Goal: Task Accomplishment & Management: Manage account settings

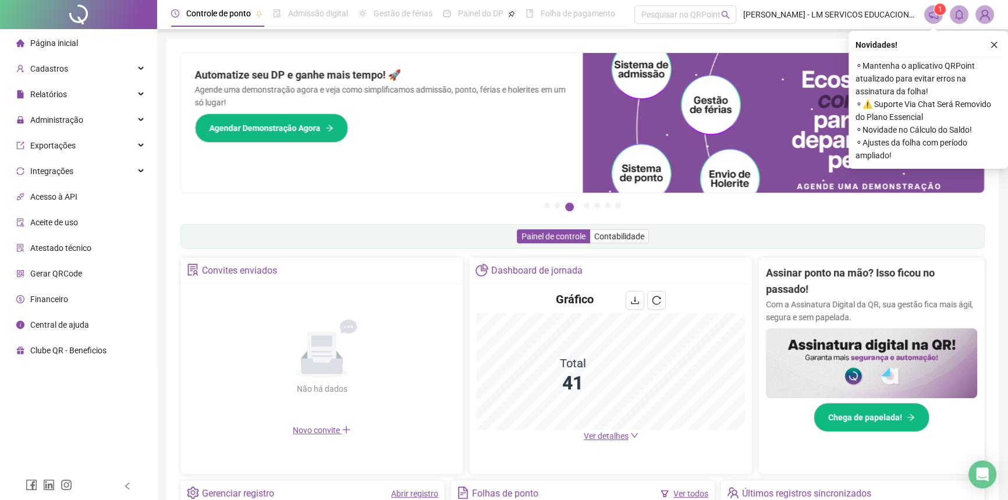
click at [77, 410] on div "Página inicial Cadastros Relatórios Administração Exportações Integrações Acess…" at bounding box center [78, 236] width 157 height 472
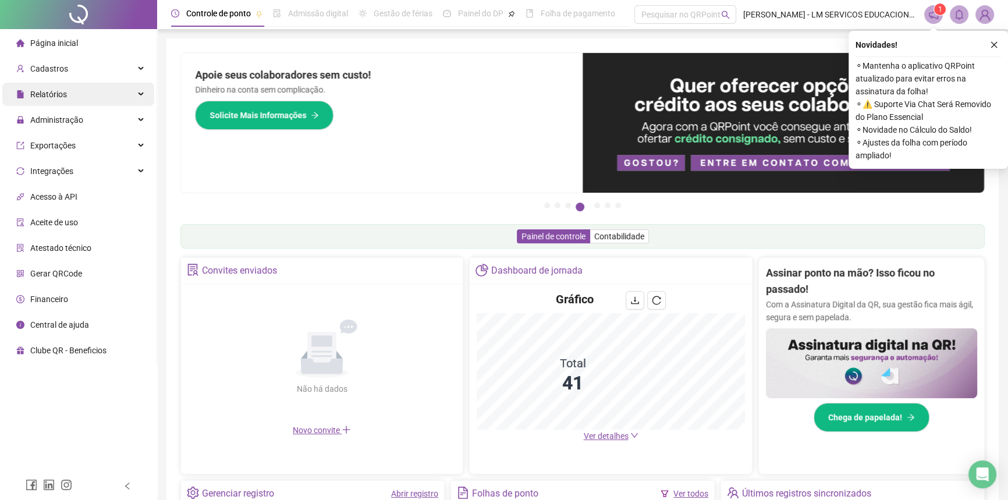
click at [76, 98] on div "Relatórios" at bounding box center [78, 94] width 152 height 23
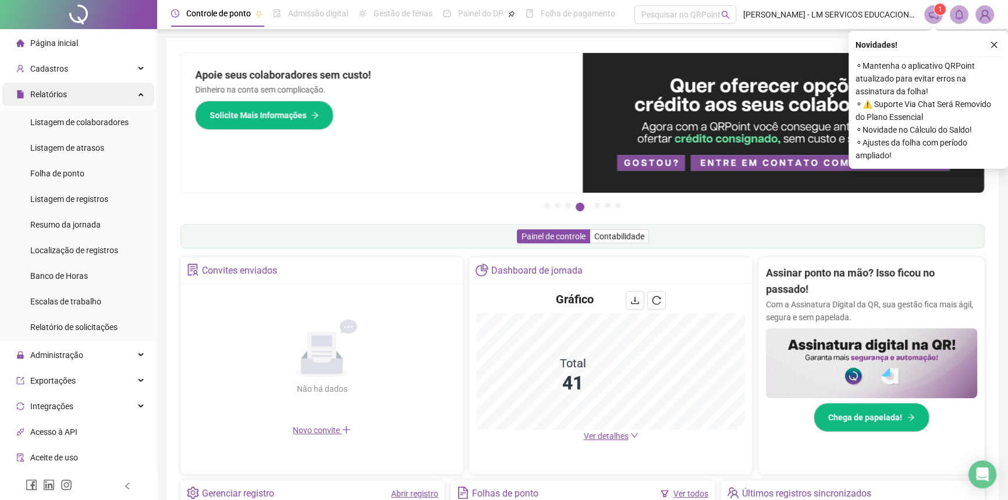
click at [76, 98] on div "Relatórios" at bounding box center [78, 94] width 152 height 23
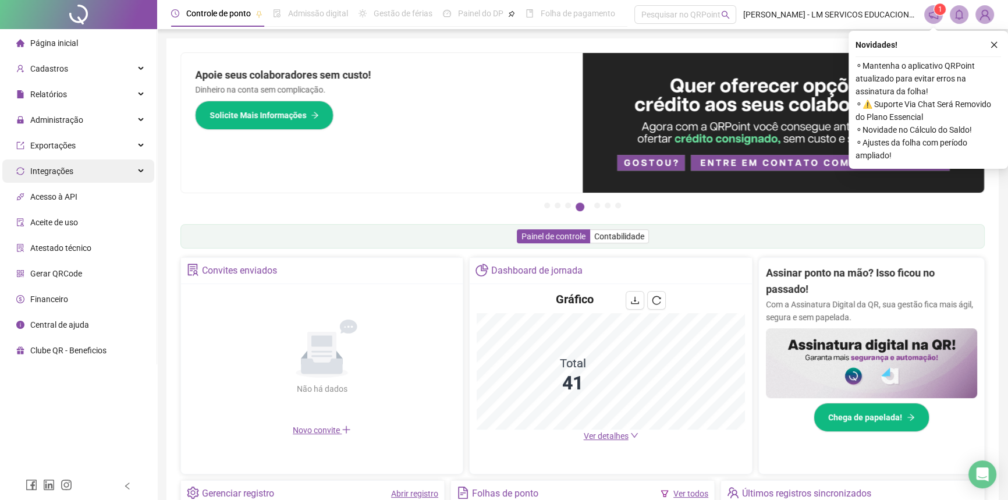
click at [60, 172] on span "Integrações" at bounding box center [51, 170] width 43 height 9
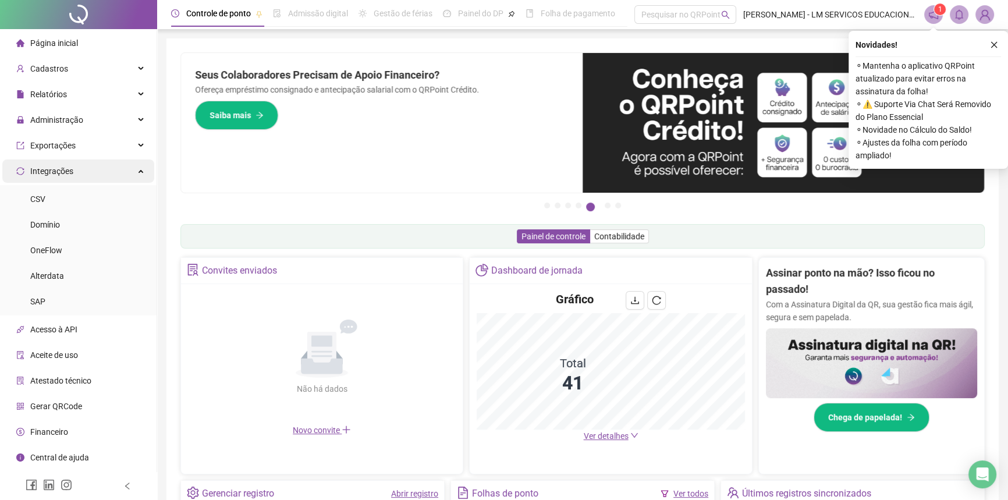
click at [60, 172] on span "Integrações" at bounding box center [51, 170] width 43 height 9
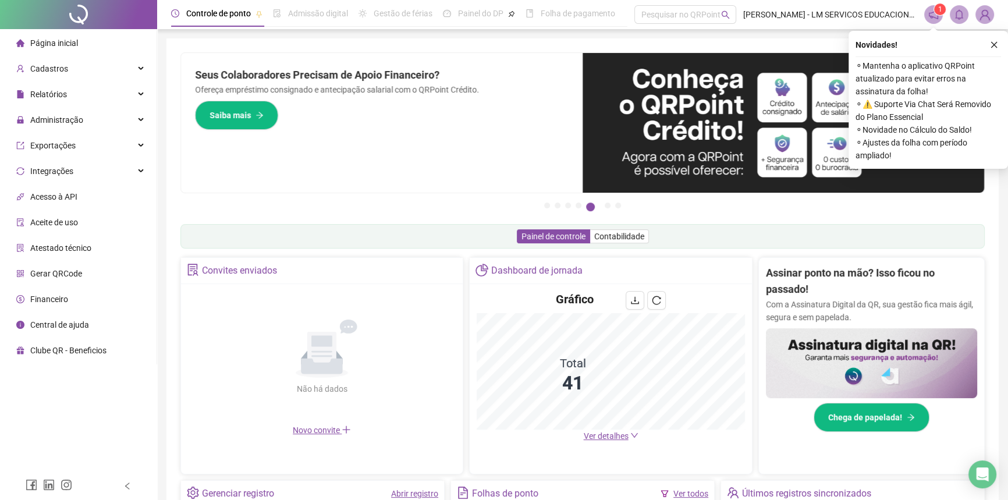
click at [61, 203] on div "Acesso à API" at bounding box center [46, 196] width 61 height 23
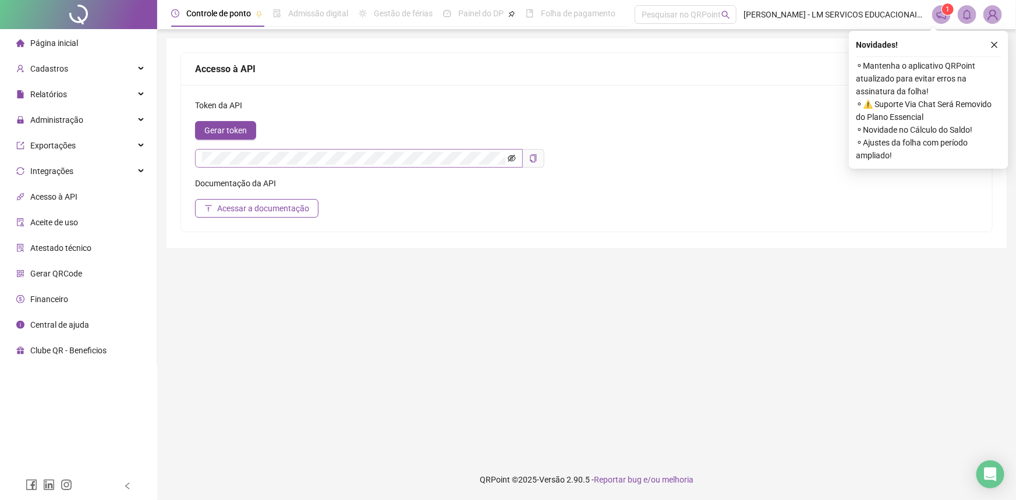
click at [510, 157] on icon "eye-invisible" at bounding box center [512, 158] width 8 height 7
click at [510, 157] on icon "eye" at bounding box center [512, 158] width 8 height 6
click at [60, 247] on span "Atestado técnico" at bounding box center [60, 247] width 61 height 9
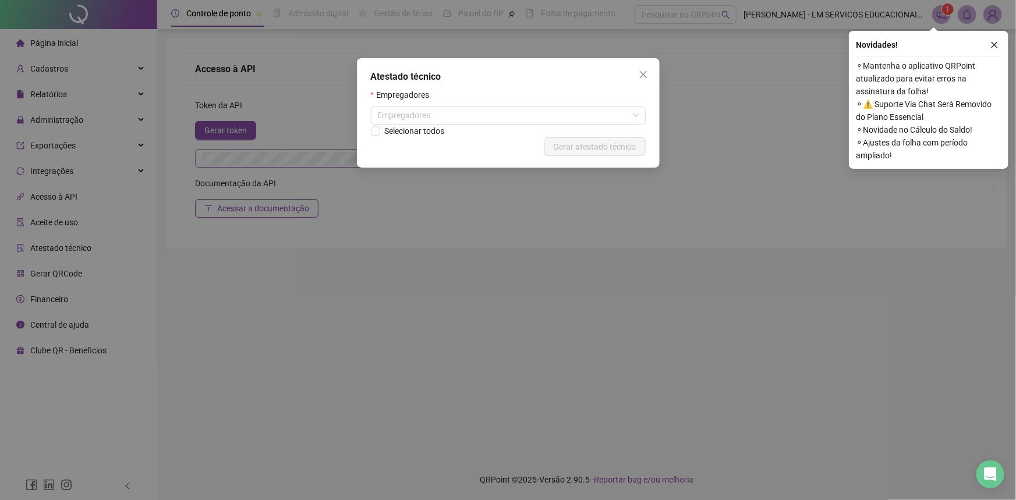
click at [60, 247] on div "Atestado técnico Empregadores Empregadores Selecionar todos Cancelar Gerar ates…" at bounding box center [508, 250] width 1016 height 500
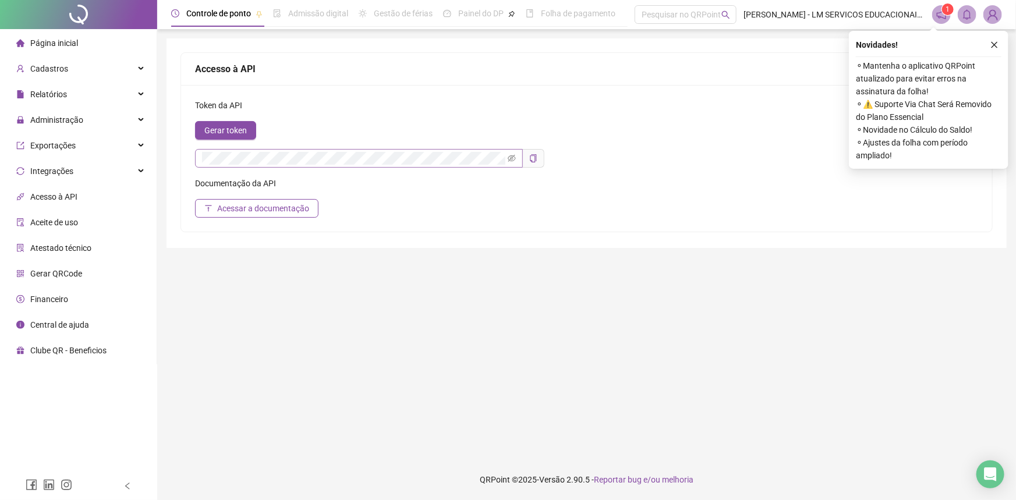
click at [58, 302] on span "Financeiro" at bounding box center [49, 298] width 38 height 9
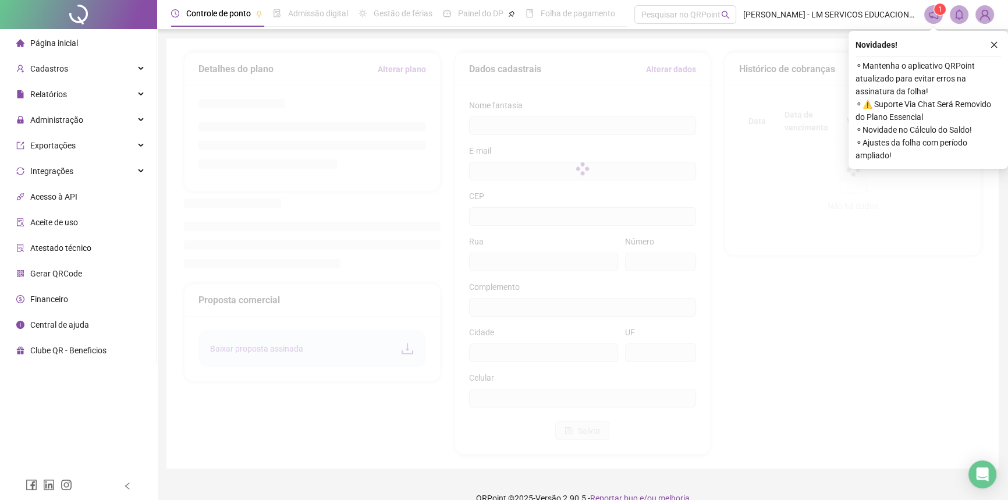
type input "**********"
type input "****"
type input "******"
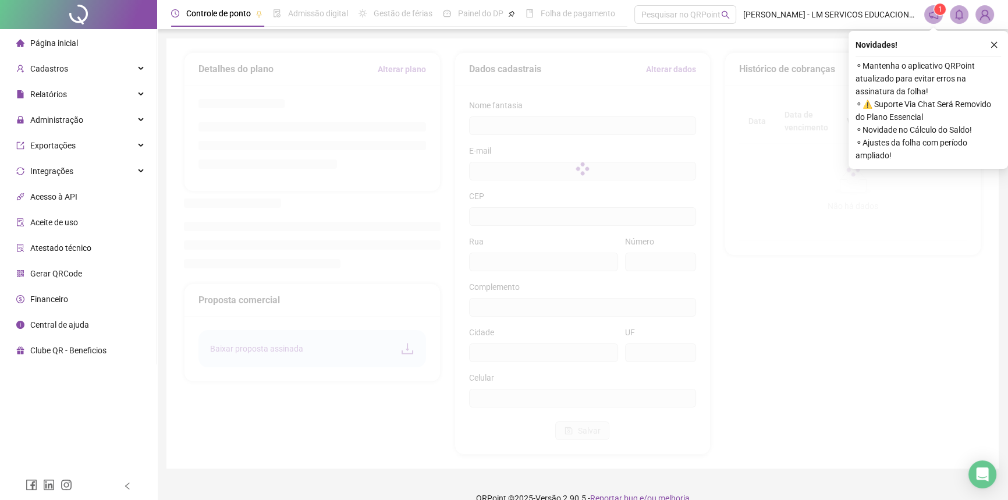
type input "******"
type input "**"
type input "*********"
type input "**********"
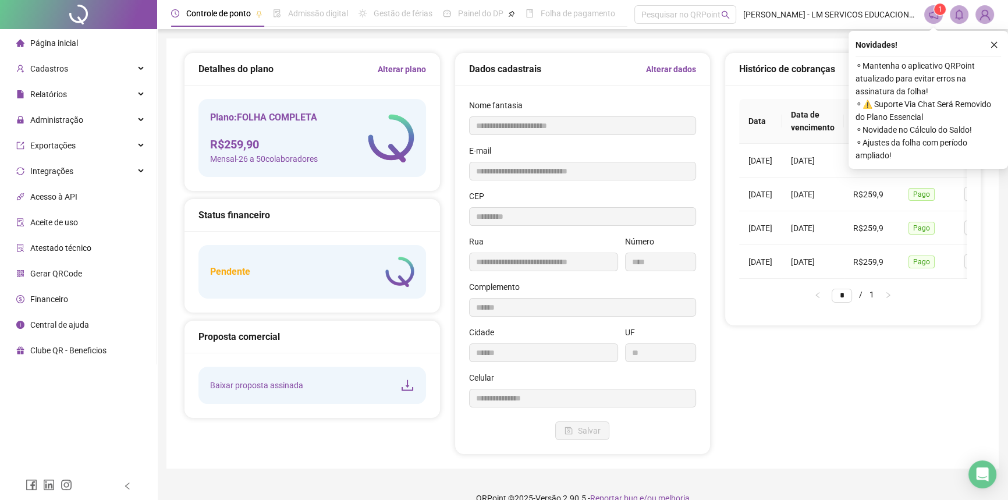
click at [69, 271] on span "Gerar QRCode" at bounding box center [56, 273] width 52 height 9
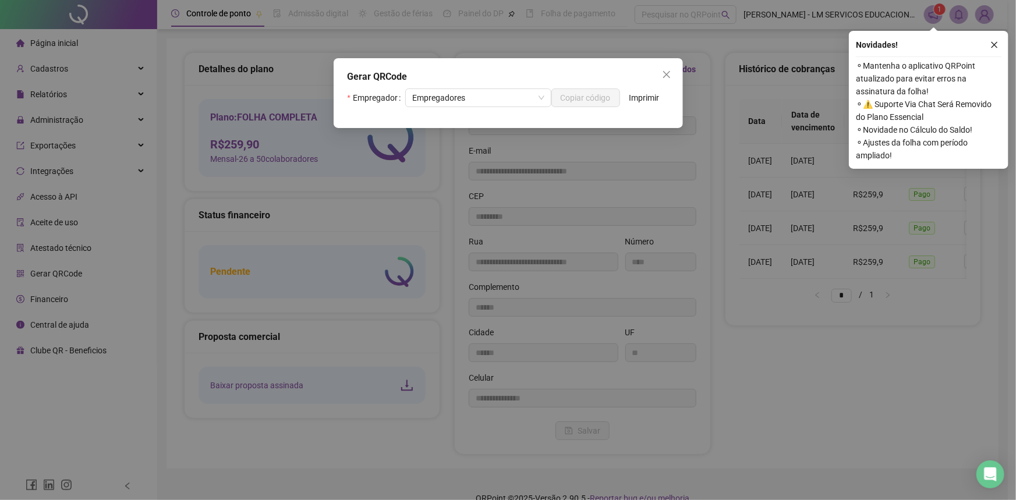
click at [70, 210] on div "Gerar QRCode Empregador Empregadores Copiar código Imprimir" at bounding box center [508, 250] width 1016 height 500
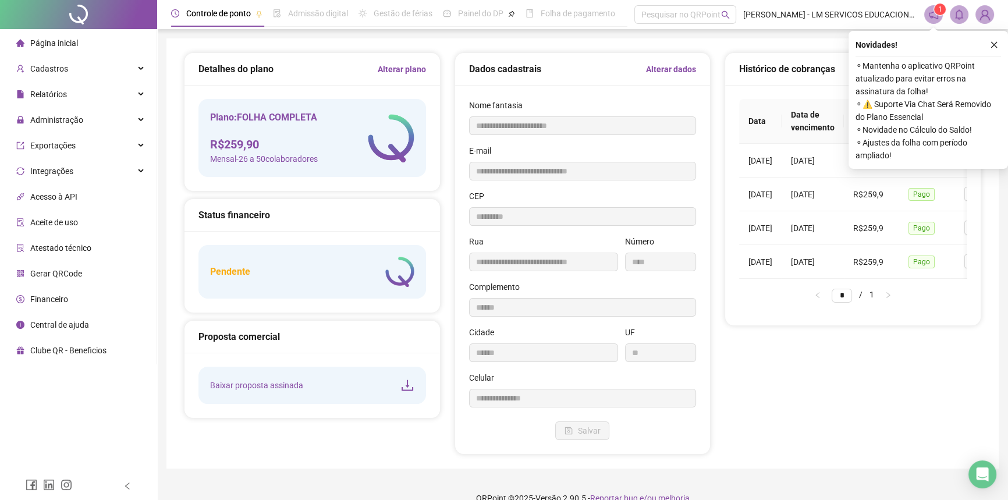
click at [63, 221] on span "Aceite de uso" at bounding box center [54, 222] width 48 height 9
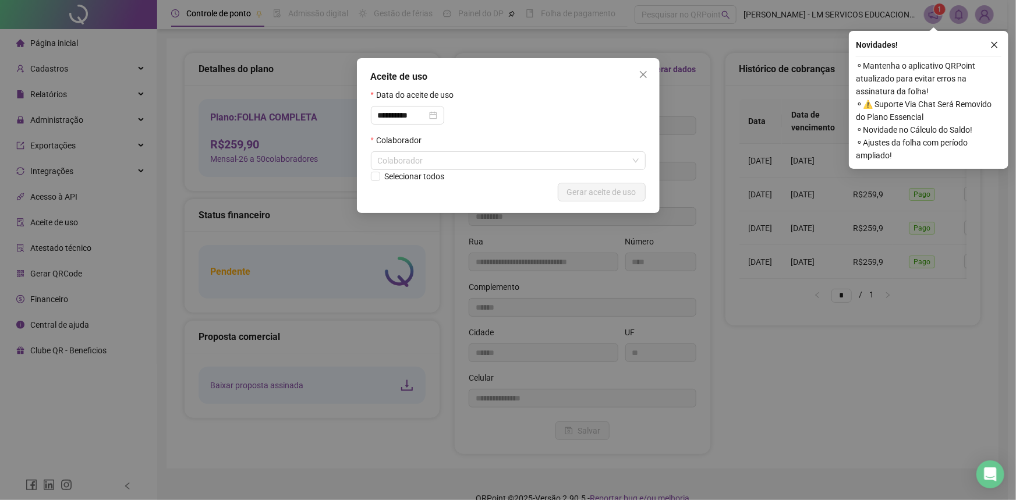
click at [54, 178] on div "**********" at bounding box center [508, 250] width 1016 height 500
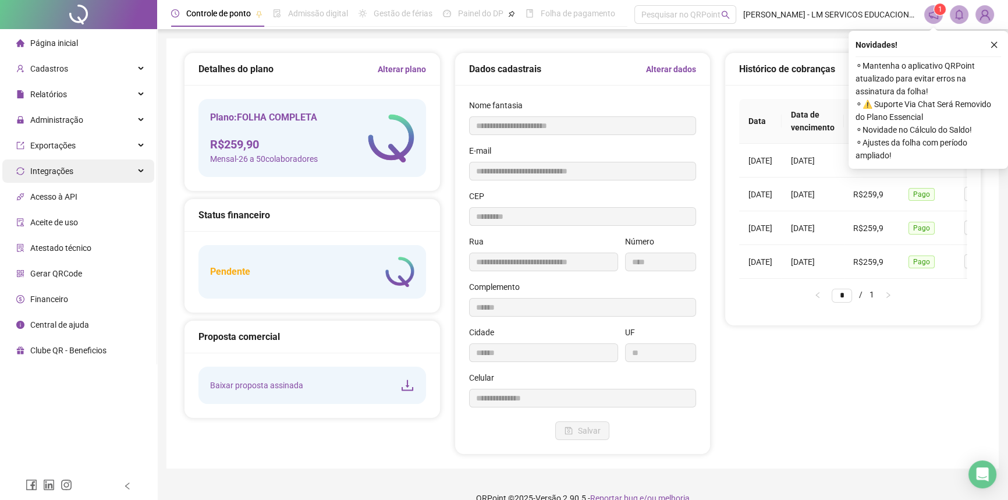
click at [54, 172] on span "Integrações" at bounding box center [51, 170] width 43 height 9
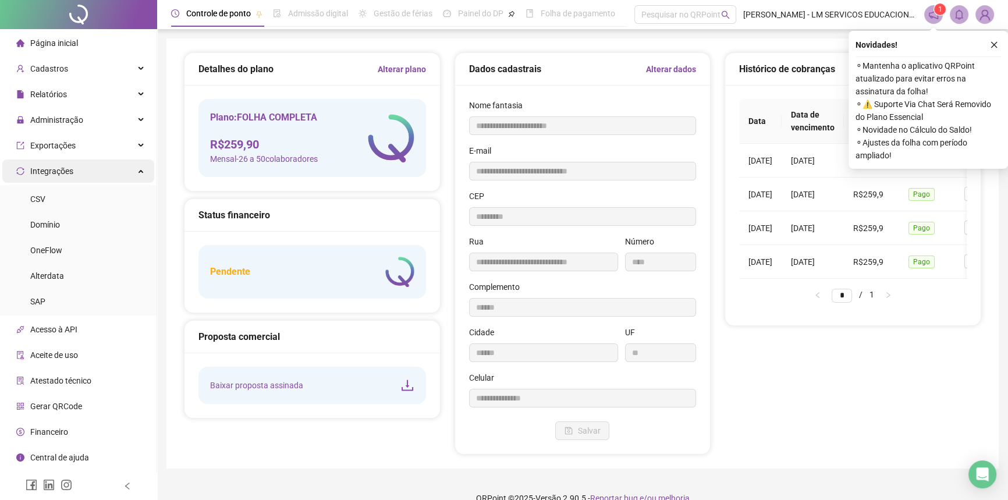
click at [54, 172] on span "Integrações" at bounding box center [51, 170] width 43 height 9
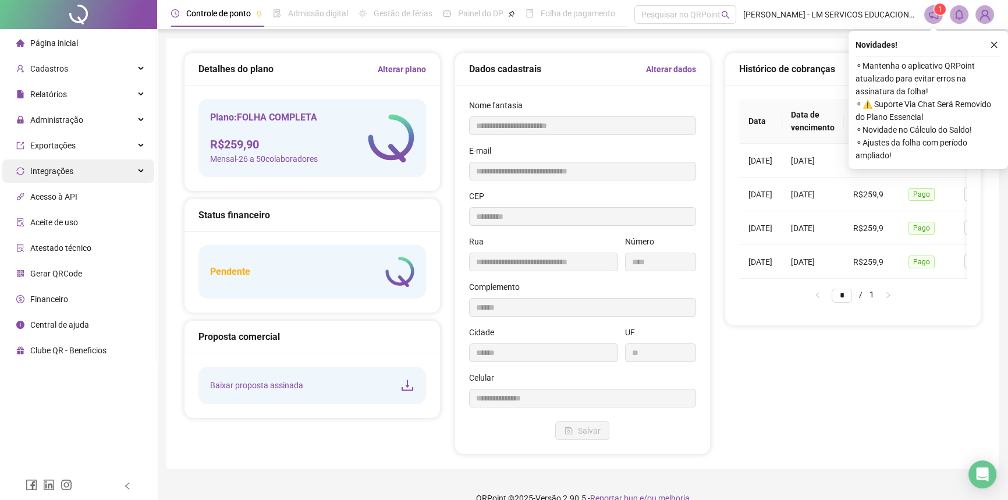
click at [54, 172] on span "Integrações" at bounding box center [51, 170] width 43 height 9
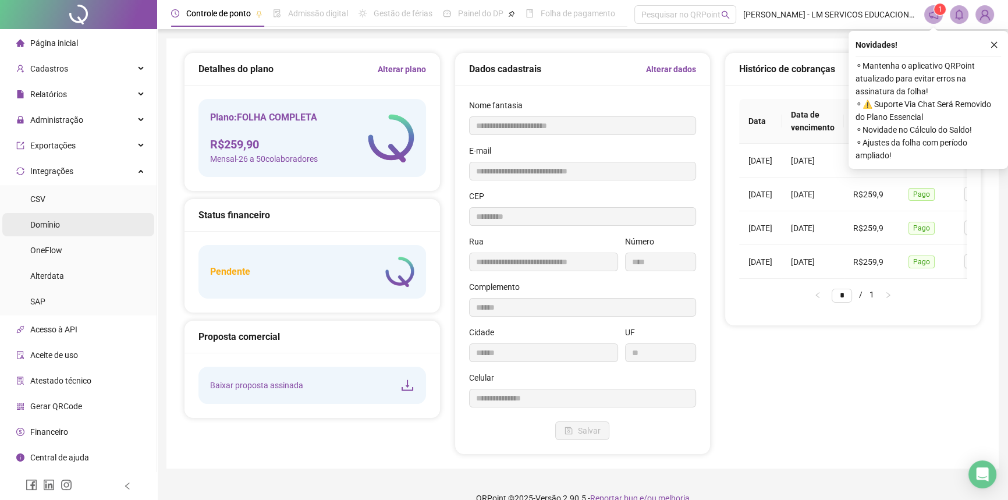
click at [54, 228] on span "Domínio" at bounding box center [45, 224] width 30 height 9
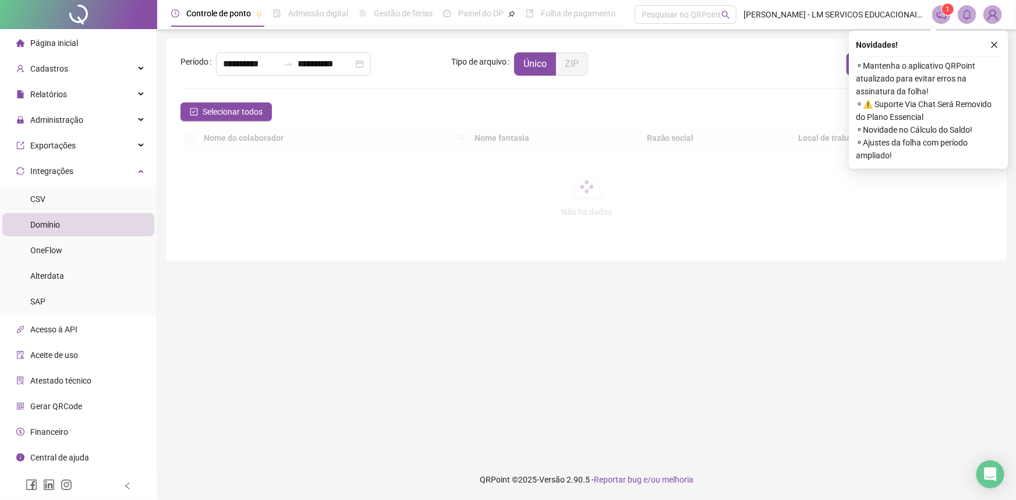
type input "**********"
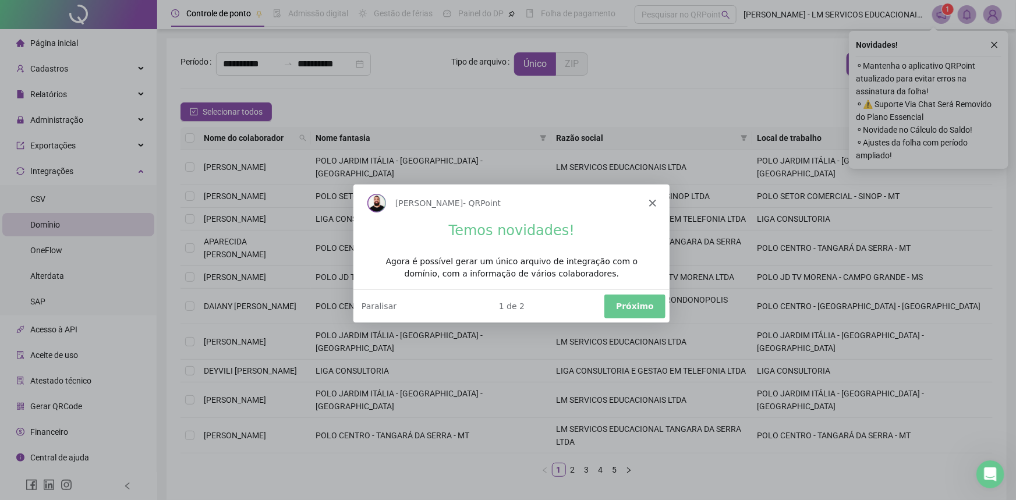
click at [652, 200] on polygon "Fechar" at bounding box center [651, 201] width 7 height 7
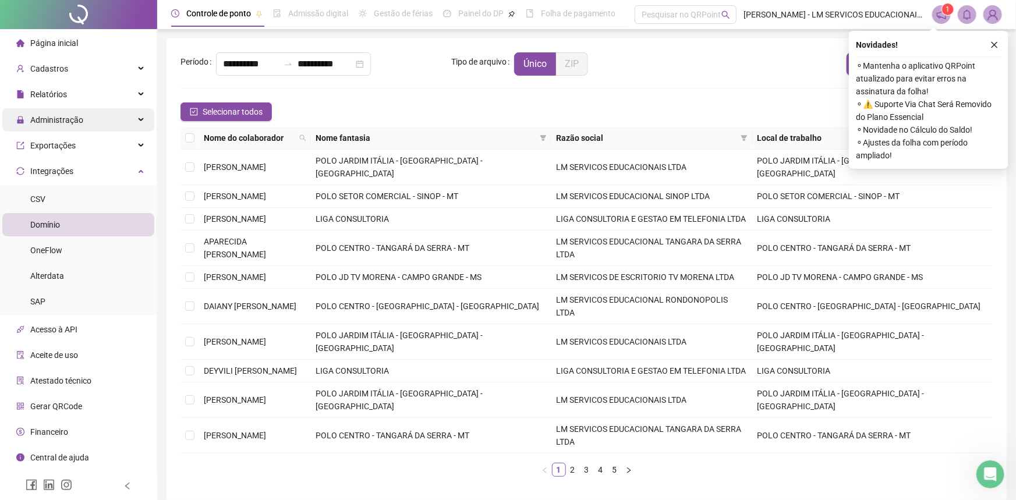
click at [52, 115] on span "Administração" at bounding box center [56, 119] width 53 height 9
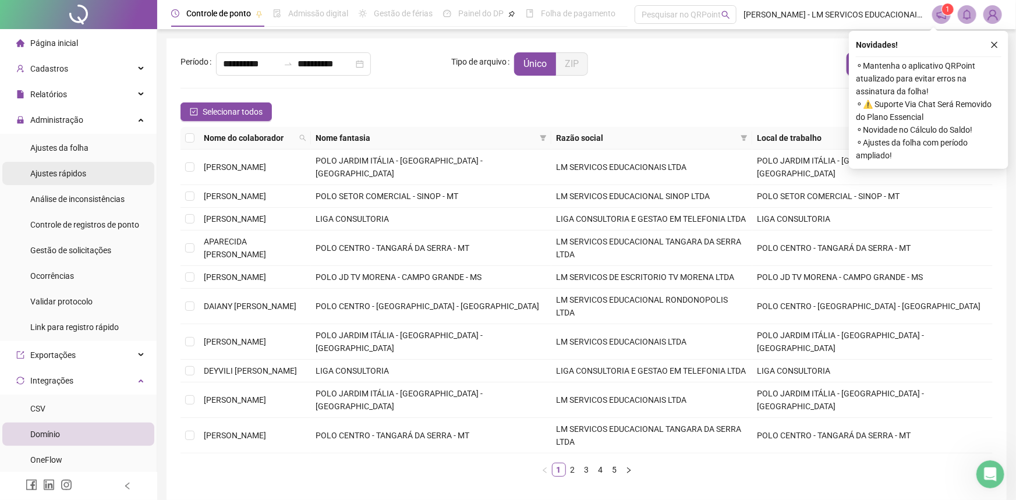
click at [51, 173] on span "Ajustes rápidos" at bounding box center [58, 173] width 56 height 9
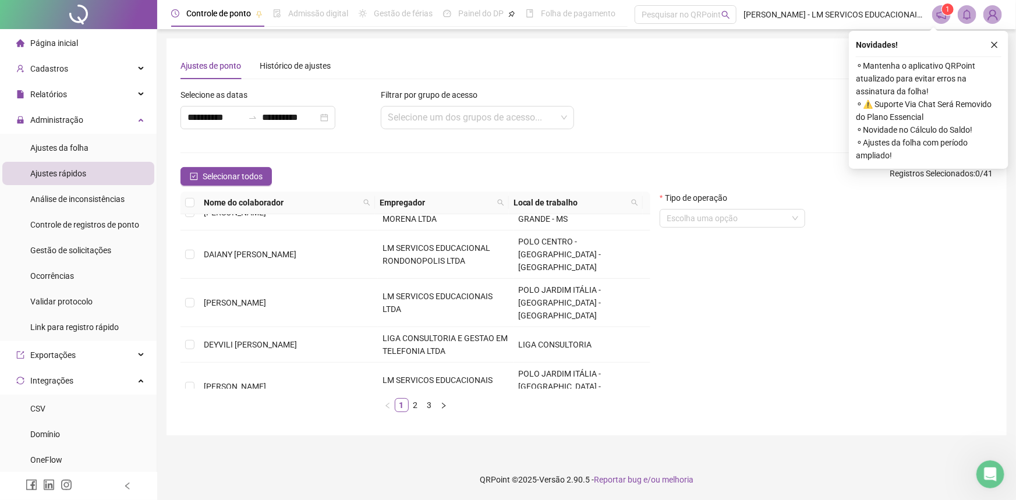
scroll to position [211, 0]
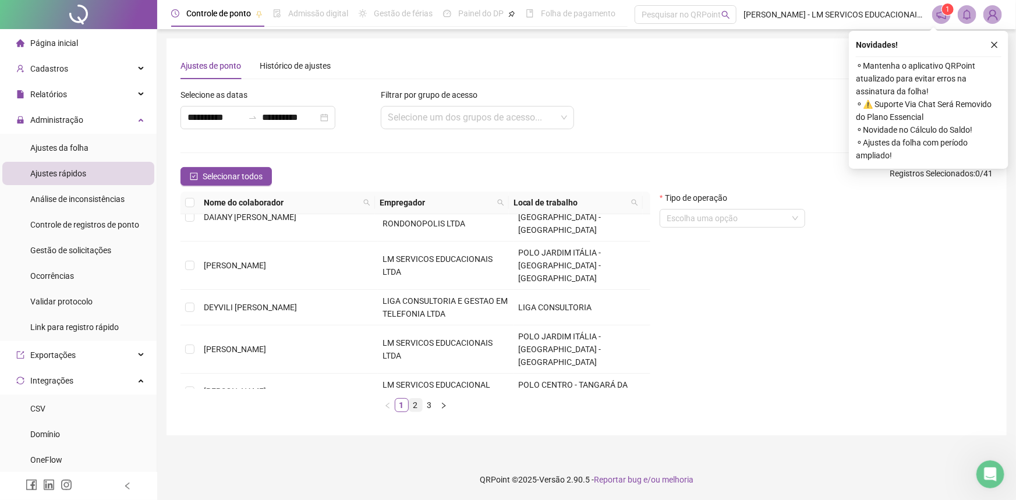
click at [418, 402] on link "2" at bounding box center [415, 405] width 13 height 13
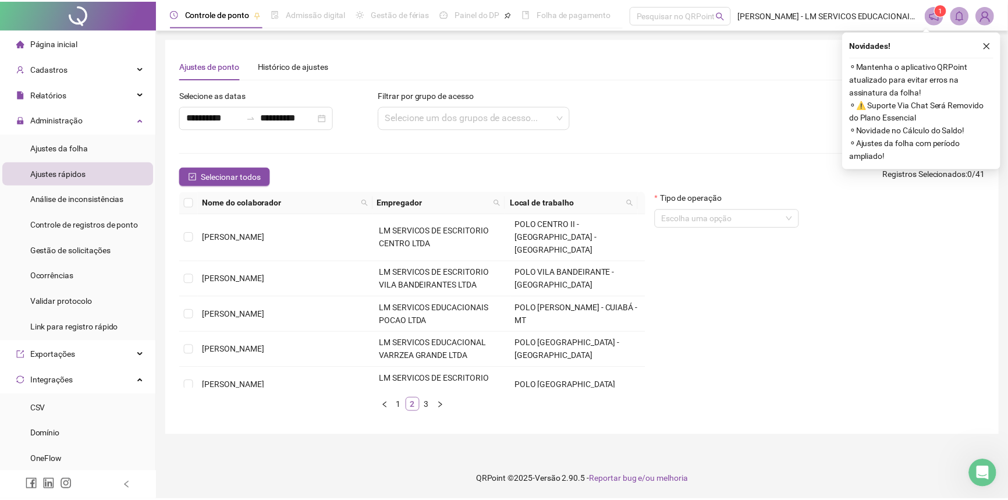
scroll to position [0, 0]
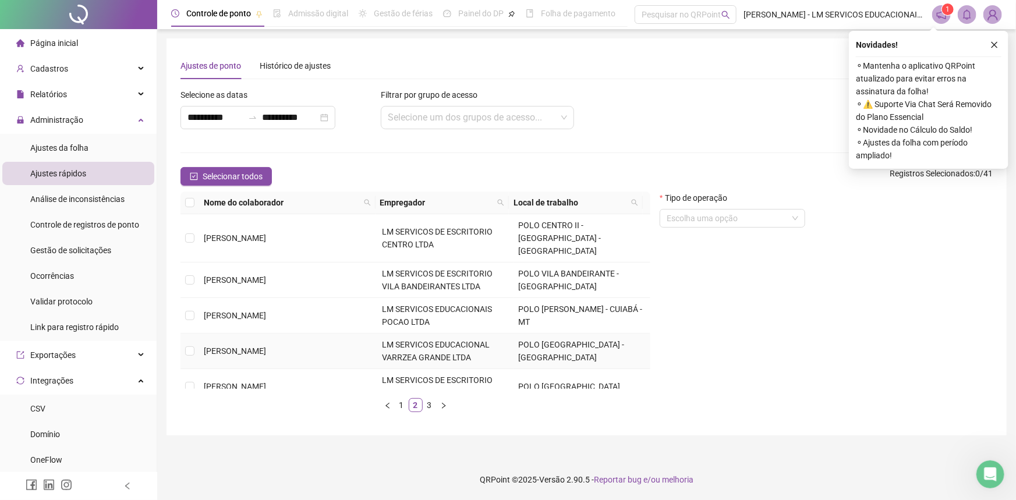
click at [196, 338] on td at bounding box center [189, 351] width 19 height 36
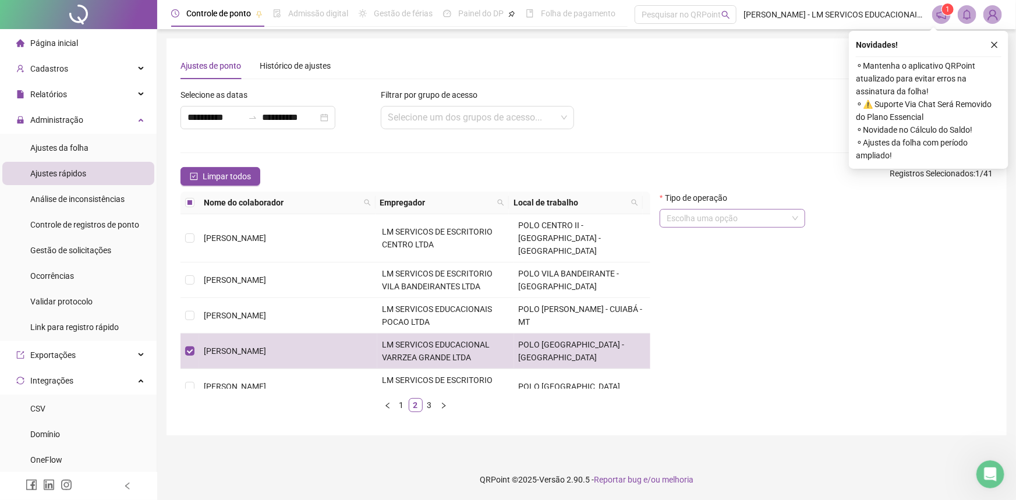
click at [729, 221] on input "search" at bounding box center [726, 218] width 121 height 17
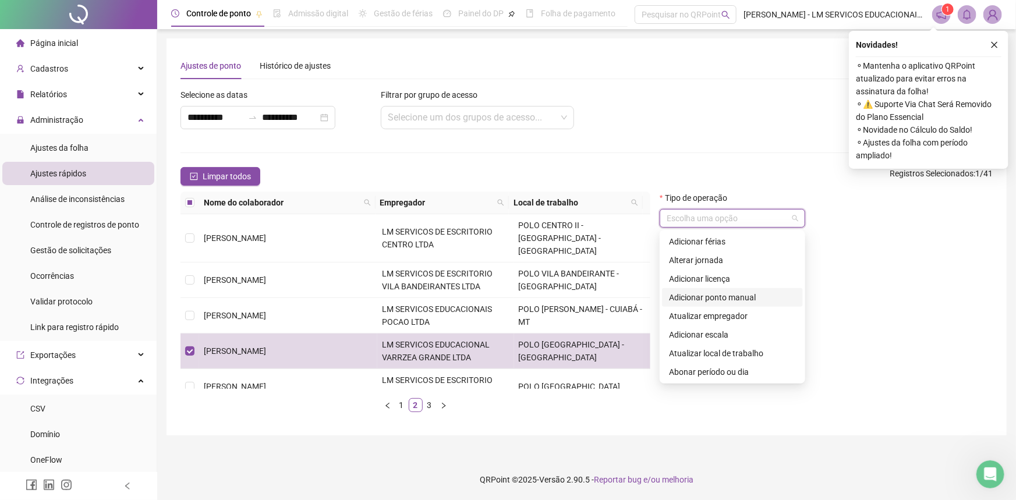
click at [701, 296] on div "Adicionar ponto manual" at bounding box center [732, 297] width 127 height 13
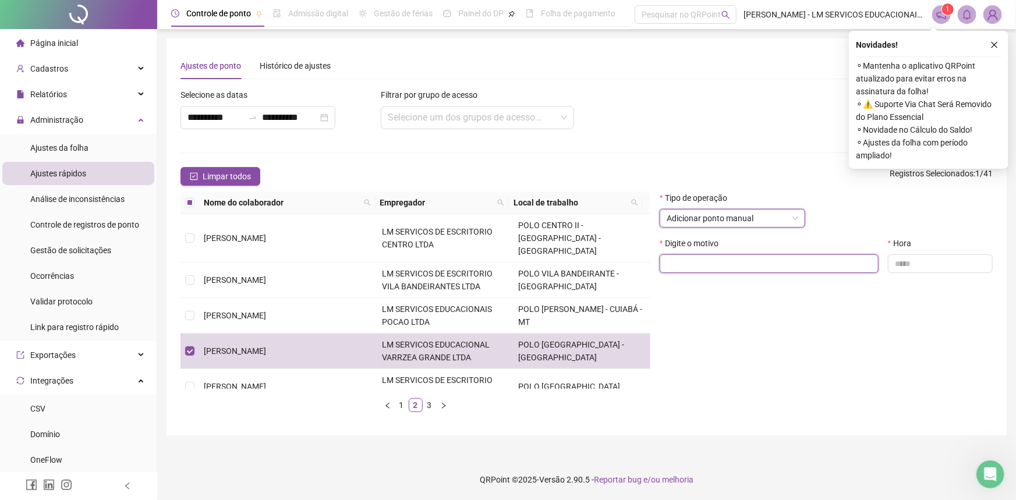
click at [697, 270] on input "text" at bounding box center [768, 263] width 219 height 19
click at [952, 271] on input "text" at bounding box center [940, 263] width 105 height 19
click at [70, 67] on div "Cadastros" at bounding box center [78, 68] width 152 height 23
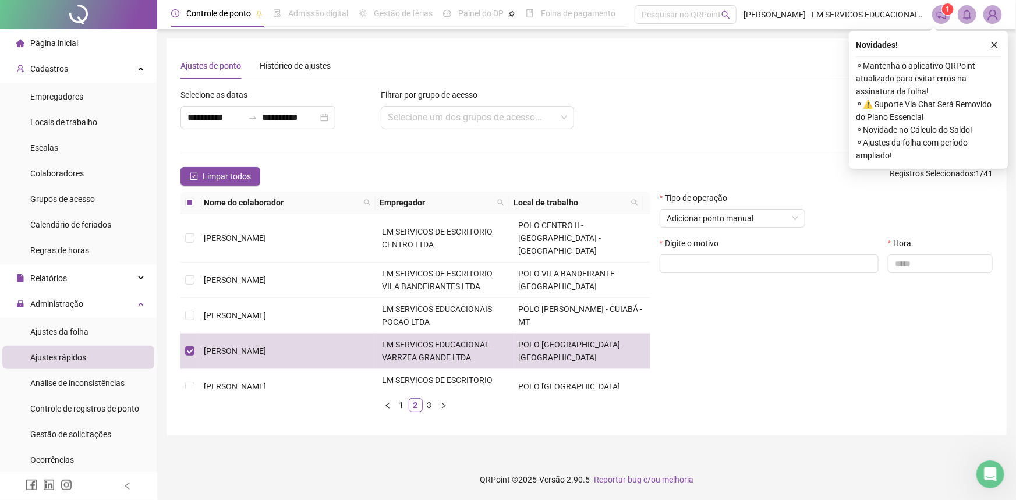
click at [76, 49] on div "Página inicial" at bounding box center [47, 42] width 62 height 23
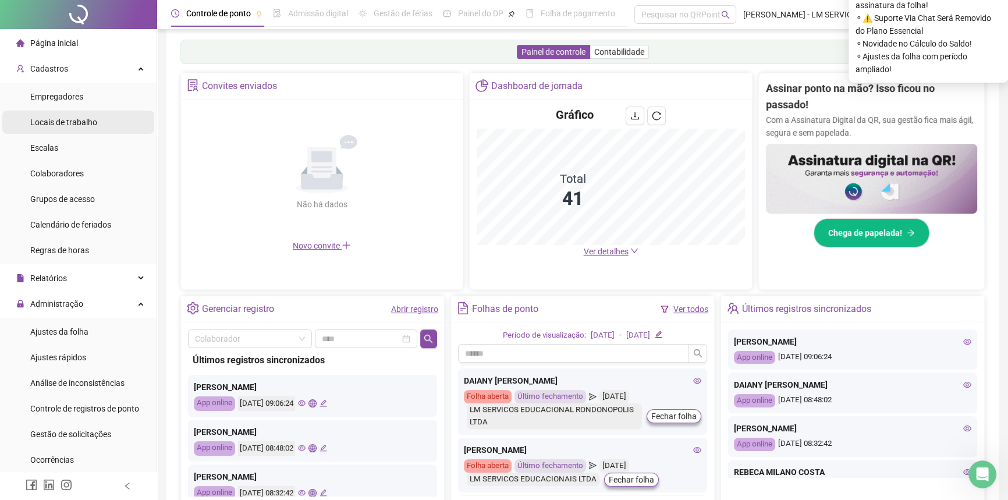
scroll to position [98, 0]
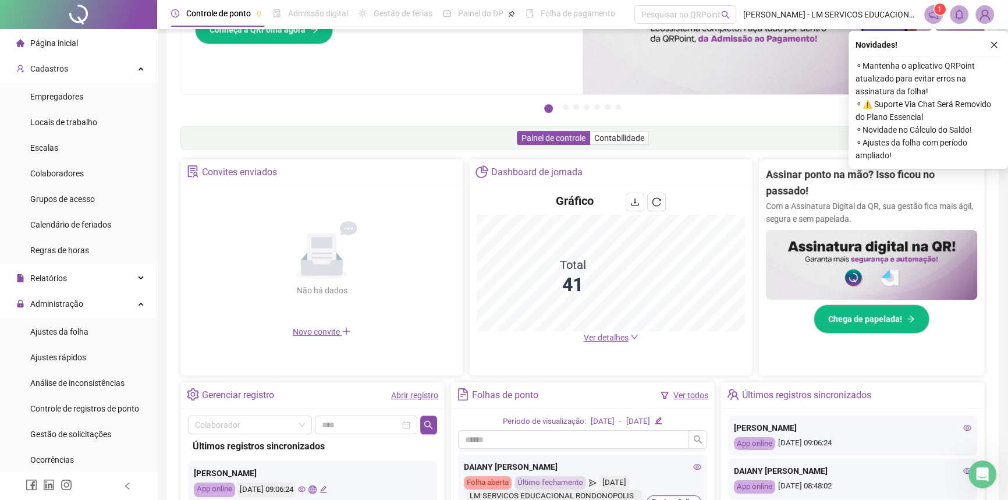
click at [79, 46] on li "Página inicial" at bounding box center [78, 42] width 152 height 23
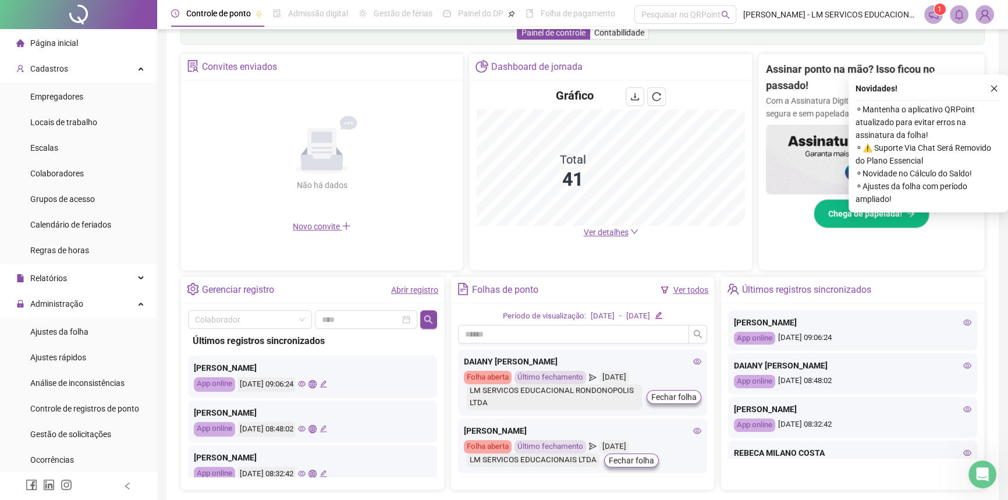
scroll to position [257, 0]
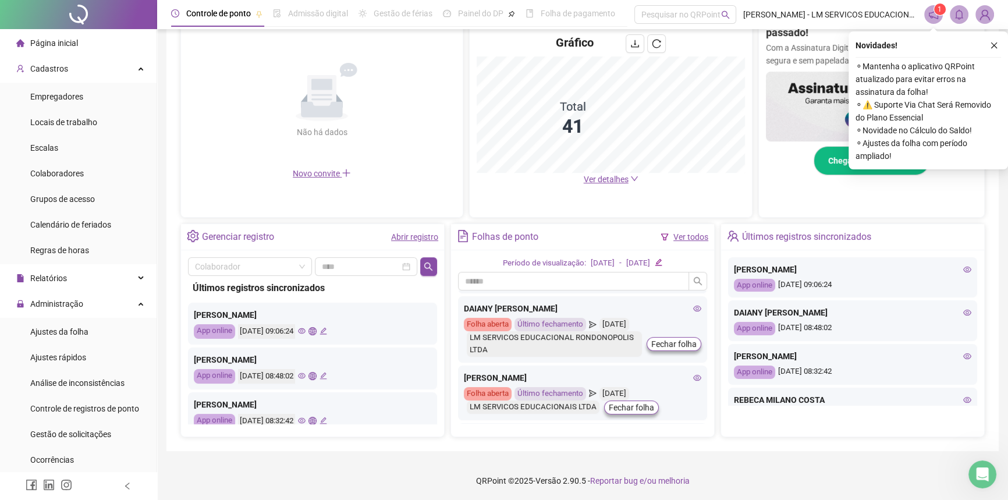
click at [699, 240] on link "Ver todos" at bounding box center [690, 236] width 35 height 9
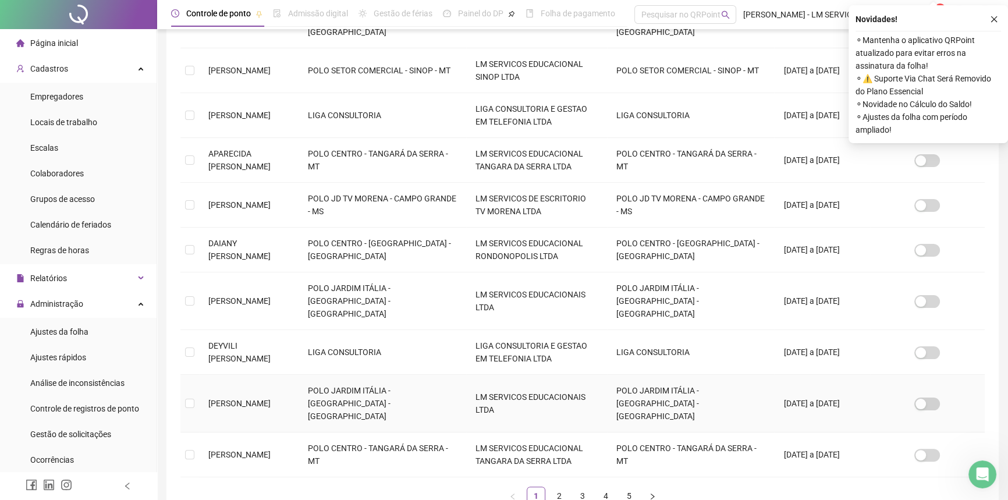
scroll to position [244, 0]
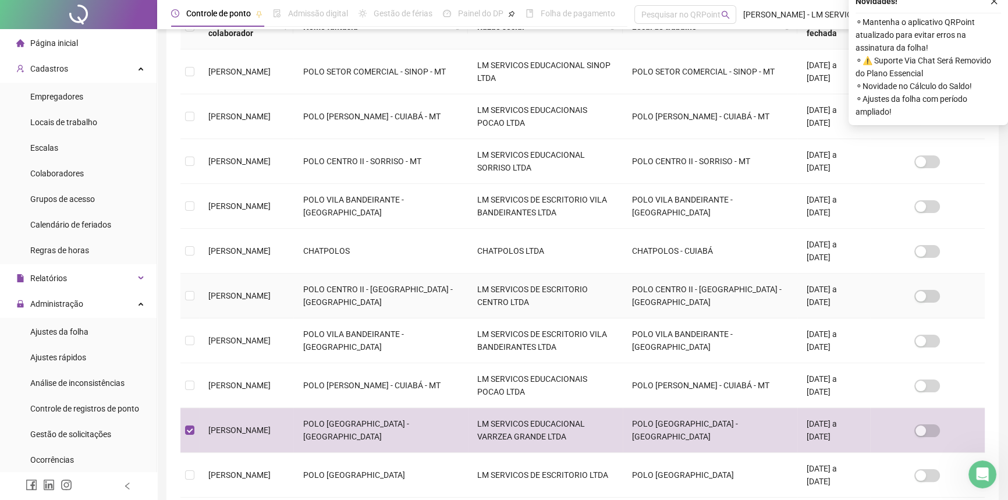
scroll to position [0, 0]
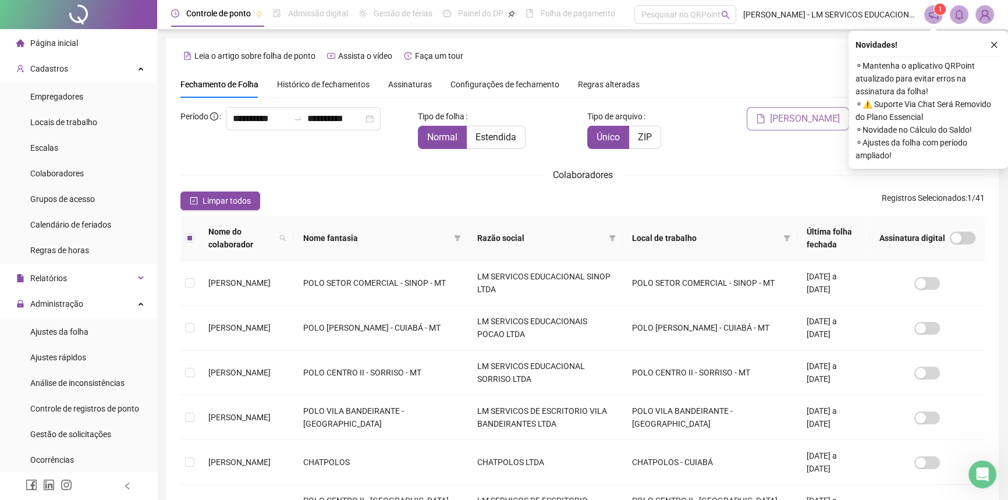
click at [801, 122] on span "[PERSON_NAME]" at bounding box center [805, 119] width 70 height 14
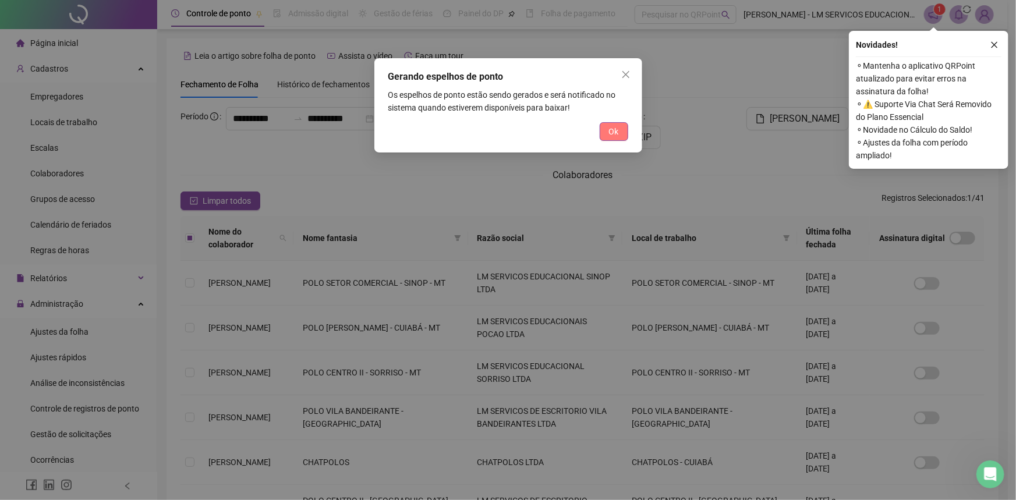
click at [607, 129] on button "Ok" at bounding box center [613, 131] width 29 height 19
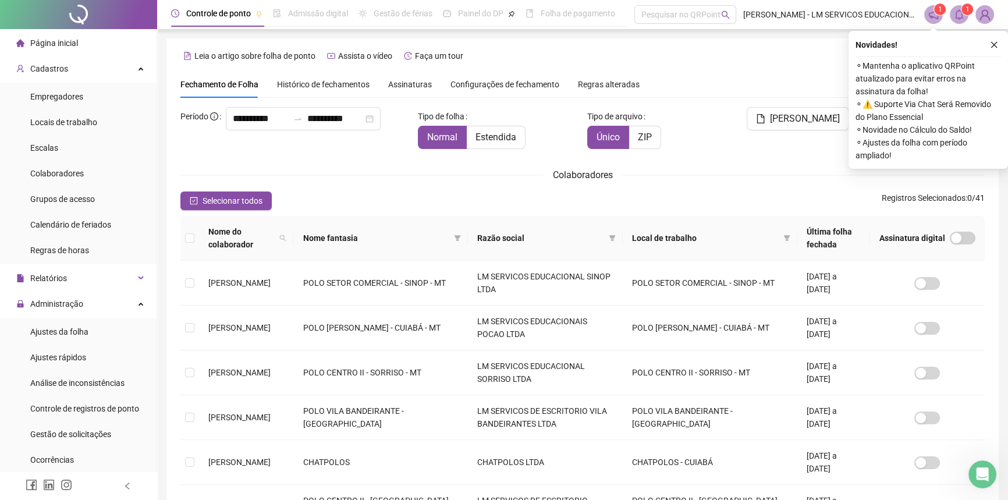
click at [923, 83] on span "⚬ Mantenha o aplicativo QRPoint atualizado para evitar erros na assinatura da f…" at bounding box center [928, 78] width 145 height 38
click at [994, 46] on icon "close" at bounding box center [994, 45] width 8 height 8
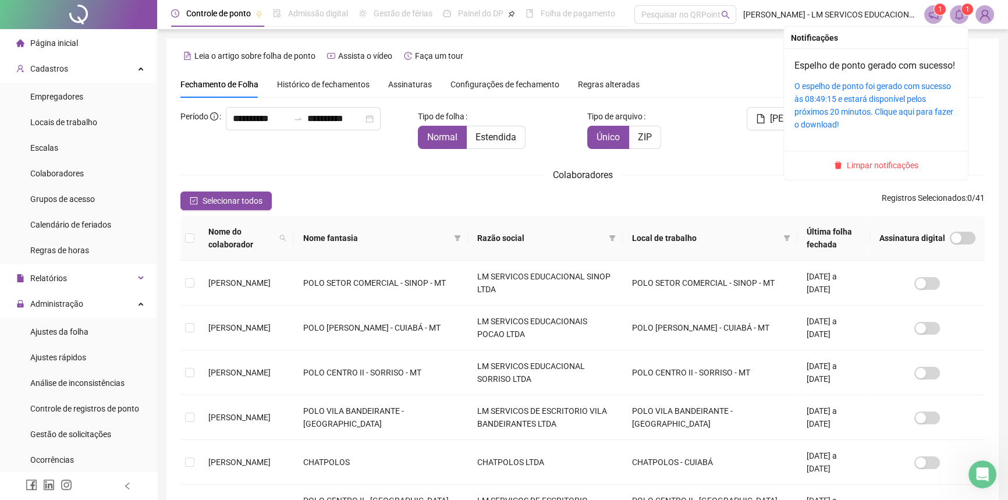
click at [960, 12] on icon "bell" at bounding box center [959, 14] width 10 height 10
click at [857, 110] on link "O espelho de ponto foi gerado com sucesso às 08:49:15 e estará disponível pelos…" at bounding box center [873, 105] width 159 height 48
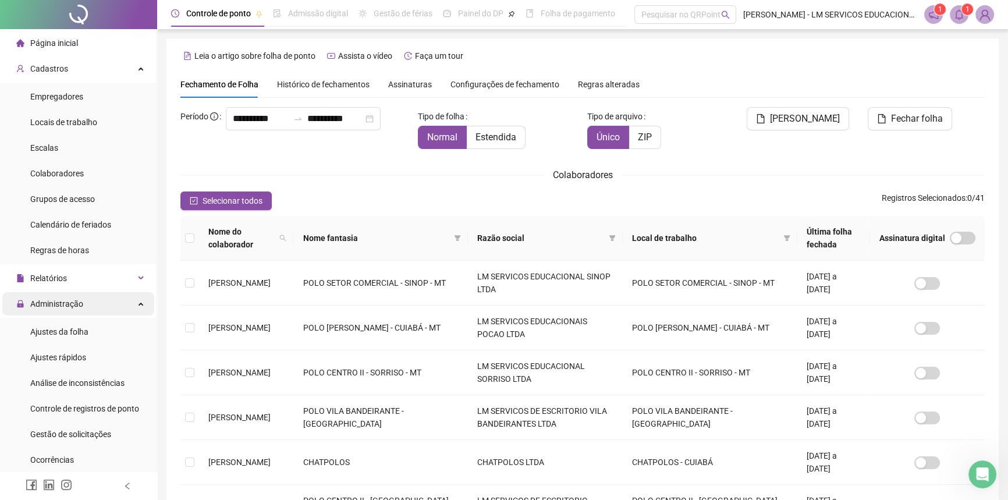
scroll to position [52, 0]
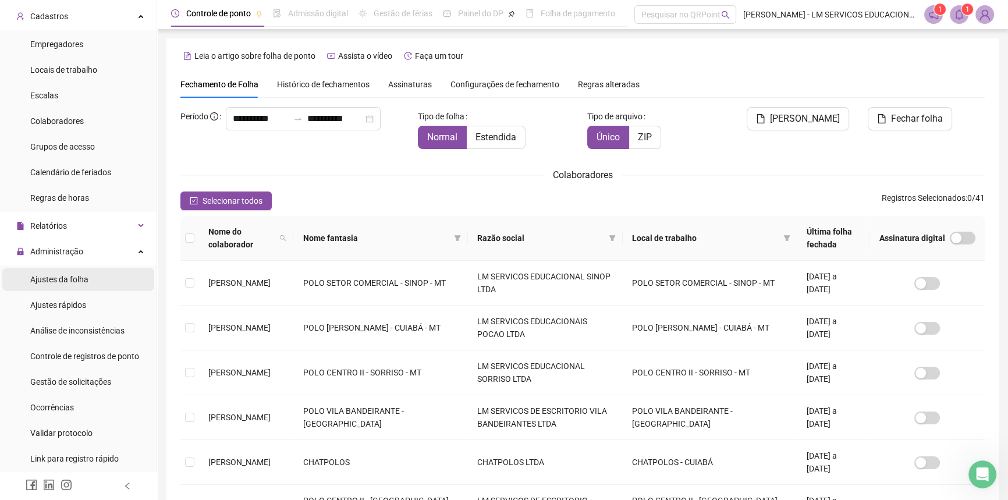
click at [76, 281] on span "Ajustes da folha" at bounding box center [59, 279] width 58 height 9
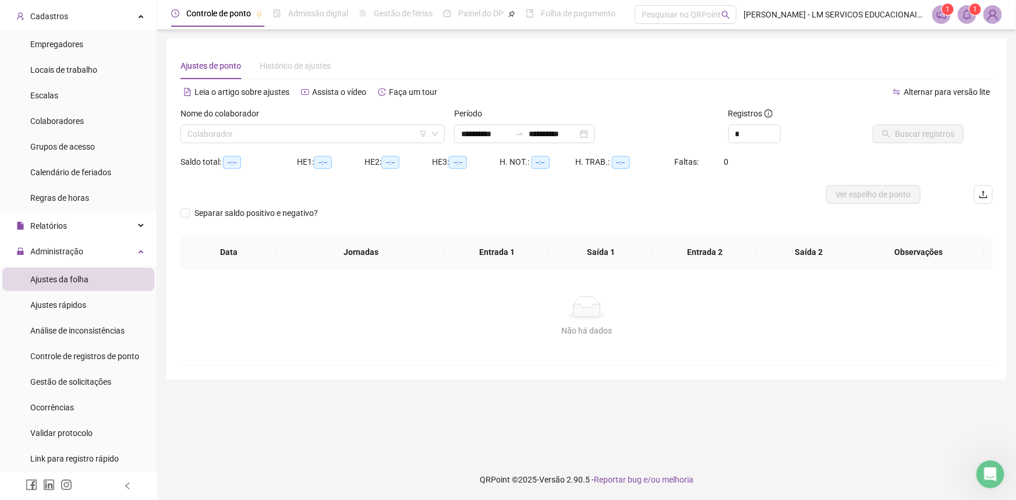
type input "**********"
click at [58, 309] on span "Ajustes rápidos" at bounding box center [58, 304] width 56 height 9
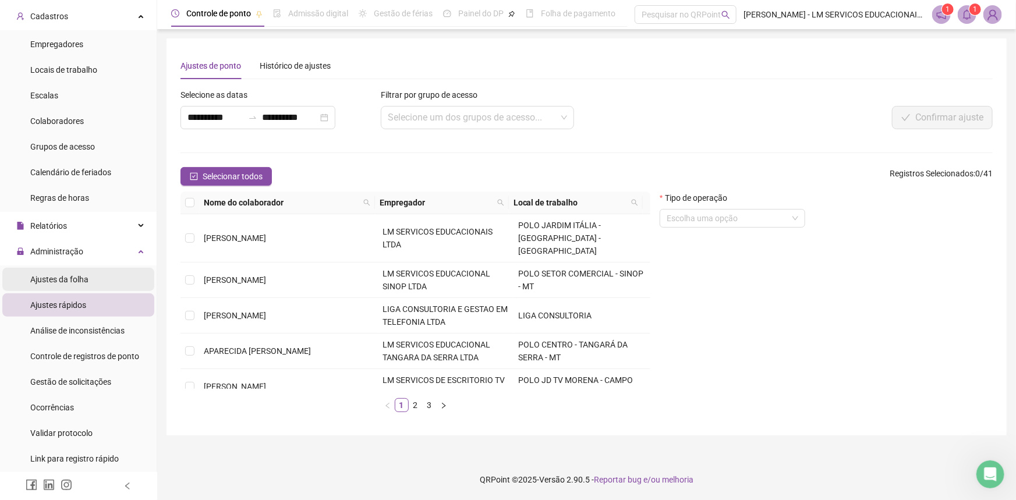
click at [68, 279] on span "Ajustes da folha" at bounding box center [59, 279] width 58 height 9
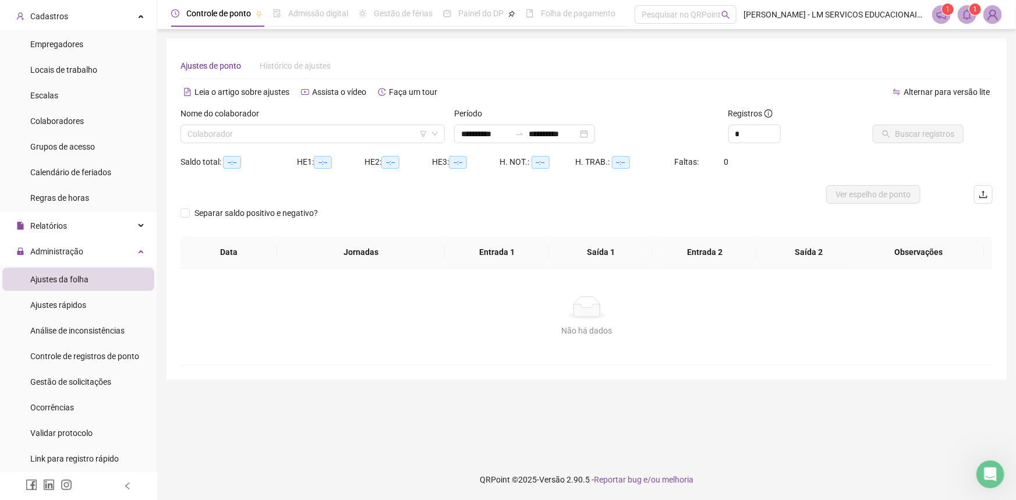
type input "**********"
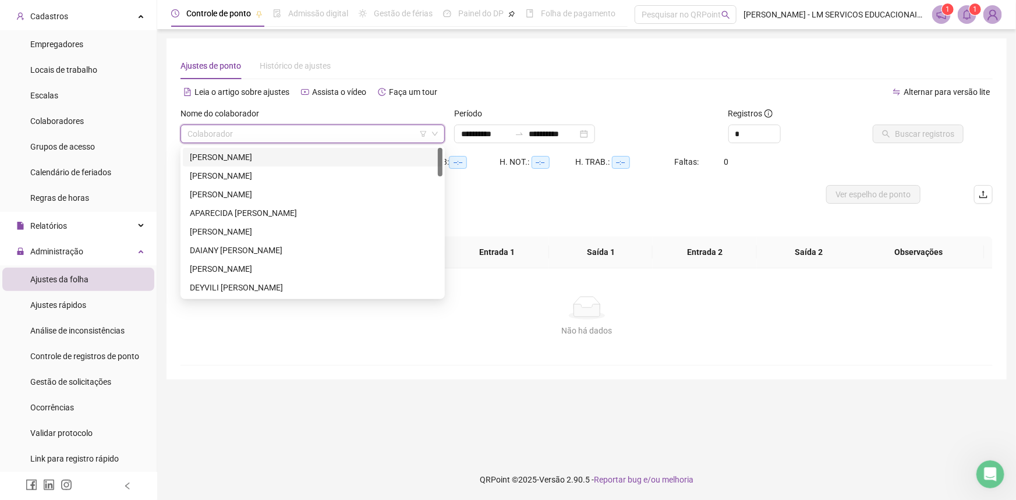
click at [223, 138] on input "search" at bounding box center [307, 133] width 240 height 17
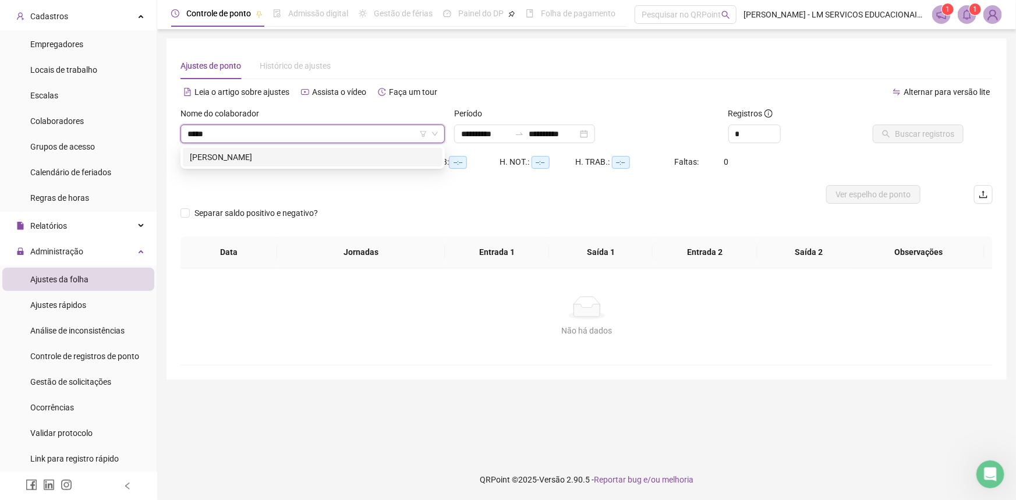
type input "******"
click at [231, 158] on div "[PERSON_NAME]" at bounding box center [313, 157] width 246 height 13
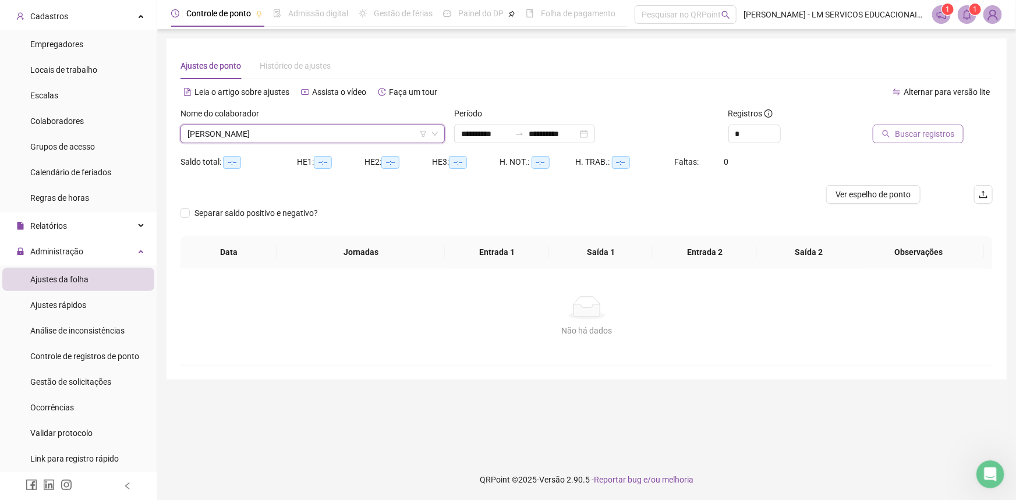
click at [890, 130] on icon "search" at bounding box center [886, 134] width 8 height 8
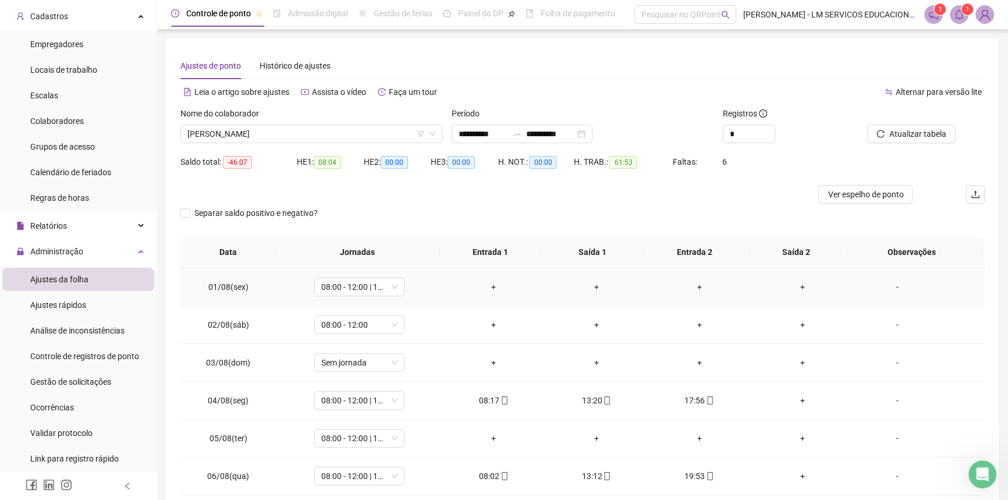
click at [489, 290] on div "+" at bounding box center [494, 287] width 84 height 13
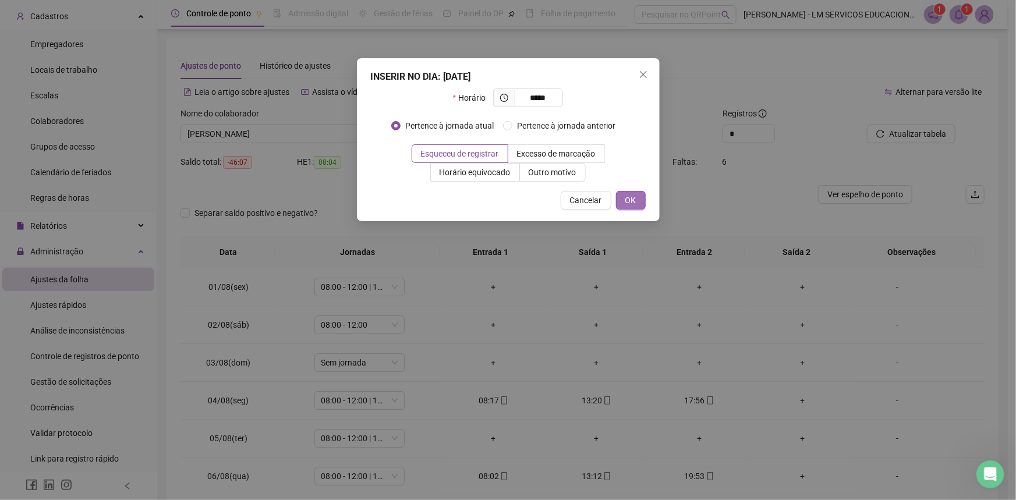
type input "*****"
click at [631, 201] on span "OK" at bounding box center [630, 200] width 11 height 13
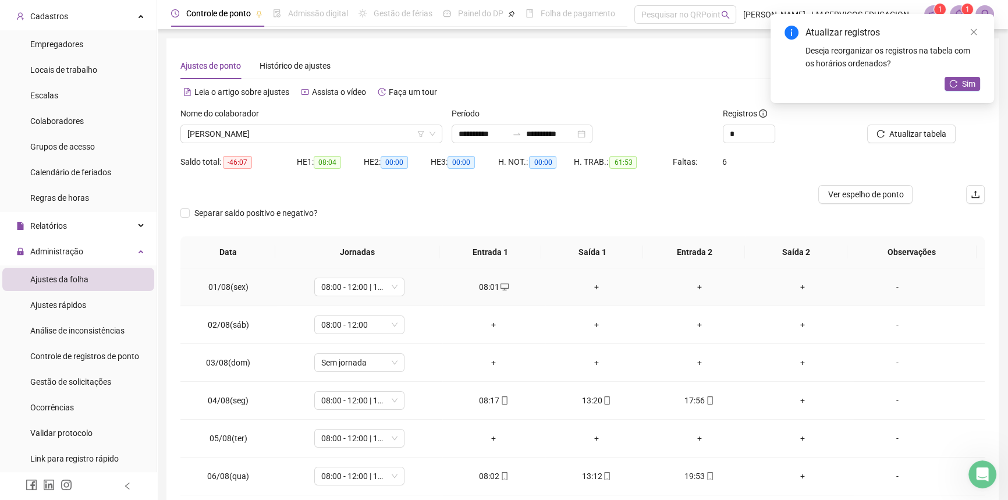
click at [583, 284] on div "+" at bounding box center [597, 287] width 84 height 13
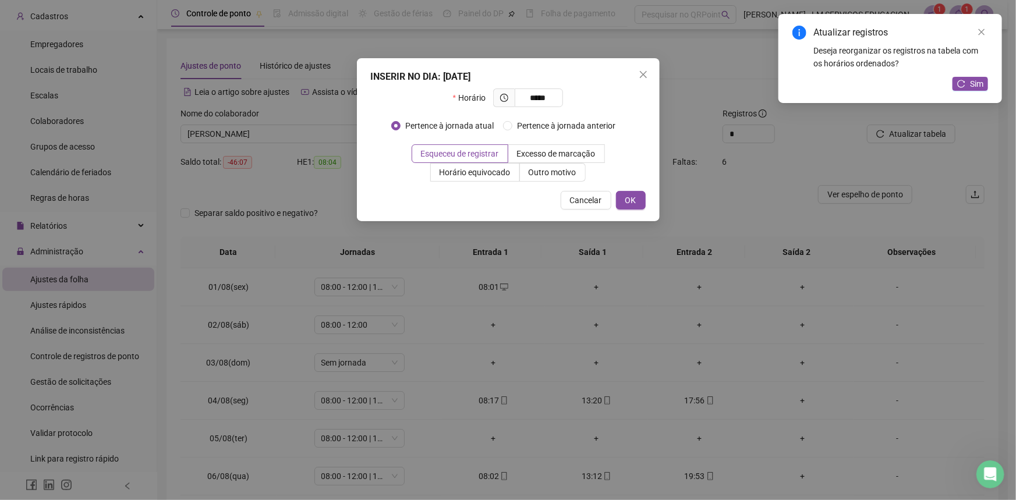
type input "*****"
click at [633, 187] on div "INSERIR NO DIA : [DATE] Horário ***** Pertence à jornada atual Pertence à jorna…" at bounding box center [508, 139] width 303 height 163
click at [629, 196] on span "OK" at bounding box center [630, 200] width 11 height 13
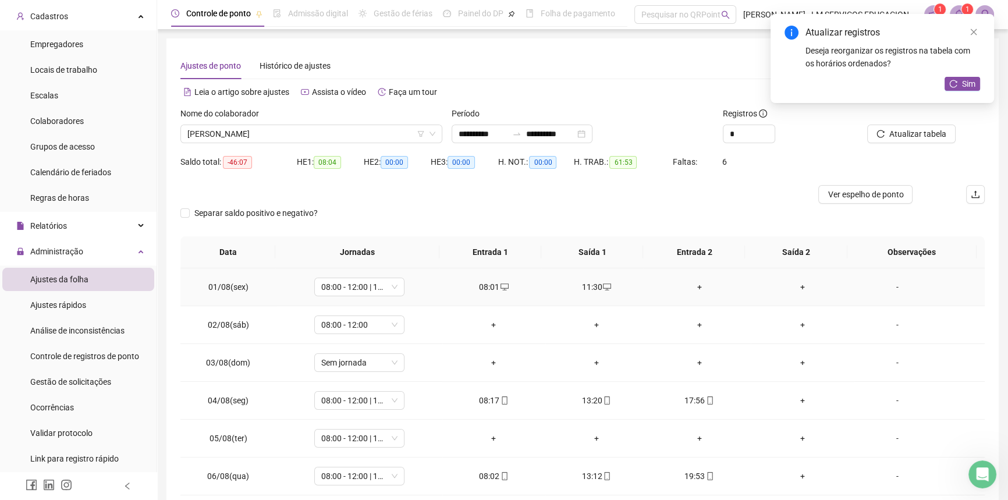
click at [691, 289] on div "+" at bounding box center [699, 287] width 84 height 13
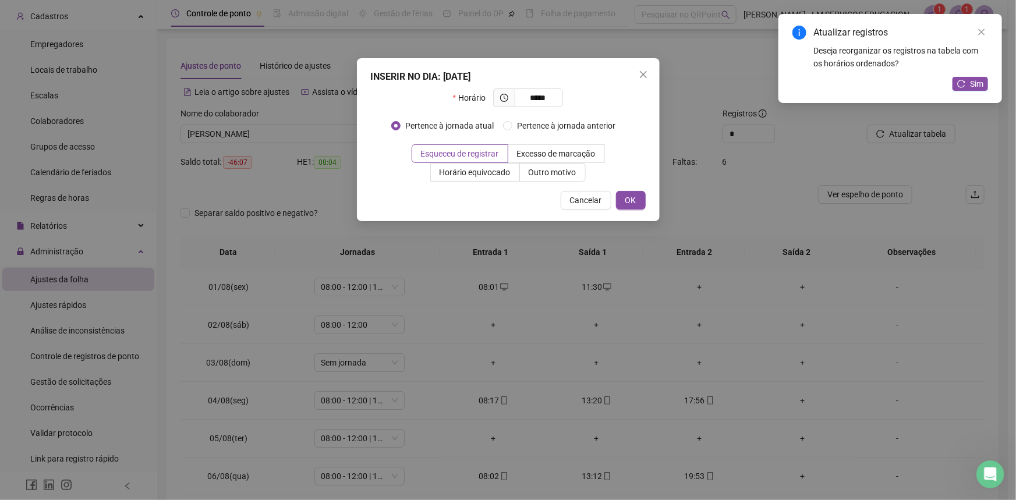
type input "*****"
click at [648, 204] on div "INSERIR NO DIA : [DATE] Horário ***** Pertence à jornada atual Pertence à jorna…" at bounding box center [508, 139] width 303 height 163
click at [638, 199] on button "OK" at bounding box center [631, 200] width 30 height 19
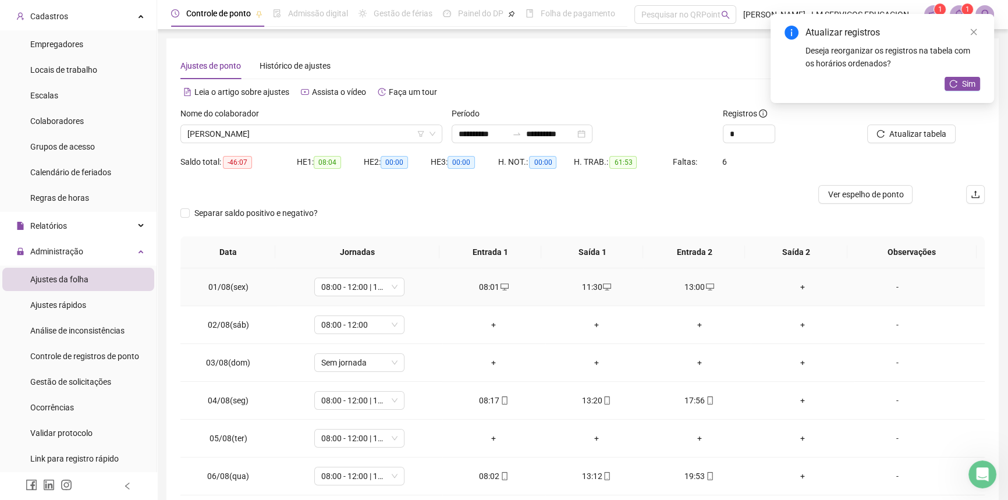
click at [802, 281] on div "+" at bounding box center [802, 287] width 84 height 13
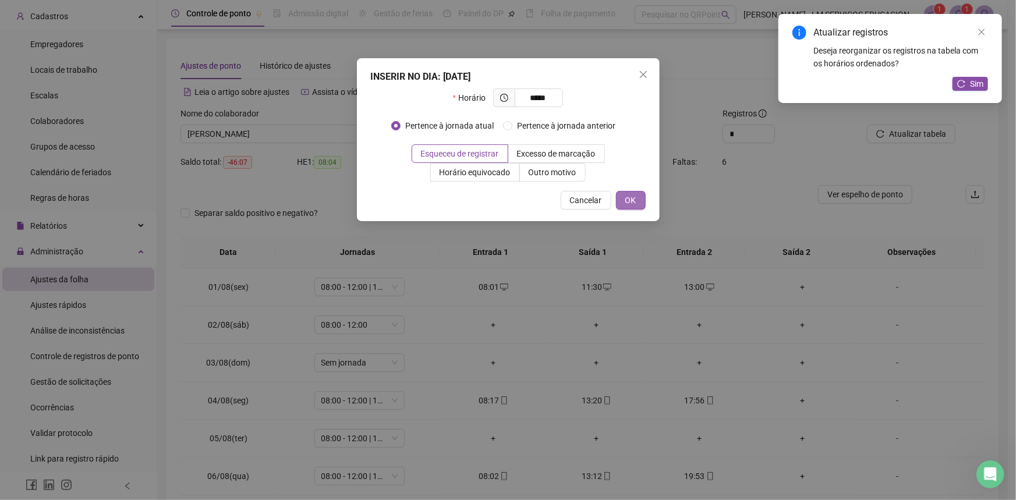
type input "*****"
click at [640, 198] on button "OK" at bounding box center [631, 200] width 30 height 19
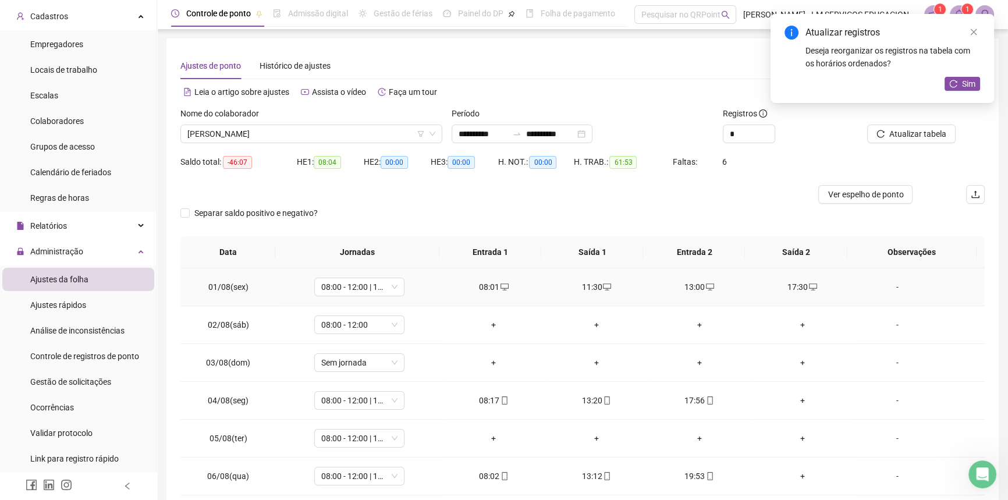
click at [809, 285] on icon "desktop" at bounding box center [813, 287] width 8 height 8
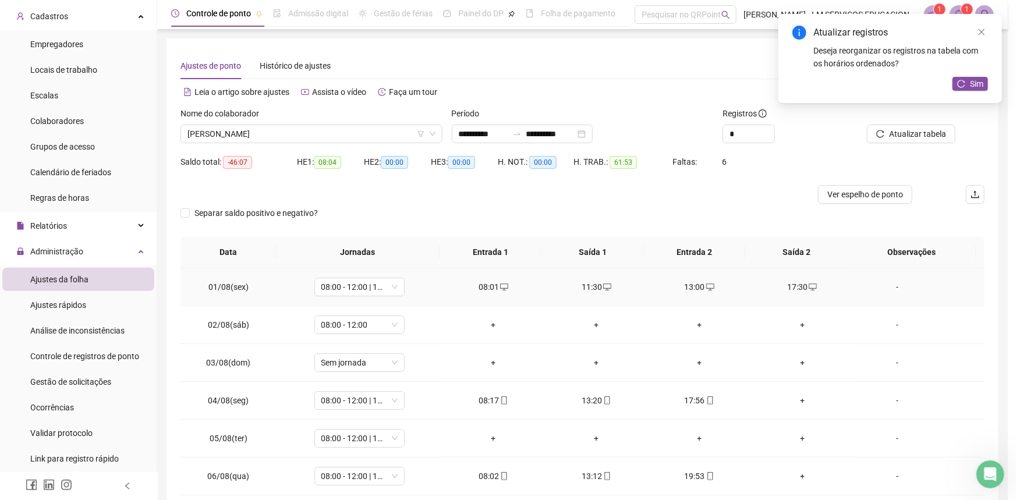
type input "**********"
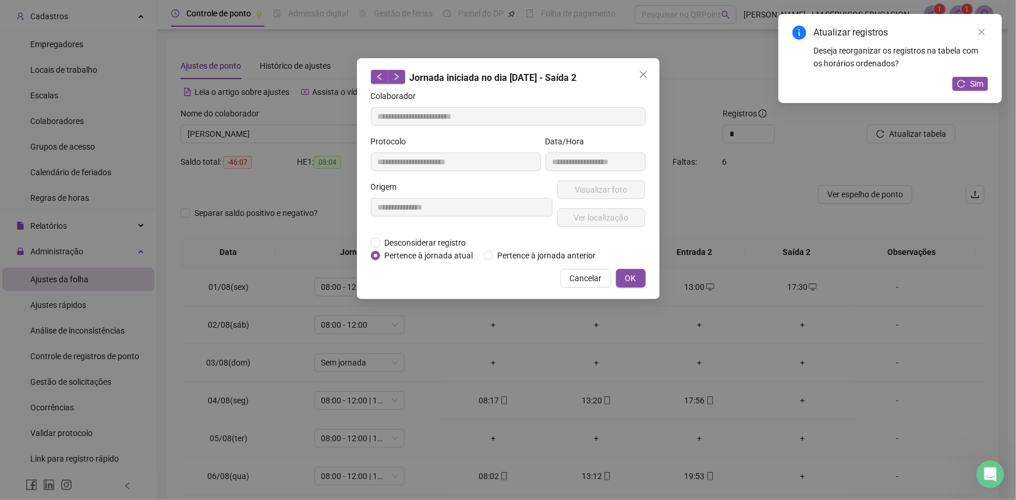
click at [638, 72] on icon "close" at bounding box center [642, 74] width 9 height 9
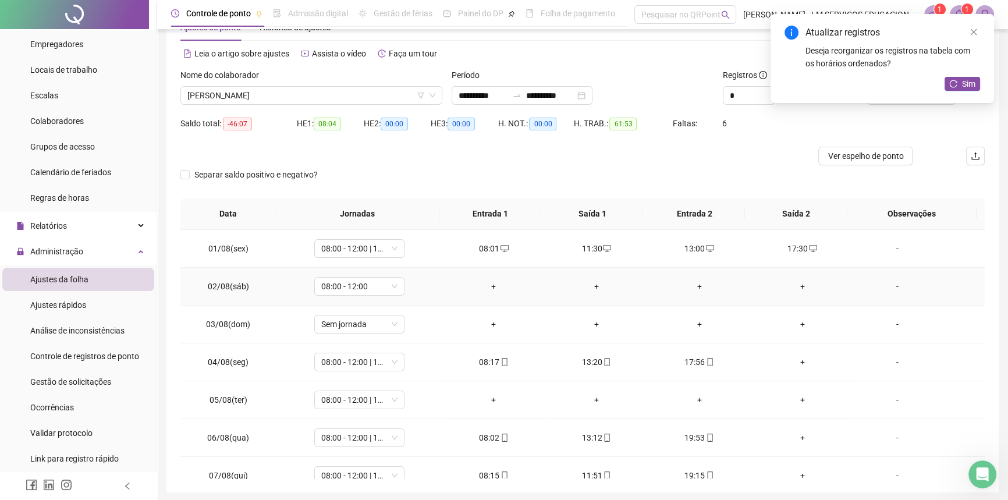
scroll to position [52, 0]
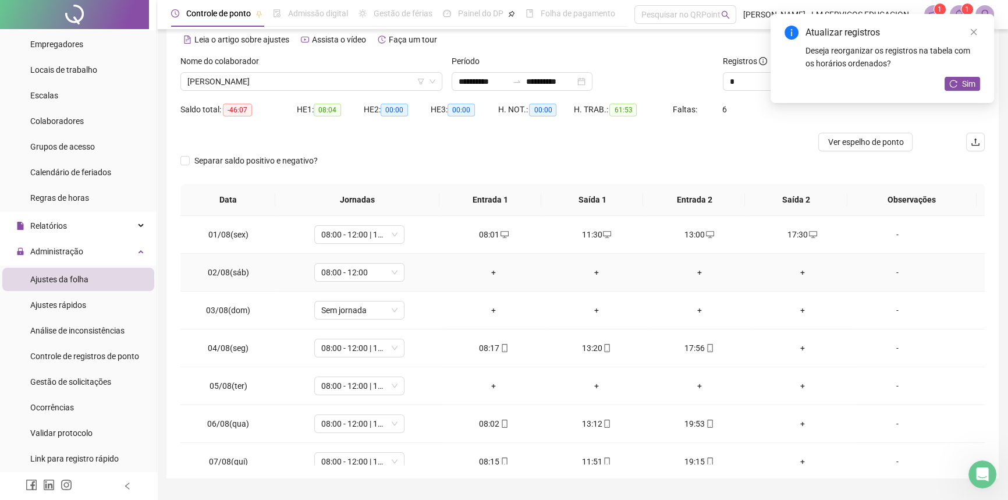
click at [489, 271] on div "+" at bounding box center [494, 272] width 84 height 13
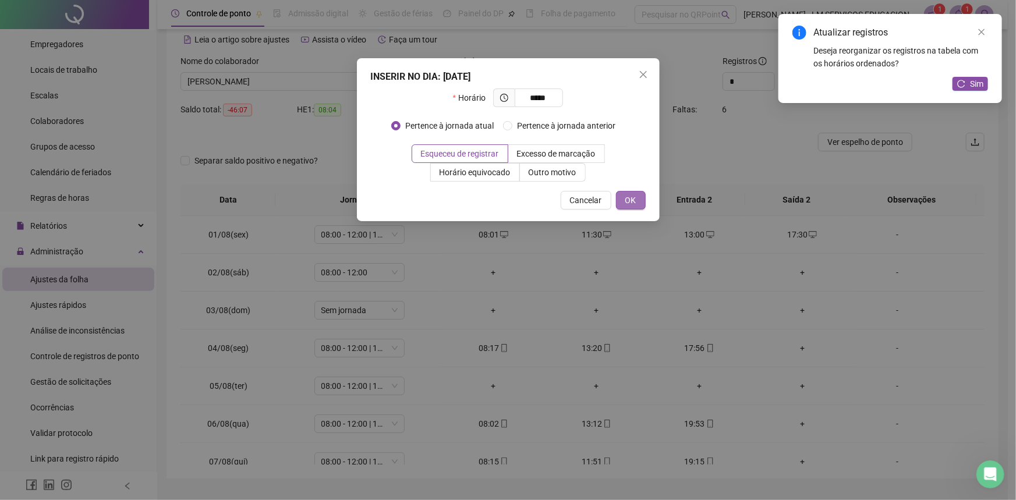
type input "*****"
click at [638, 197] on button "OK" at bounding box center [631, 200] width 30 height 19
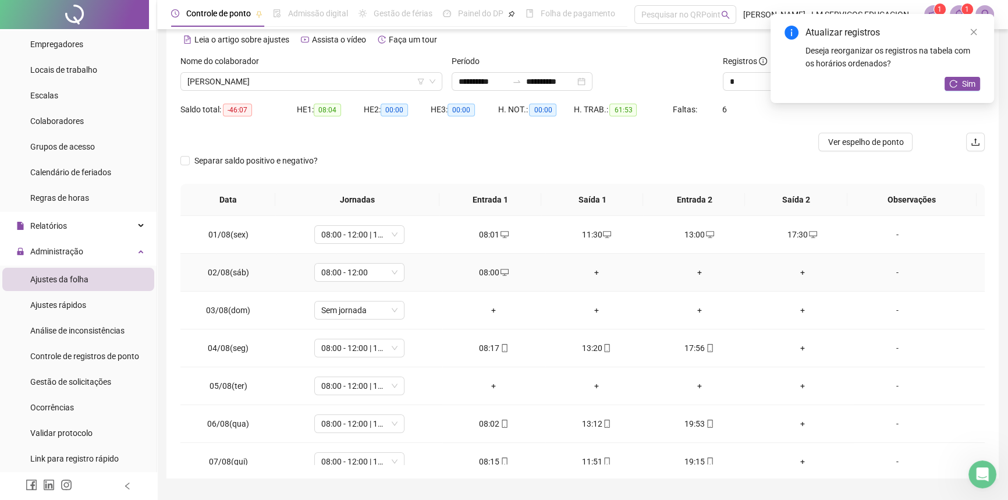
click at [592, 271] on div "+" at bounding box center [597, 272] width 84 height 13
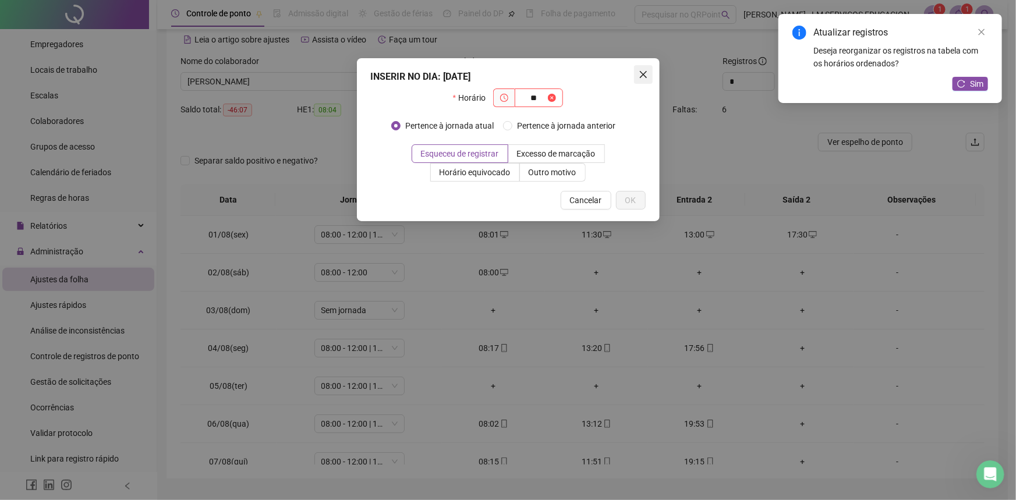
type input "**"
click at [642, 74] on icon "close" at bounding box center [642, 74] width 7 height 7
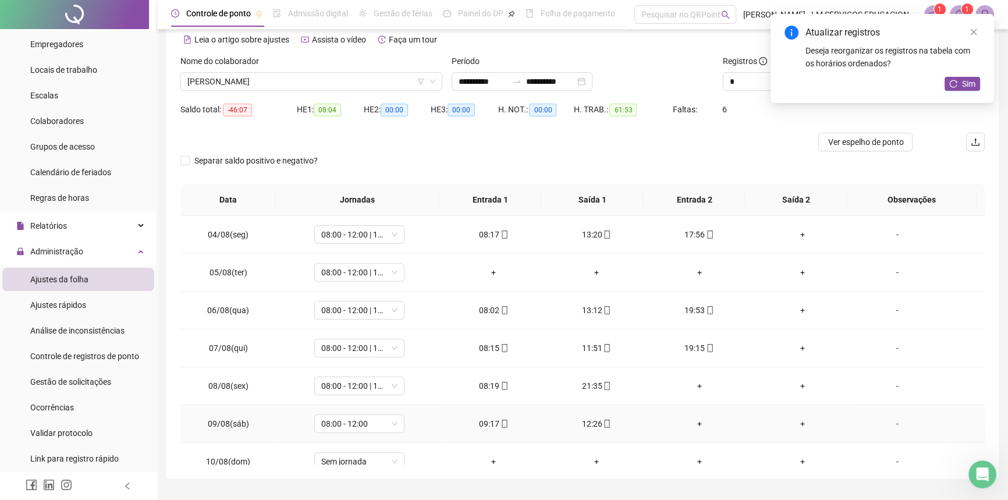
scroll to position [0, 0]
click at [592, 276] on div "+" at bounding box center [597, 272] width 84 height 13
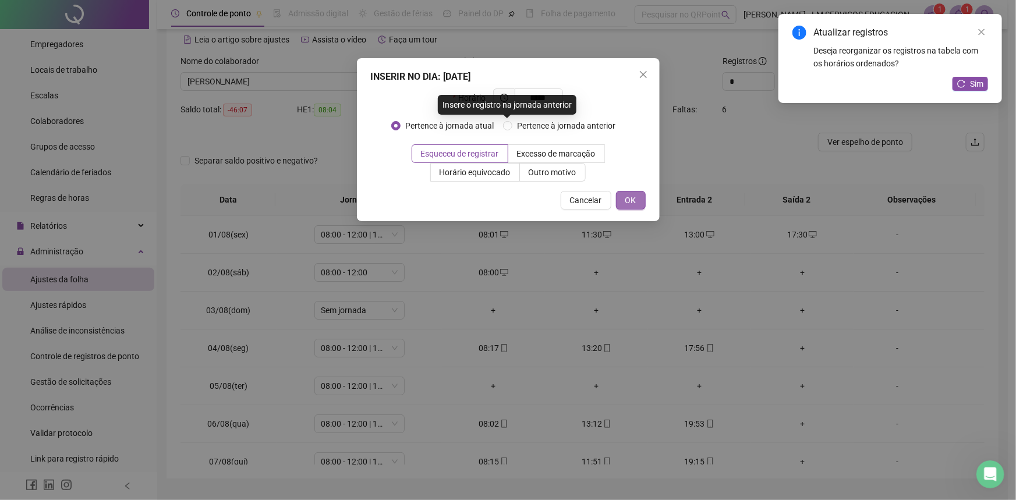
type input "*****"
click at [631, 191] on button "OK" at bounding box center [631, 200] width 30 height 19
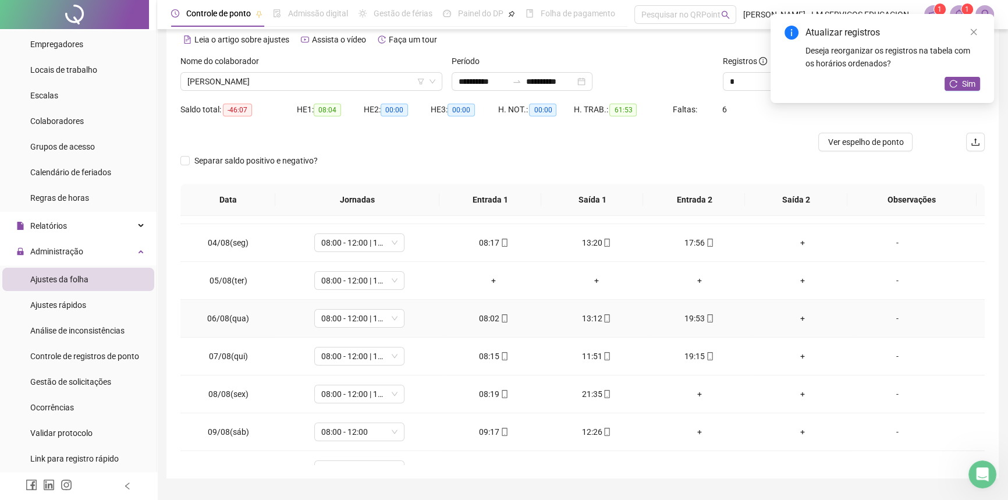
scroll to position [52, 0]
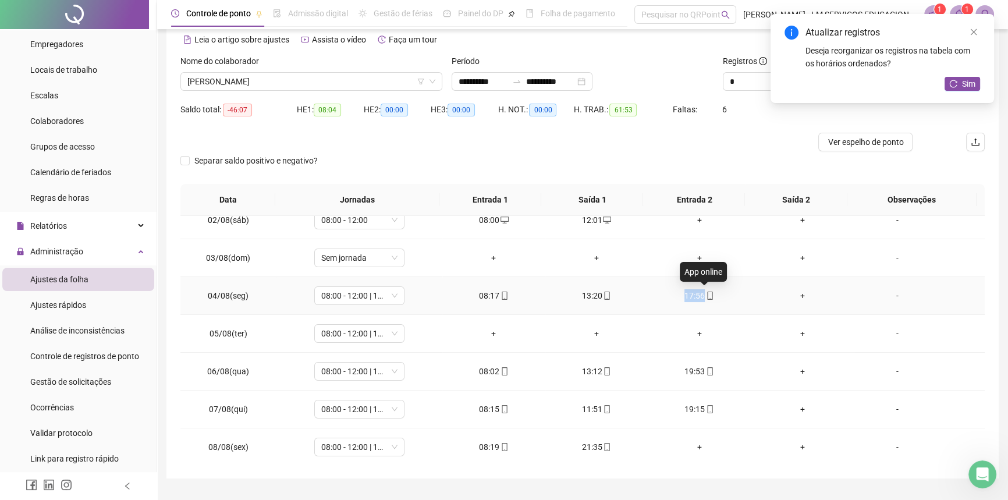
drag, startPoint x: 681, startPoint y: 293, endPoint x: 698, endPoint y: 293, distance: 17.5
click at [698, 293] on div "17:56" at bounding box center [699, 295] width 84 height 13
type input "**********"
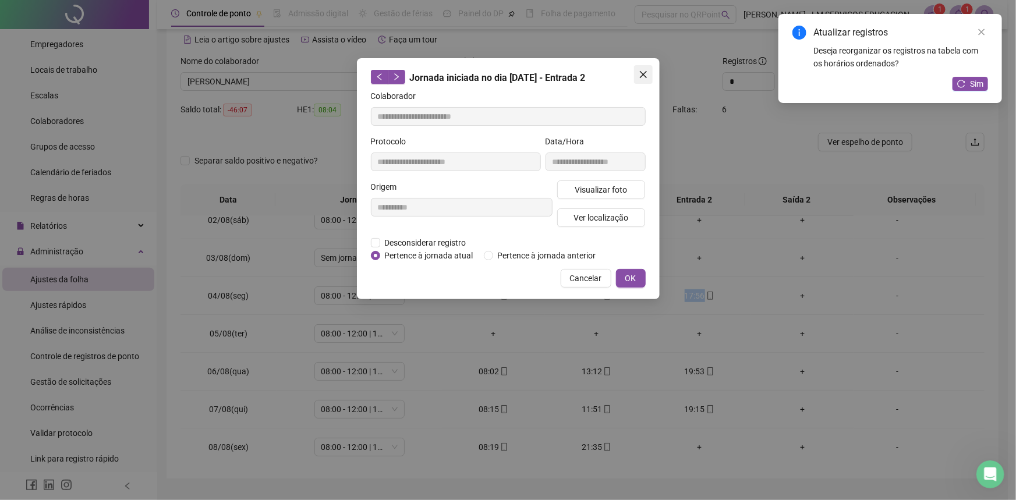
click at [645, 75] on icon "close" at bounding box center [642, 74] width 9 height 9
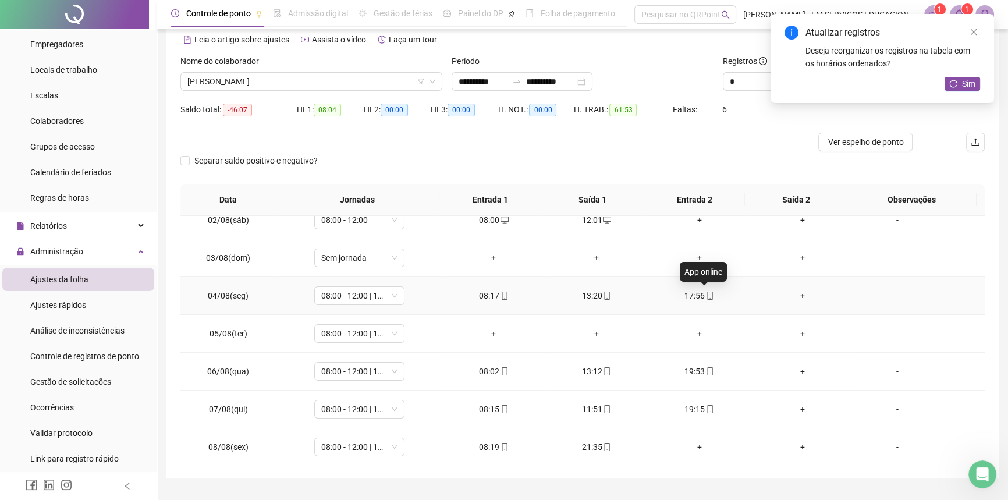
click at [706, 296] on icon "mobile" at bounding box center [710, 296] width 8 height 8
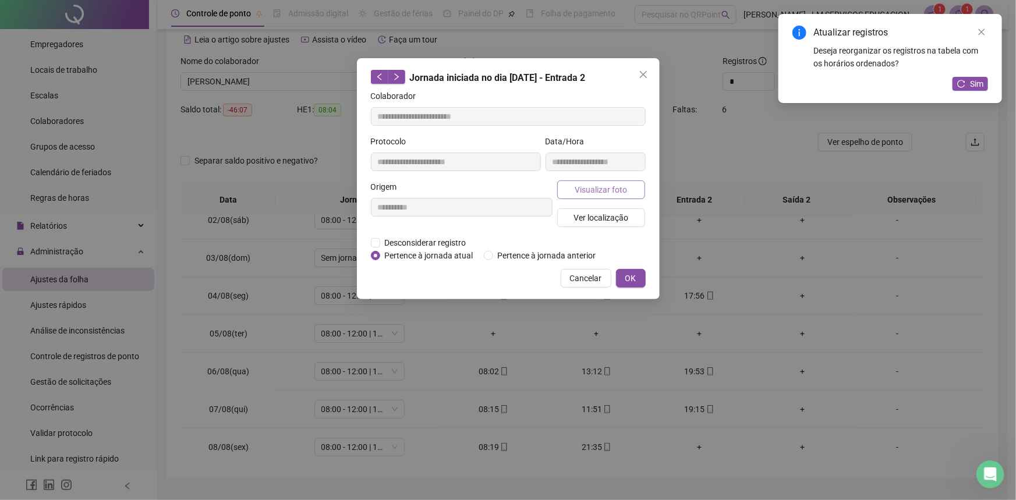
click at [602, 189] on span "Visualizar foto" at bounding box center [600, 189] width 52 height 13
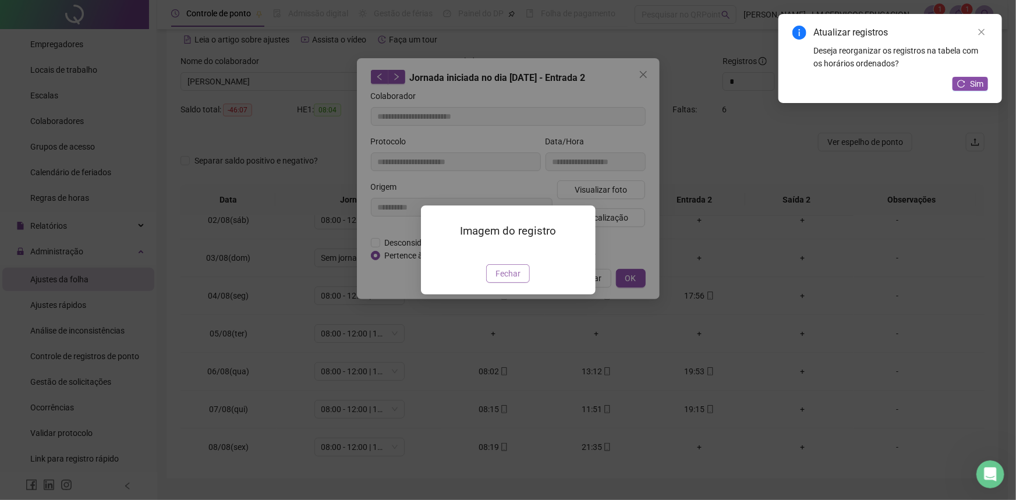
click at [495, 283] on button "Fechar" at bounding box center [508, 273] width 44 height 19
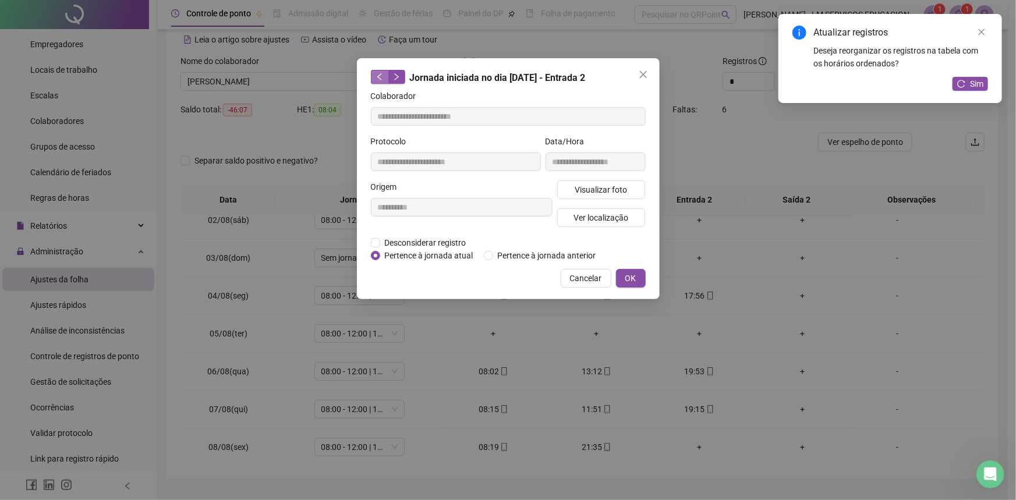
click at [372, 77] on button "button" at bounding box center [379, 77] width 17 height 14
type input "**********"
click at [637, 72] on span "Close" at bounding box center [643, 74] width 19 height 9
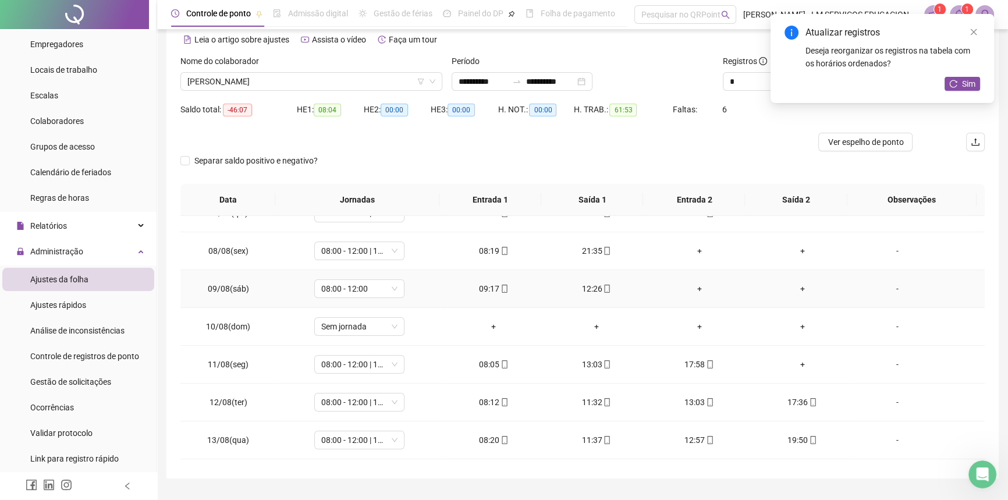
scroll to position [264, 0]
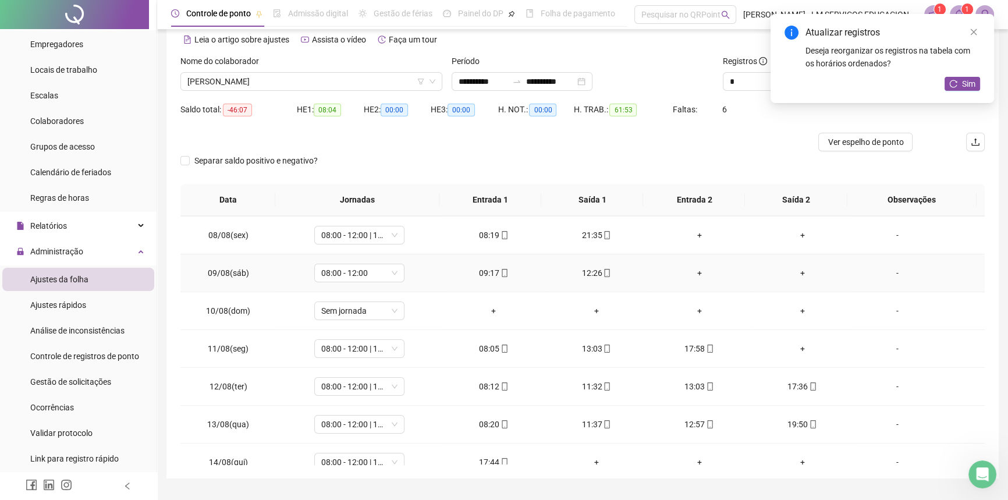
click at [692, 270] on div "+" at bounding box center [699, 273] width 84 height 13
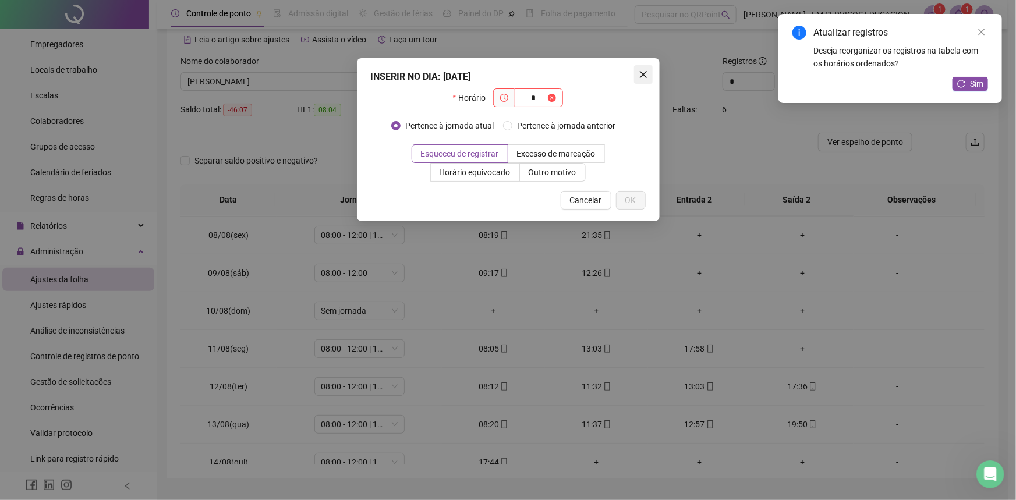
type input "*"
click at [644, 72] on icon "close" at bounding box center [642, 74] width 9 height 9
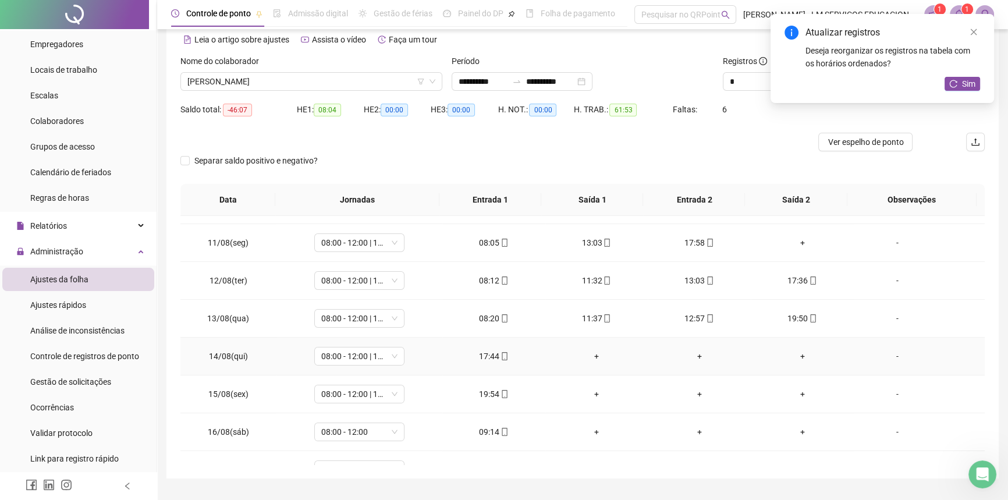
scroll to position [423, 0]
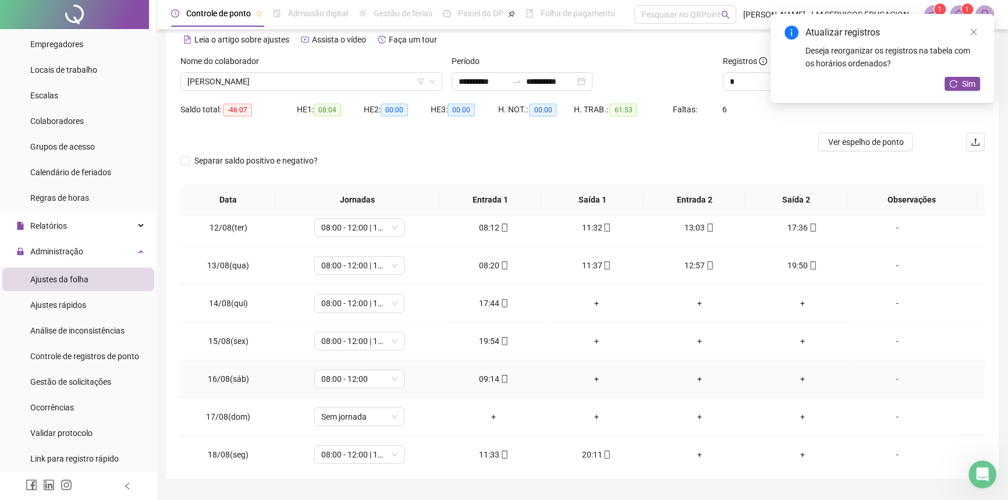
click at [591, 382] on div "+" at bounding box center [597, 378] width 84 height 13
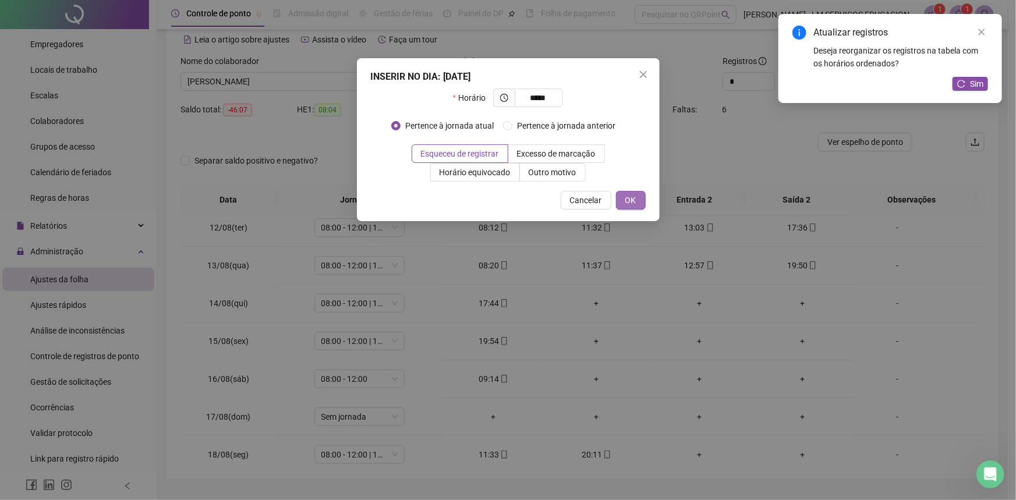
type input "*****"
click at [637, 200] on button "OK" at bounding box center [631, 200] width 30 height 19
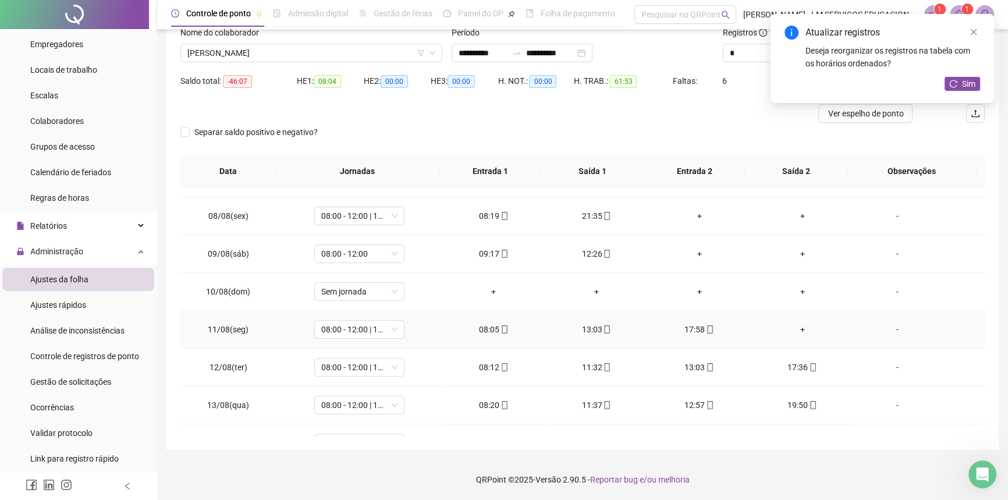
scroll to position [219, 0]
click at [972, 33] on icon "close" at bounding box center [974, 32] width 6 height 6
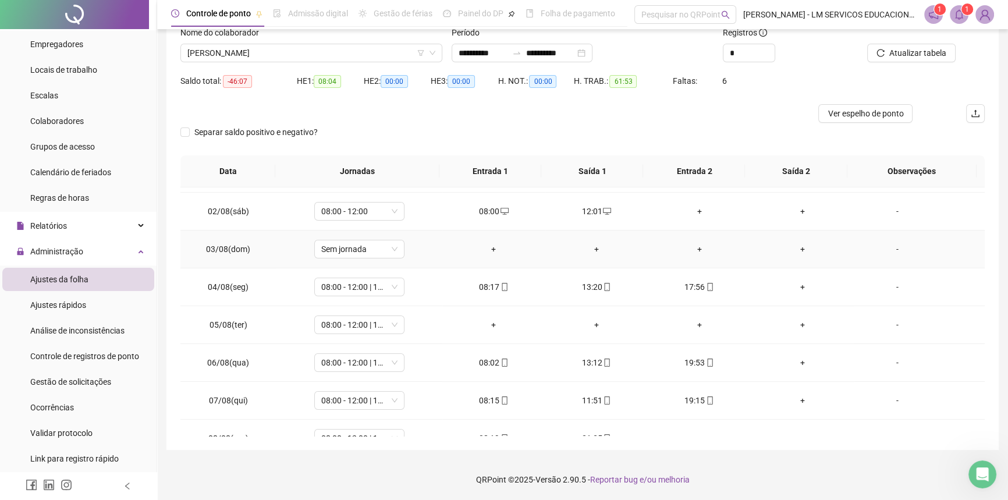
scroll to position [8, 0]
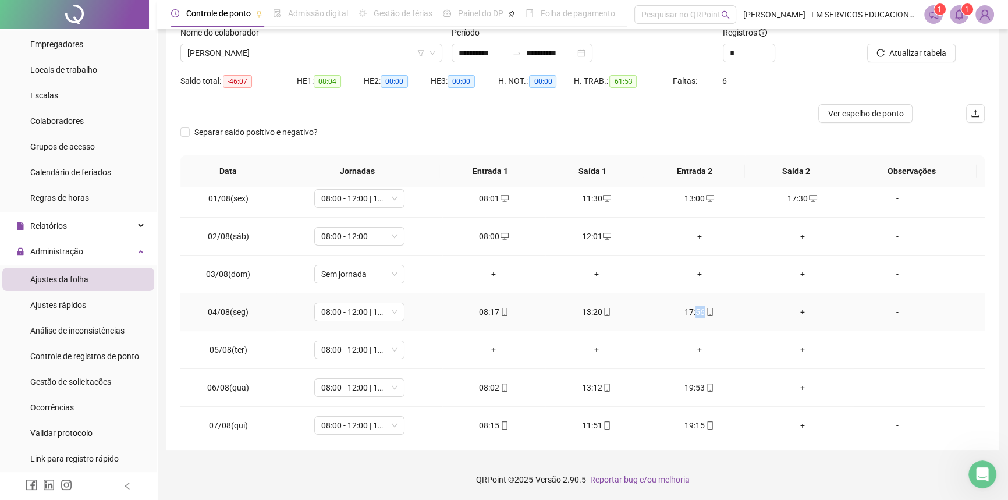
drag, startPoint x: 692, startPoint y: 310, endPoint x: 788, endPoint y: 313, distance: 96.1
click at [788, 313] on tr "04/08(seg) 08:00 - 12:00 | 13:00 - 17:00 08:17 13:20 17:56 + -" at bounding box center [582, 312] width 804 height 38
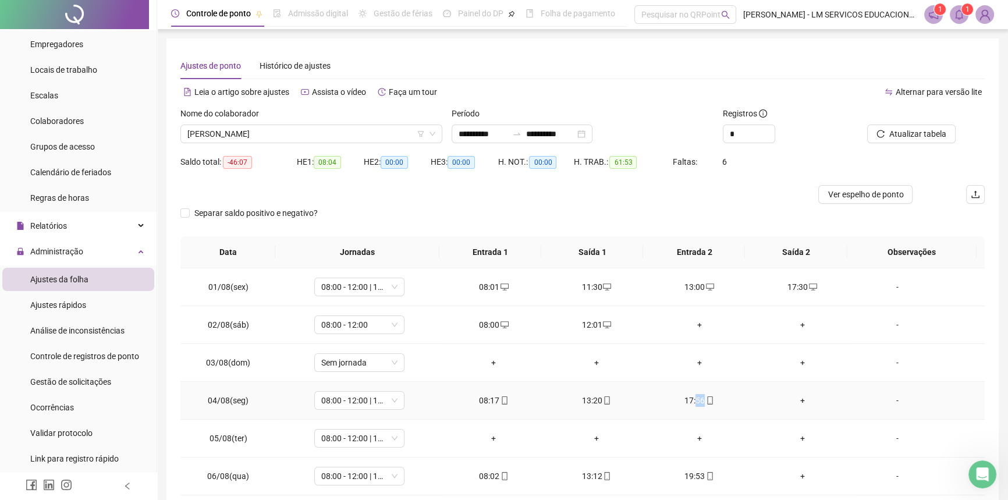
scroll to position [52, 0]
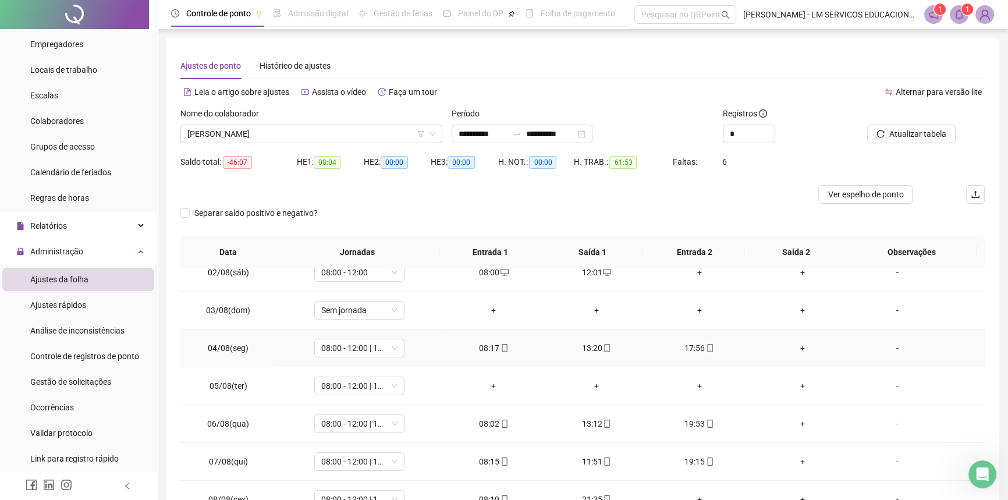
click at [797, 343] on div "+" at bounding box center [802, 348] width 84 height 13
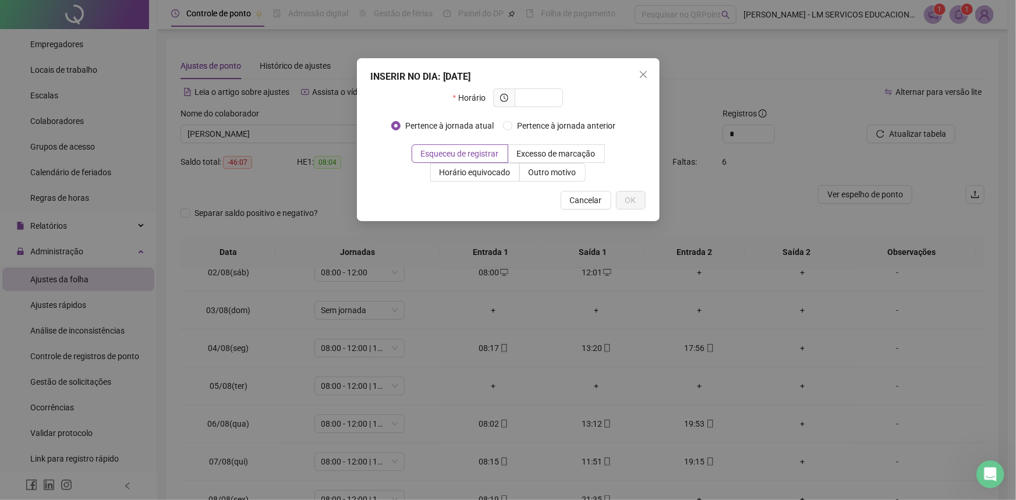
click at [633, 285] on div "INSERIR NO DIA : [DATE] Horário Pertence à jornada atual Pertence à jornada ant…" at bounding box center [508, 250] width 1016 height 500
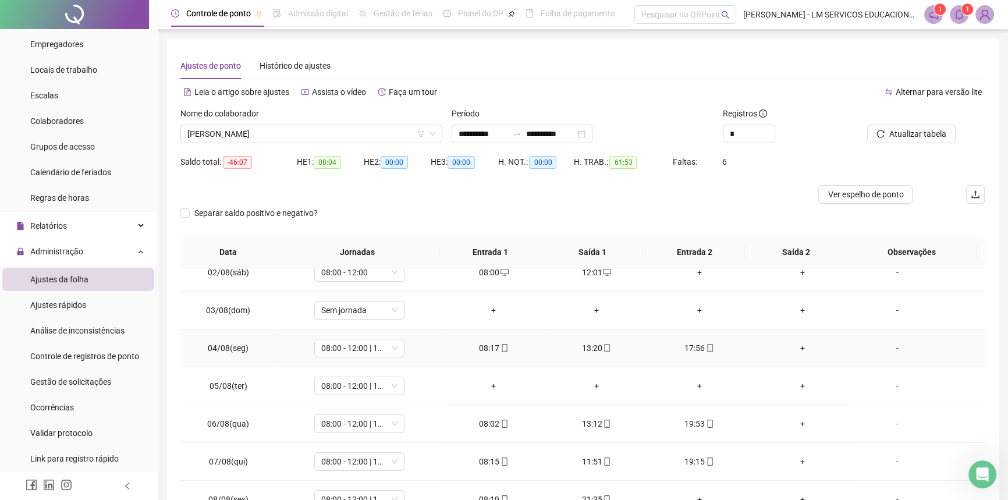
click at [582, 351] on div "13:20" at bounding box center [597, 348] width 84 height 13
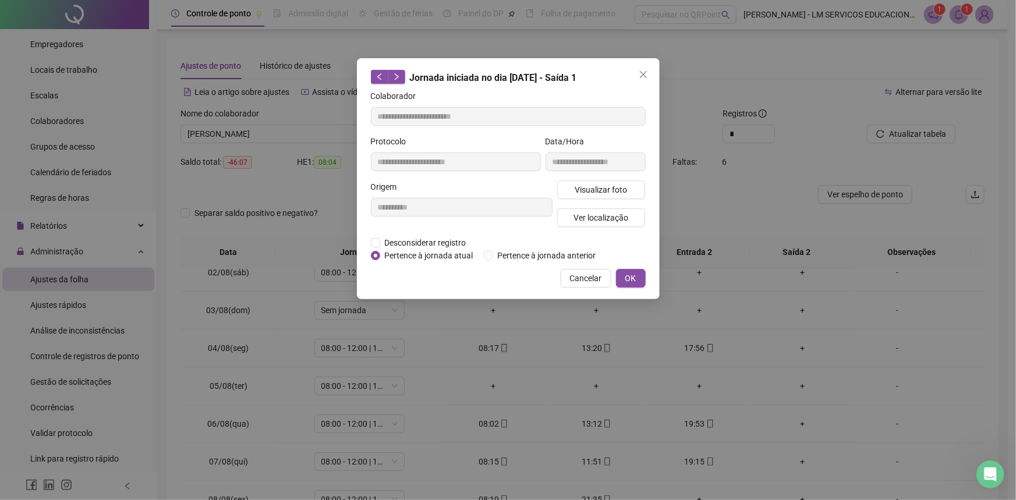
click at [582, 351] on div "**********" at bounding box center [508, 250] width 1016 height 500
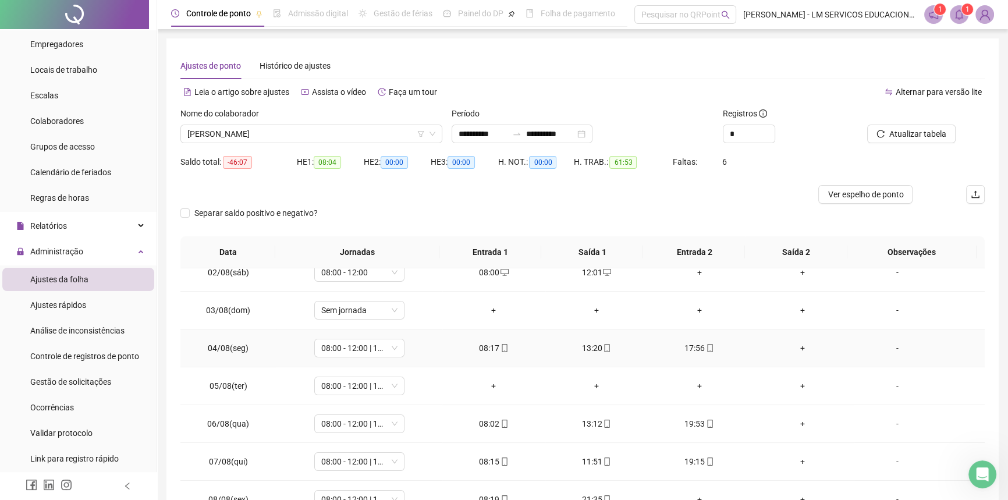
click at [797, 343] on div "+" at bounding box center [802, 348] width 84 height 13
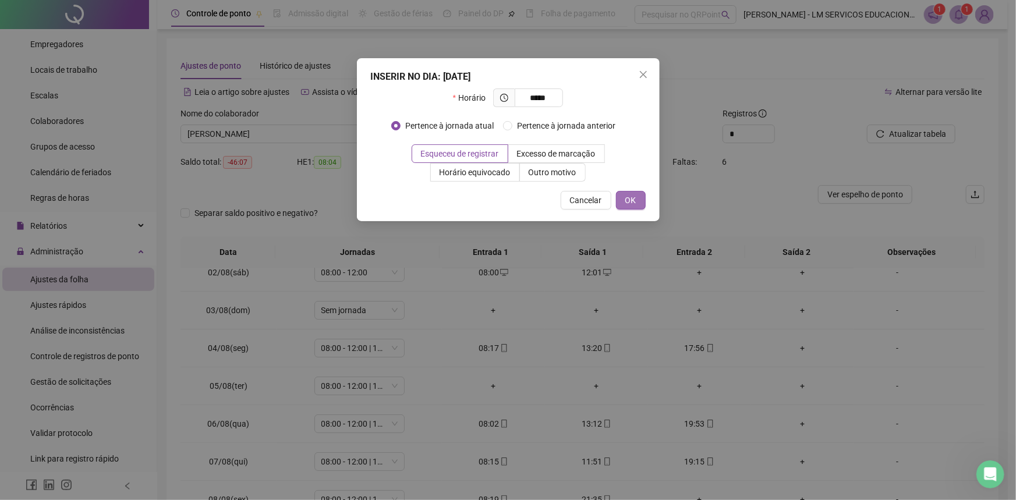
type input "*****"
click at [633, 198] on span "OK" at bounding box center [630, 200] width 11 height 13
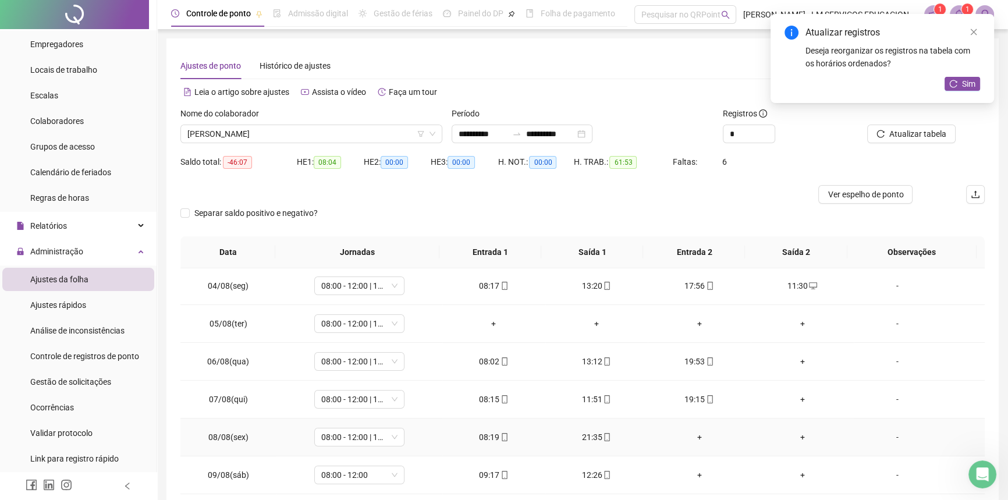
scroll to position [113, 0]
click at [970, 28] on icon "close" at bounding box center [974, 32] width 8 height 8
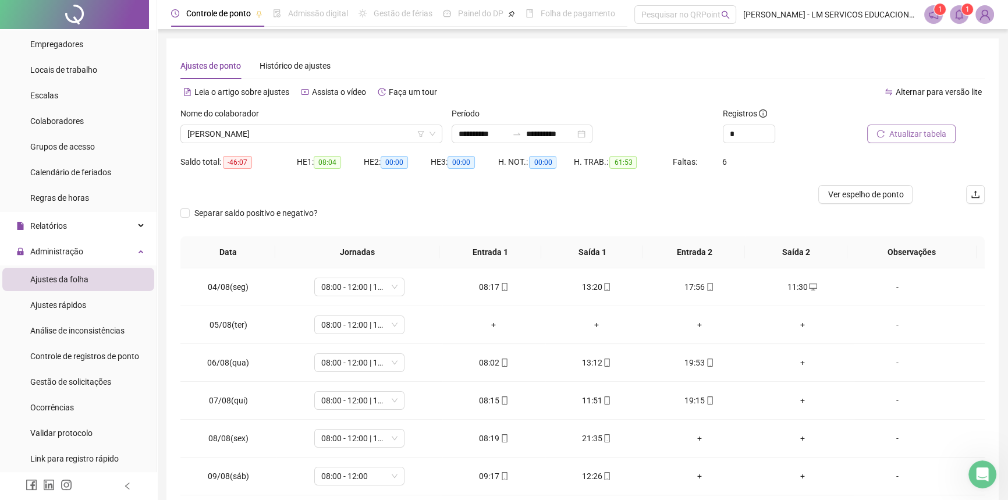
click at [902, 139] on span "Atualizar tabela" at bounding box center [917, 133] width 57 height 13
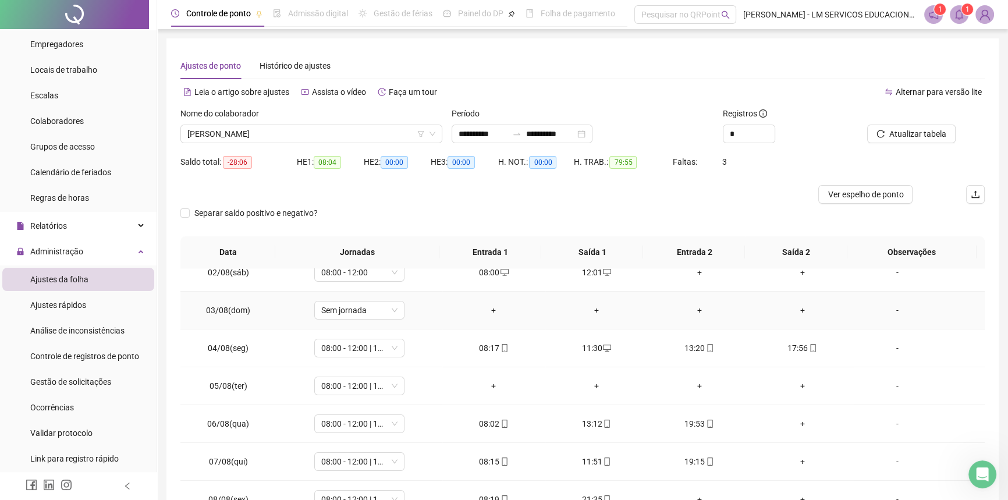
scroll to position [158, 0]
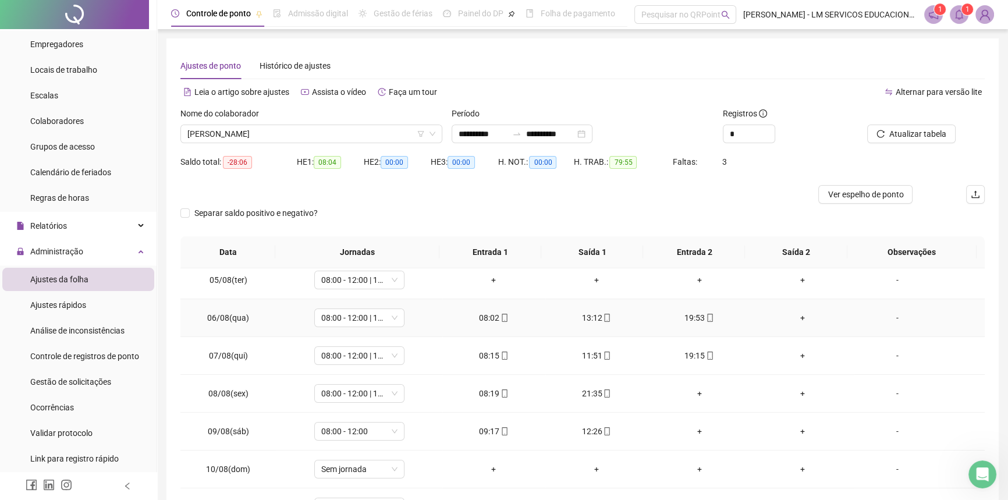
click at [804, 321] on div "+" at bounding box center [802, 317] width 84 height 13
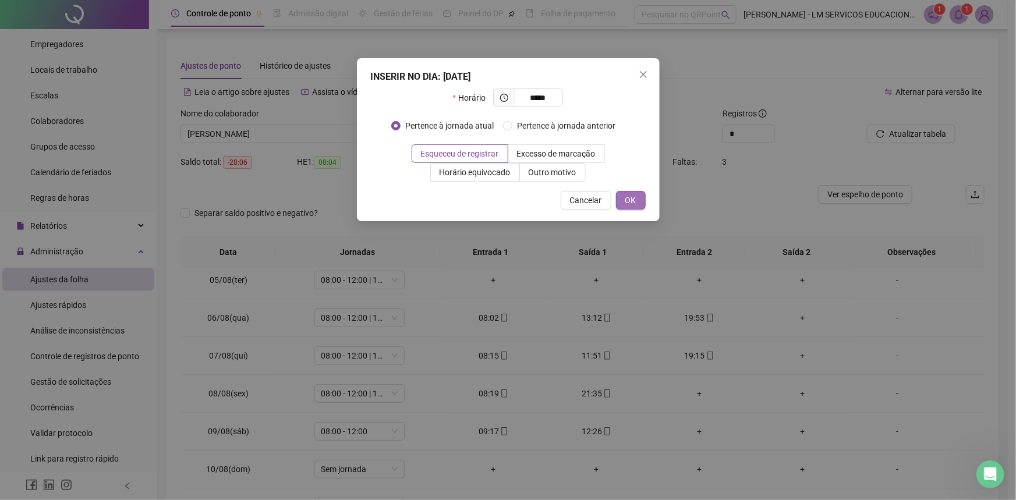
type input "*****"
click at [626, 194] on span "OK" at bounding box center [630, 200] width 11 height 13
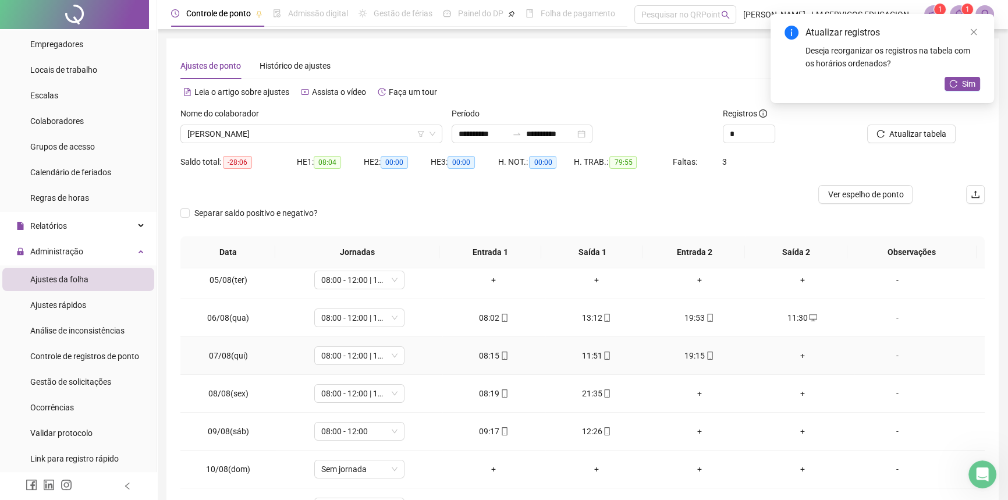
click at [797, 354] on div "+" at bounding box center [802, 355] width 84 height 13
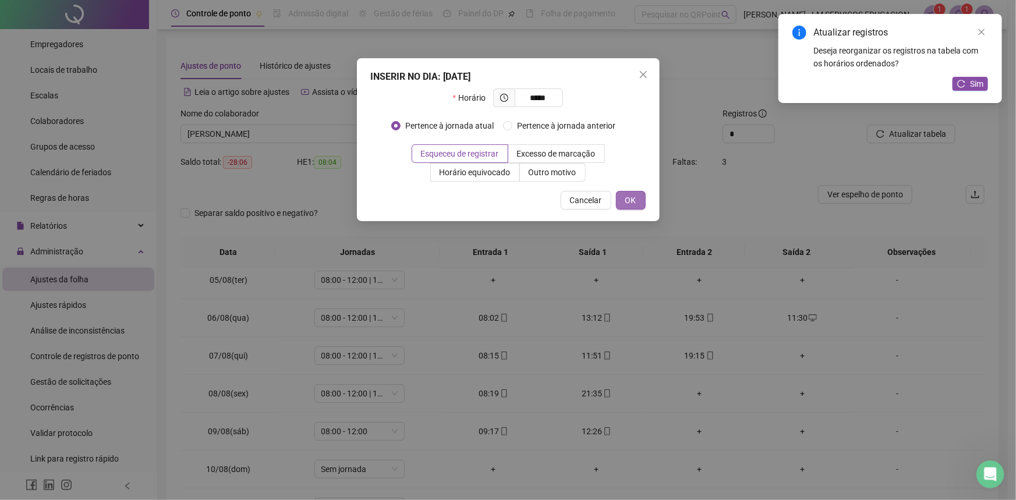
type input "*****"
click at [631, 200] on span "OK" at bounding box center [630, 200] width 11 height 13
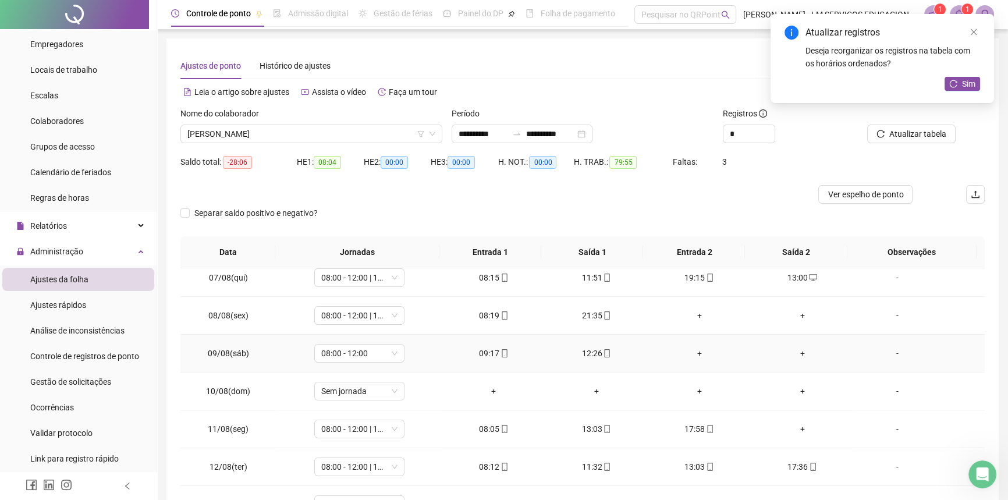
scroll to position [211, 0]
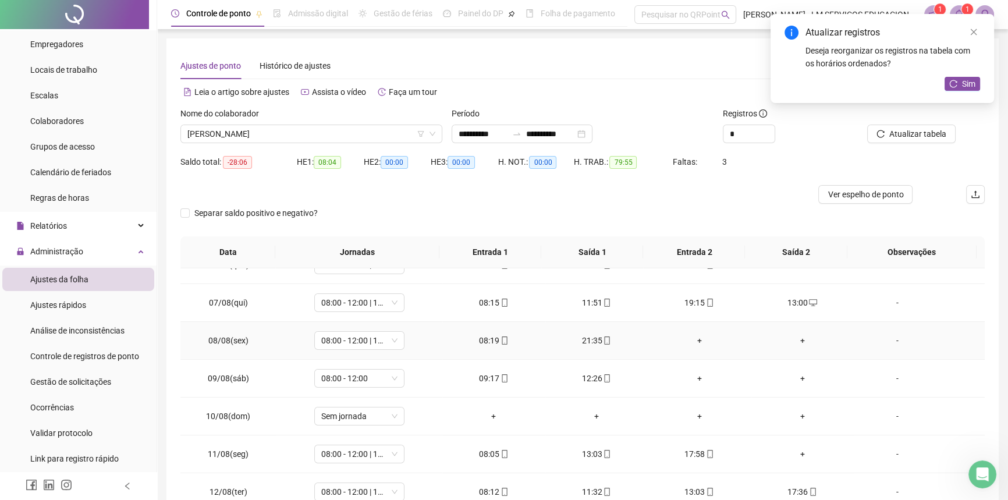
click at [696, 343] on div "+" at bounding box center [699, 340] width 84 height 13
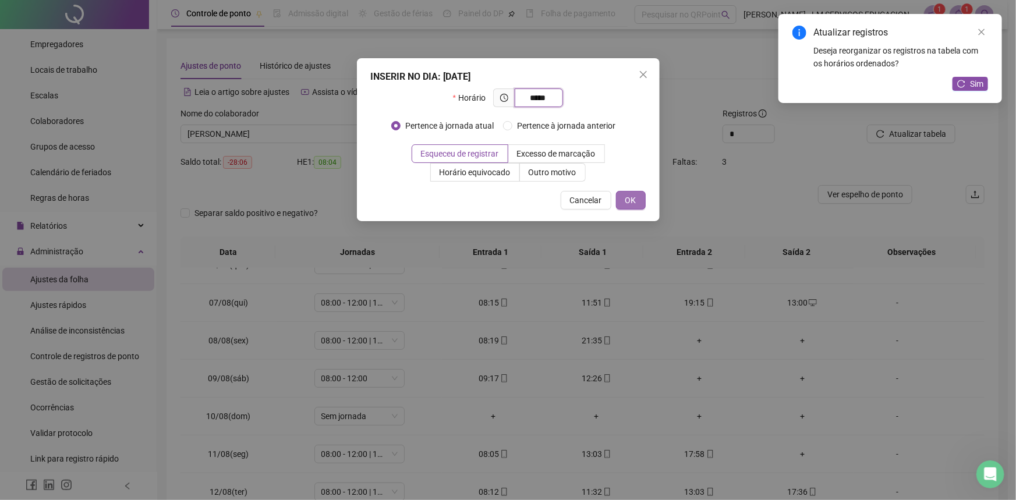
type input "*****"
click at [637, 196] on button "OK" at bounding box center [631, 200] width 30 height 19
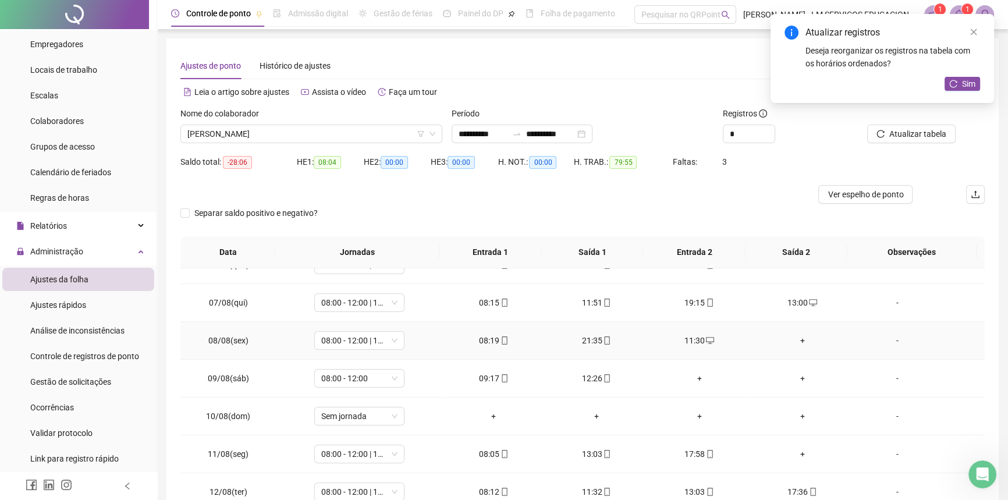
click at [792, 339] on div "+" at bounding box center [802, 340] width 84 height 13
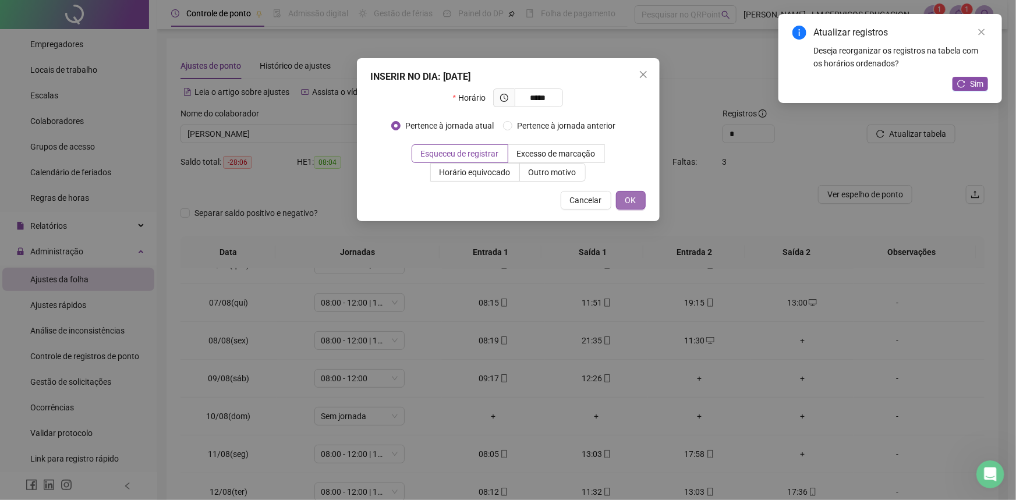
type input "*****"
click at [624, 200] on button "OK" at bounding box center [631, 200] width 30 height 19
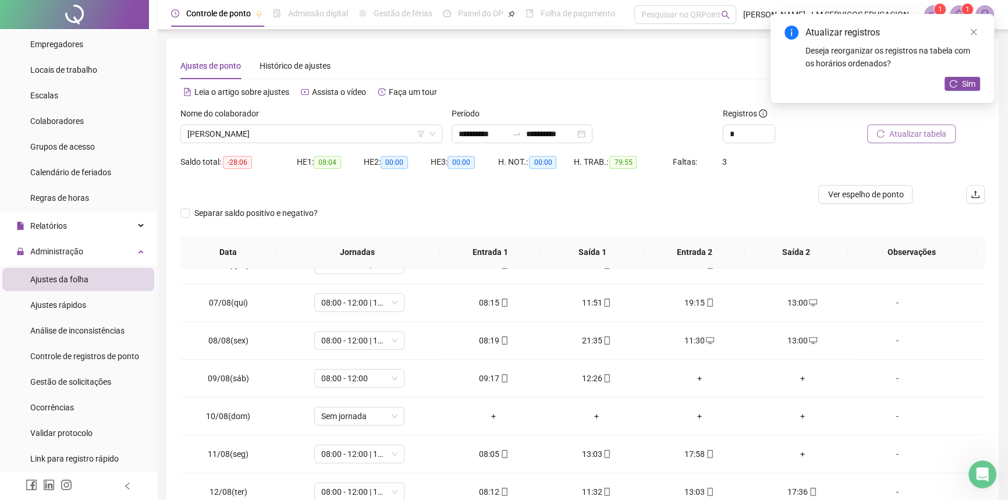
click at [929, 132] on span "Atualizar tabela" at bounding box center [917, 133] width 57 height 13
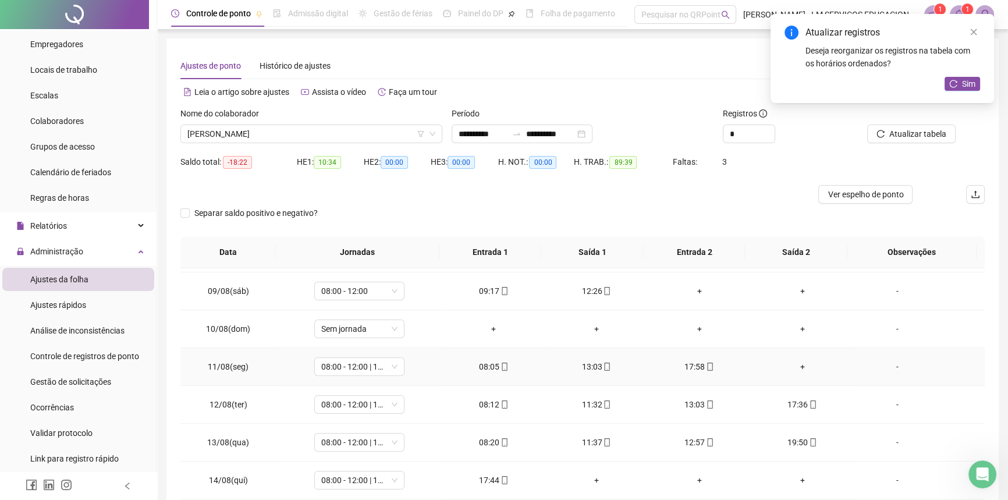
scroll to position [317, 0]
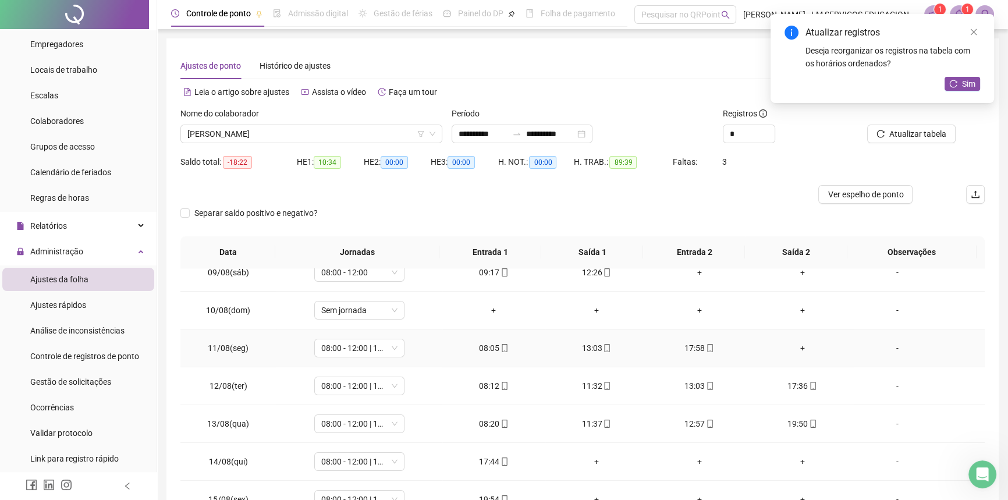
click at [793, 346] on div "+" at bounding box center [802, 348] width 84 height 13
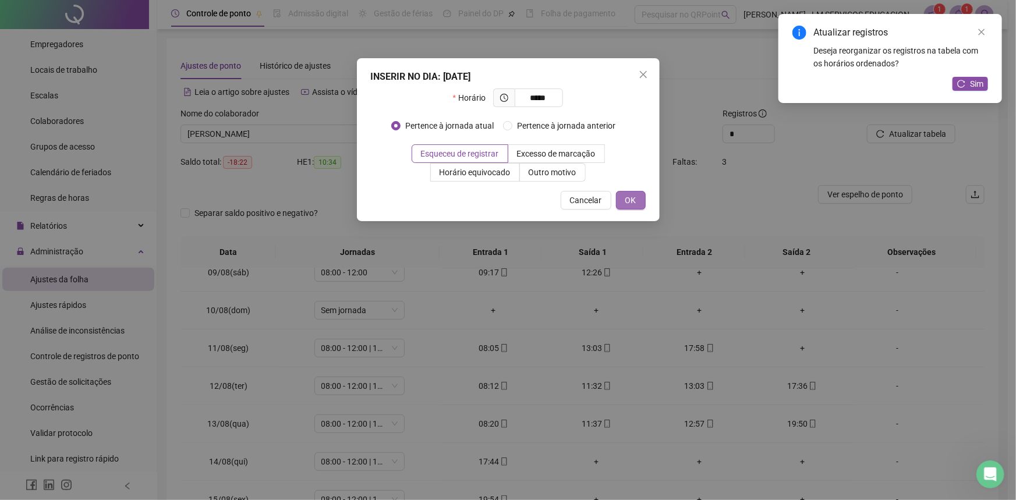
type input "*****"
click at [621, 198] on button "OK" at bounding box center [631, 200] width 30 height 19
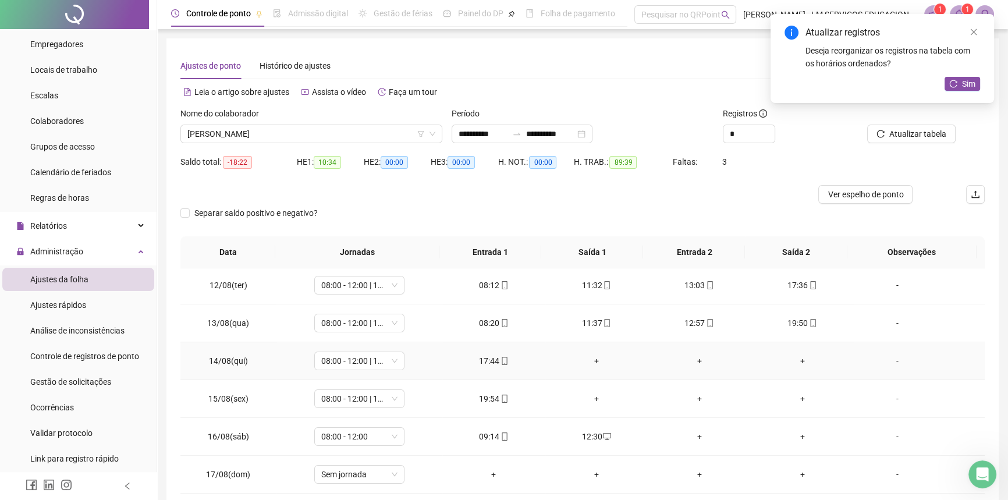
scroll to position [423, 0]
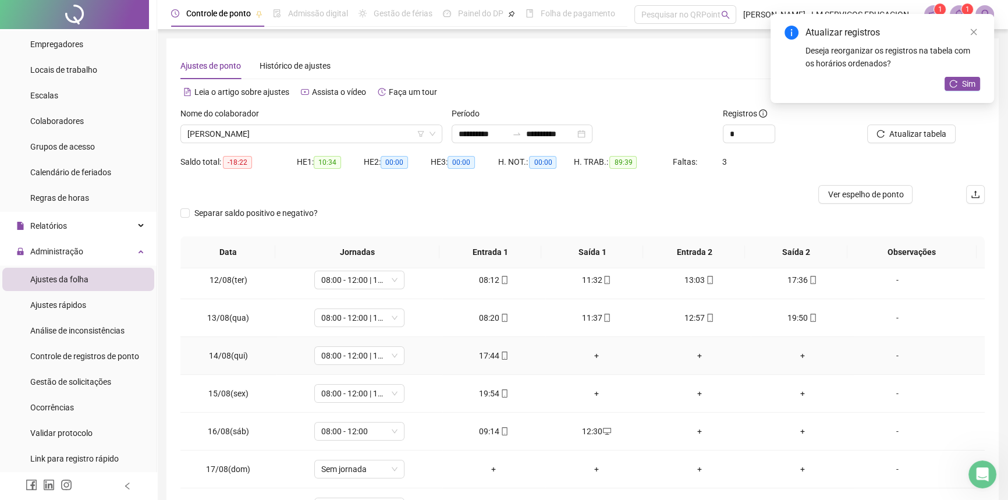
click at [598, 357] on div "+" at bounding box center [597, 355] width 84 height 13
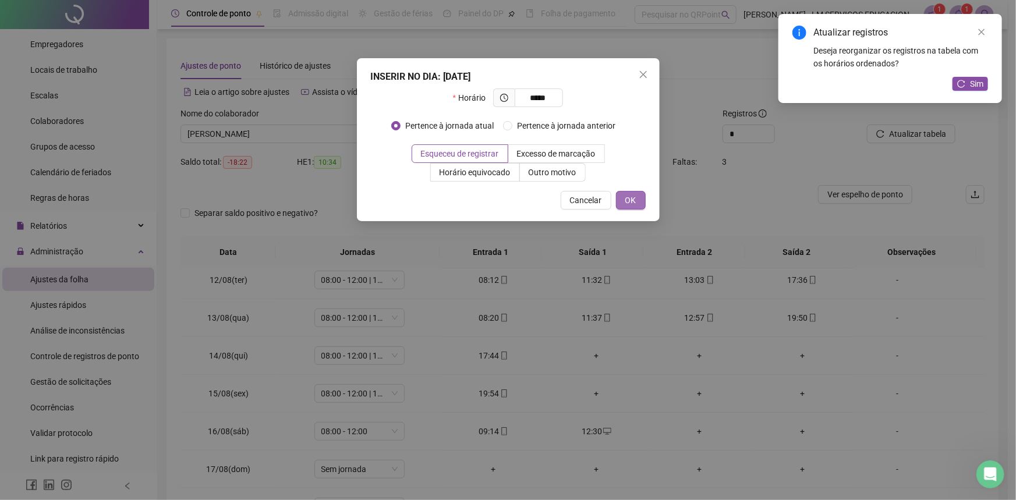
type input "*****"
click at [641, 198] on button "OK" at bounding box center [631, 200] width 30 height 19
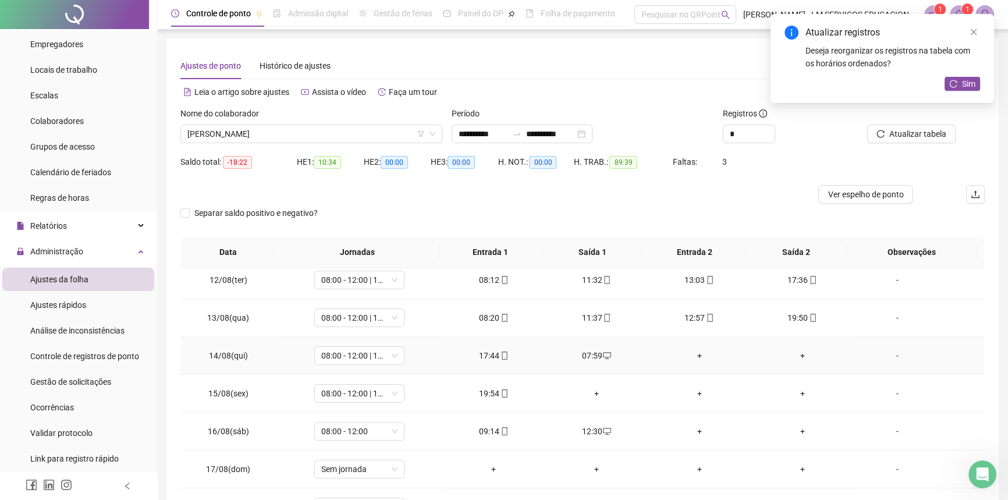
click at [696, 354] on div "+" at bounding box center [699, 355] width 84 height 13
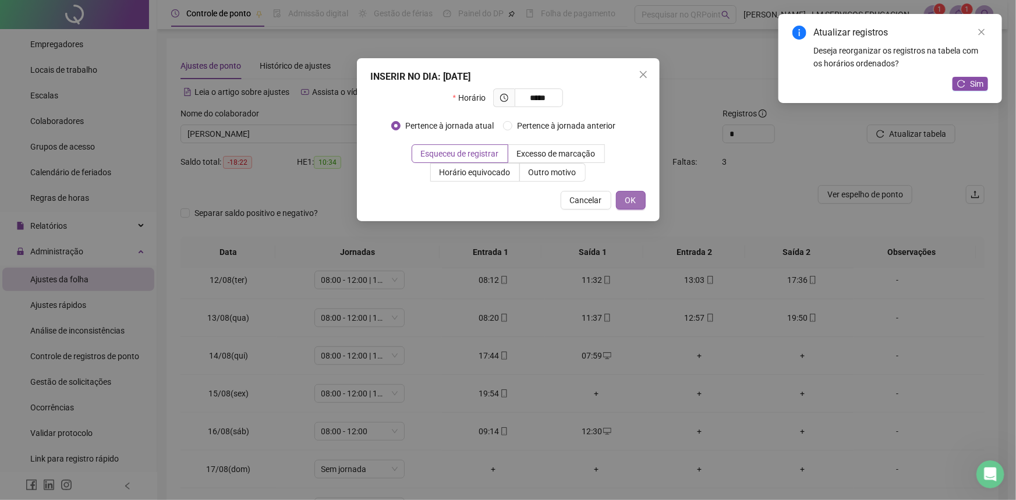
type input "*****"
click at [634, 197] on span "OK" at bounding box center [630, 200] width 11 height 13
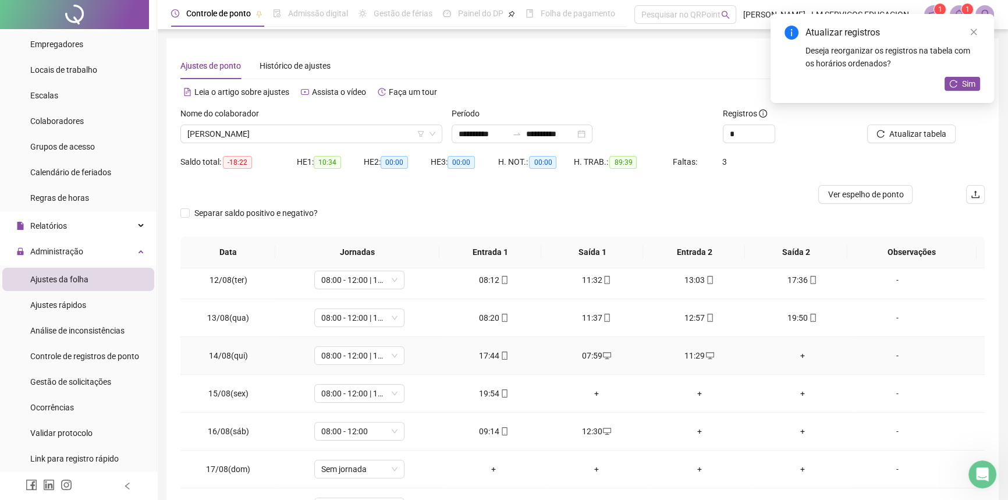
click at [796, 352] on div "+" at bounding box center [802, 355] width 84 height 13
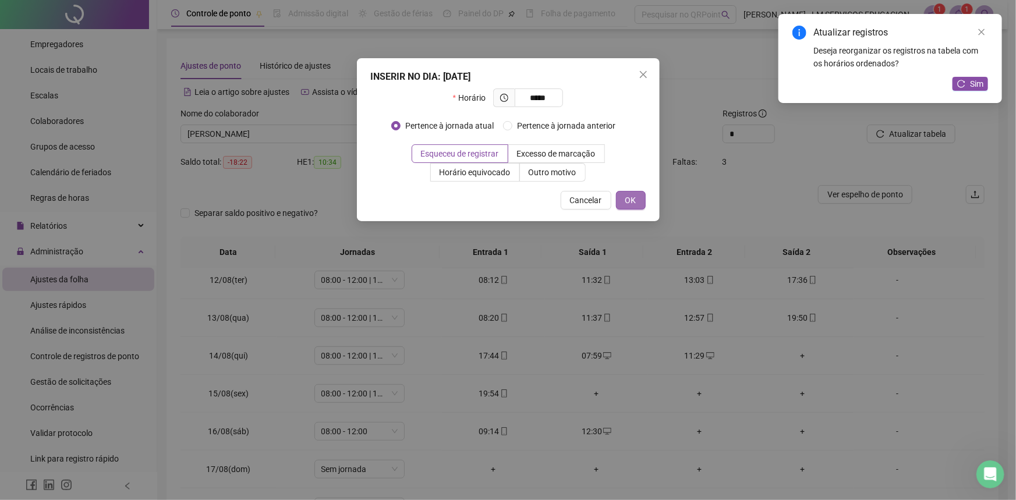
type input "*****"
click at [634, 198] on span "OK" at bounding box center [630, 200] width 11 height 13
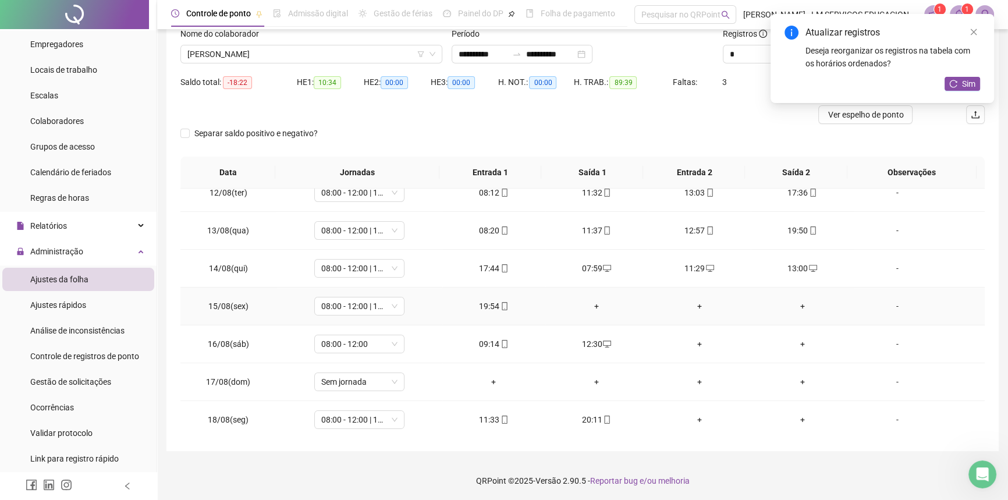
scroll to position [81, 0]
click at [596, 299] on div "+" at bounding box center [597, 305] width 84 height 13
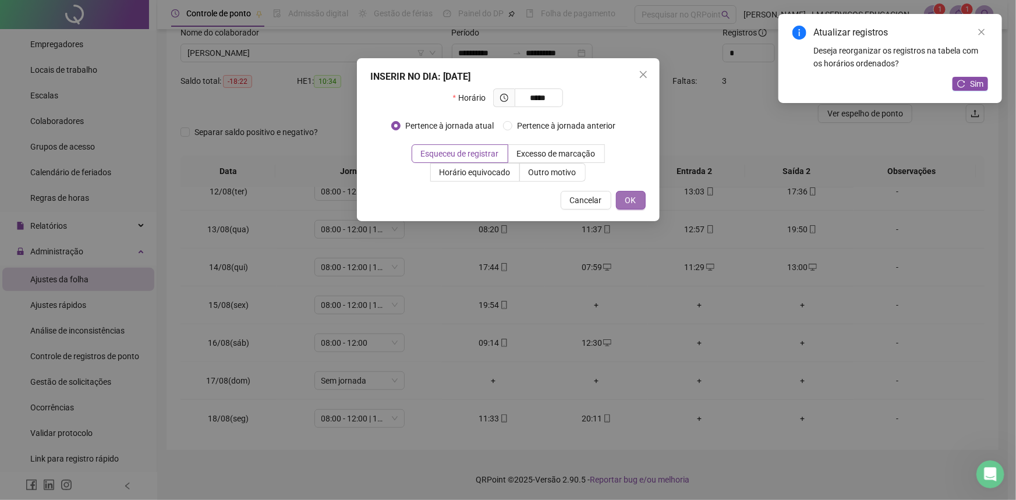
type input "*****"
click at [623, 200] on button "OK" at bounding box center [631, 200] width 30 height 19
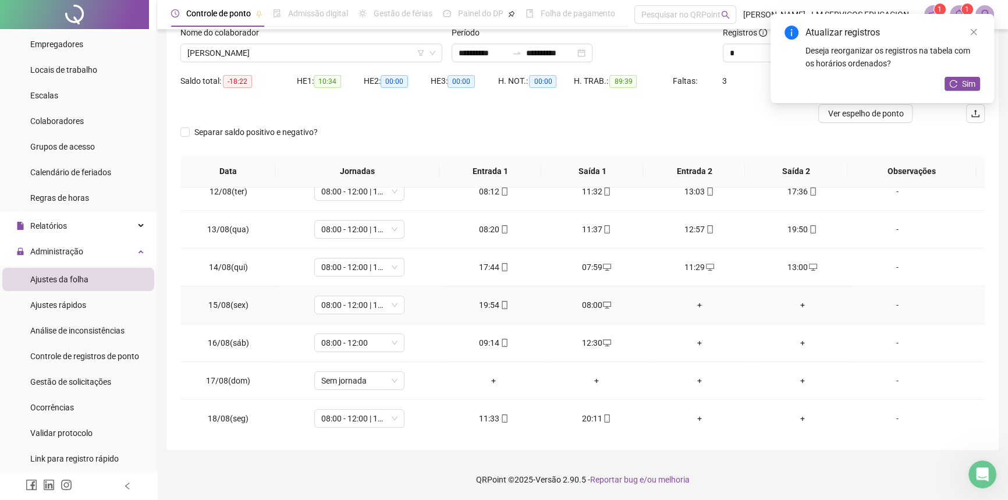
click at [696, 303] on div "+" at bounding box center [699, 305] width 84 height 13
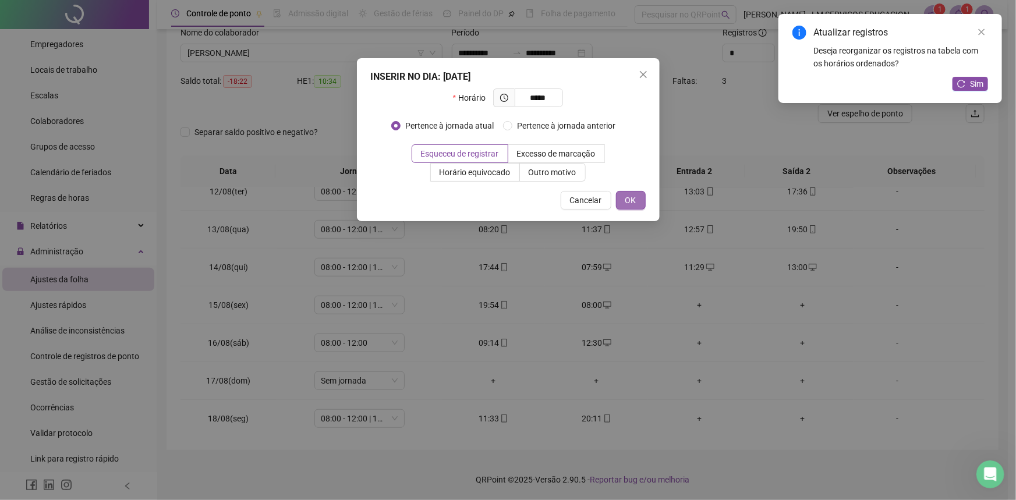
type input "*****"
click at [635, 203] on span "OK" at bounding box center [630, 200] width 11 height 13
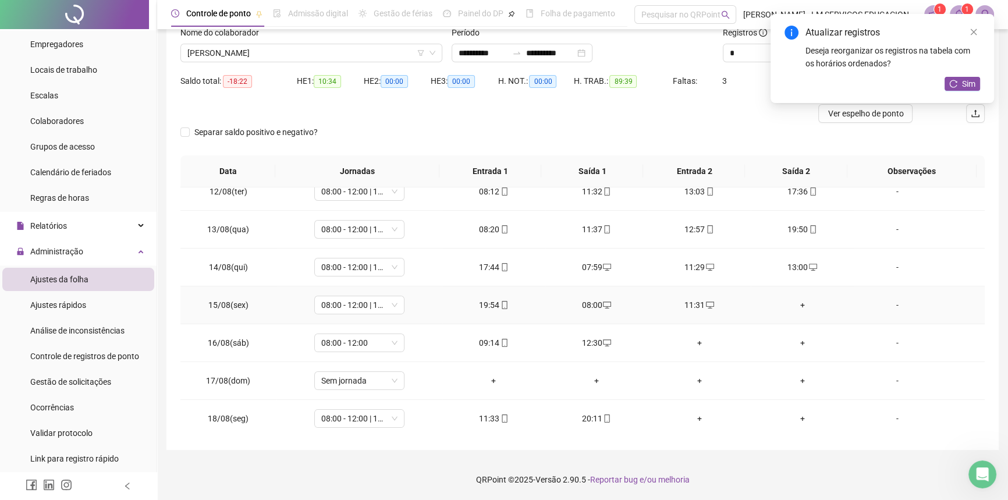
click at [794, 306] on div "+" at bounding box center [802, 305] width 84 height 13
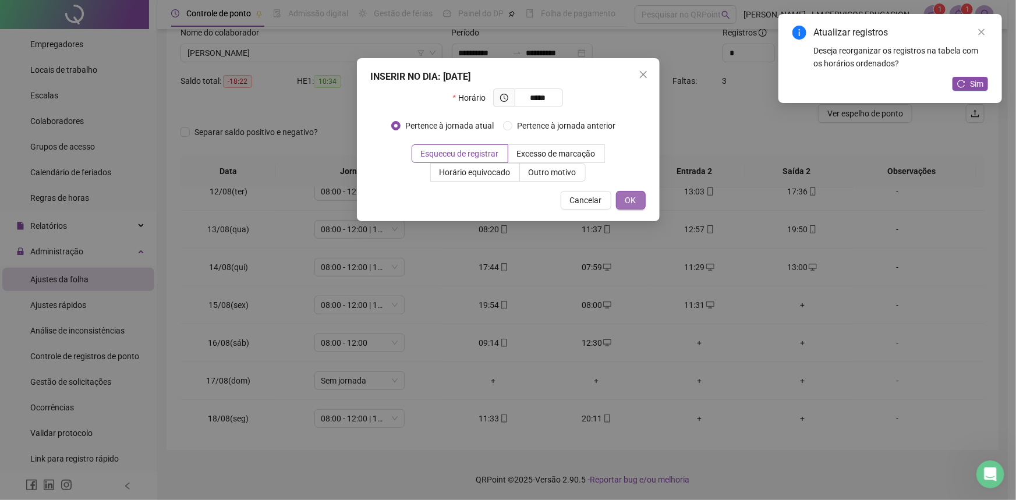
type input "*****"
click at [642, 198] on button "OK" at bounding box center [631, 200] width 30 height 19
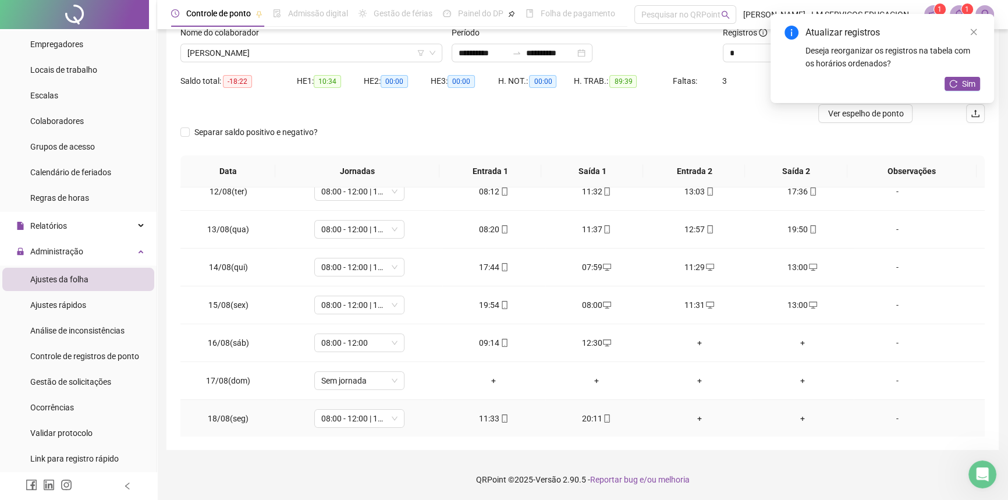
click at [692, 418] on div "+" at bounding box center [699, 418] width 84 height 13
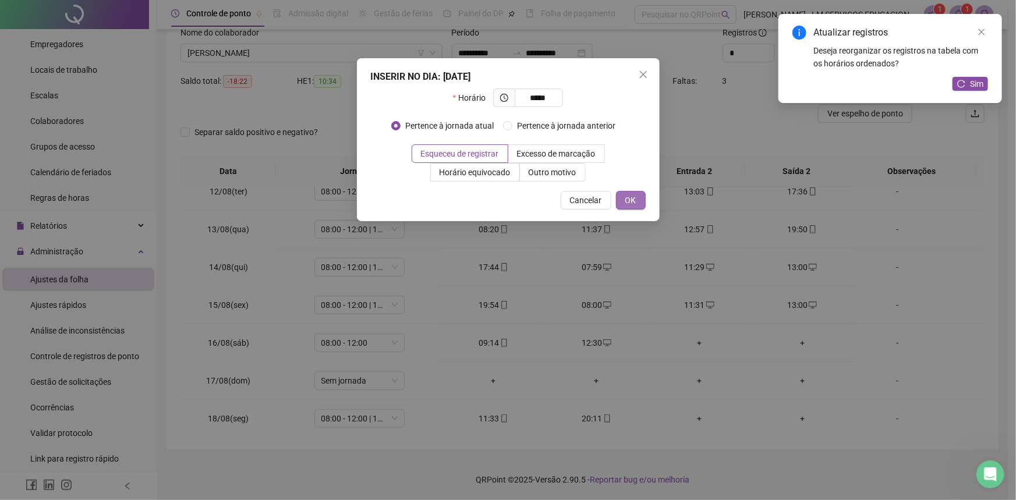
type input "*****"
click at [632, 198] on span "OK" at bounding box center [630, 200] width 11 height 13
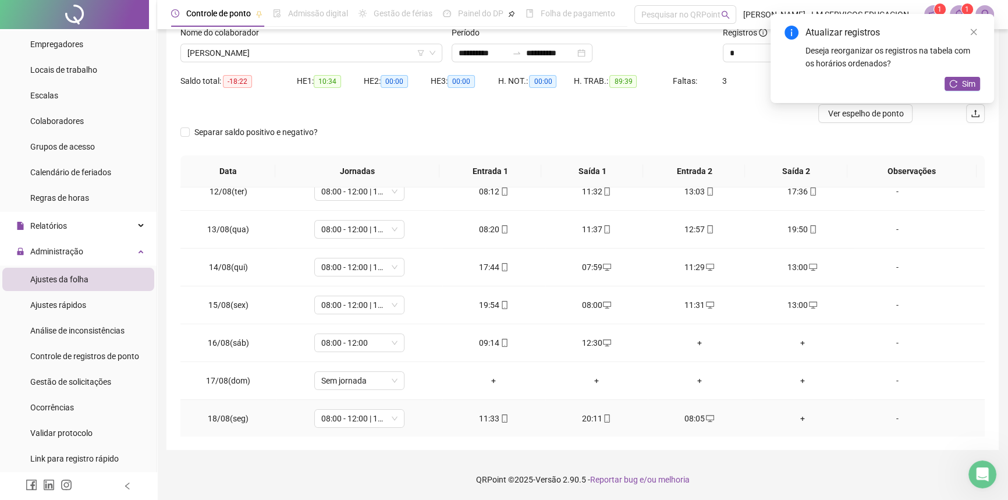
click at [799, 416] on div "+" at bounding box center [802, 418] width 84 height 13
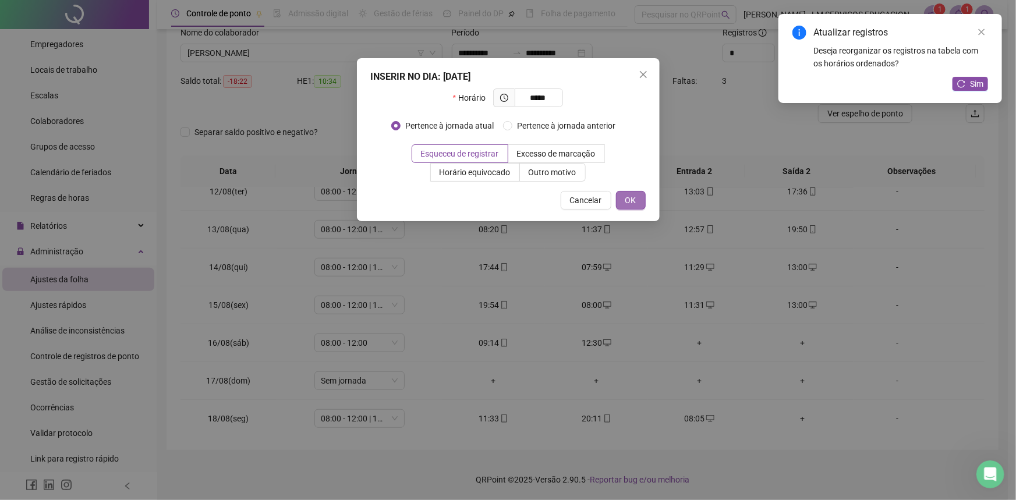
type input "*****"
click at [631, 199] on span "OK" at bounding box center [630, 200] width 11 height 13
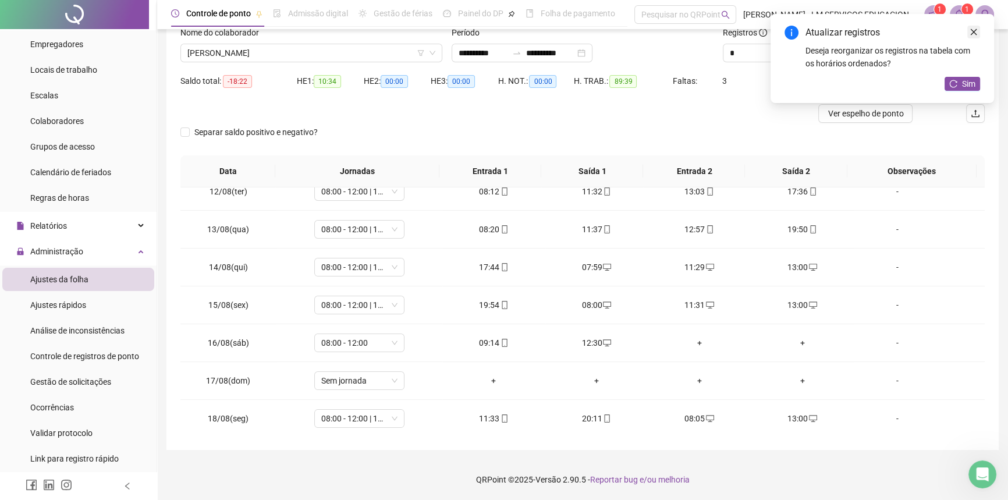
click at [975, 30] on icon "close" at bounding box center [974, 32] width 8 height 8
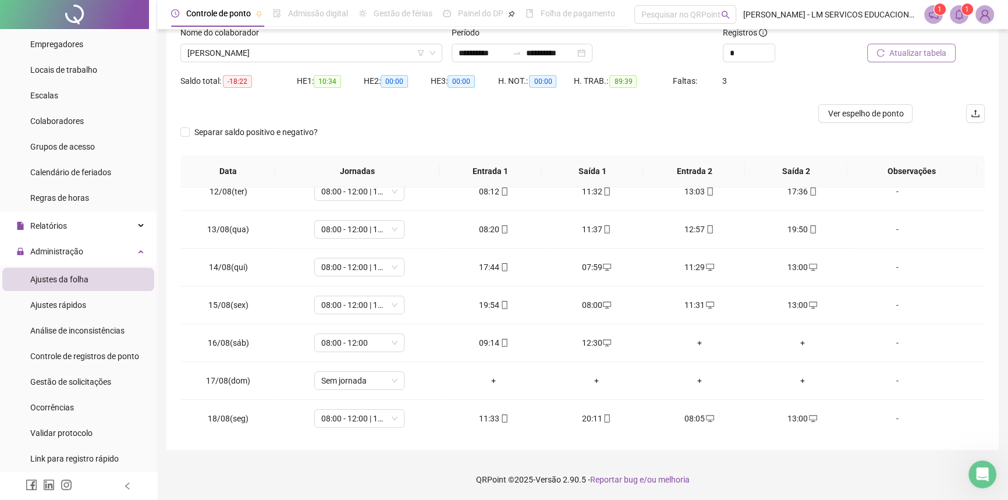
click at [935, 52] on span "Atualizar tabela" at bounding box center [917, 53] width 57 height 13
click at [832, 115] on span "Ver espelho de ponto" at bounding box center [866, 113] width 76 height 13
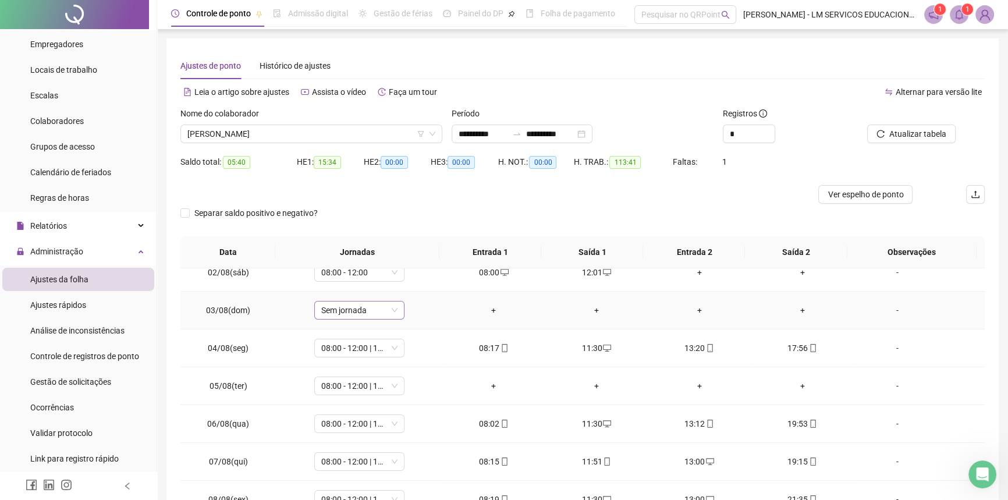
scroll to position [52, 0]
click at [490, 385] on div "+" at bounding box center [494, 385] width 84 height 13
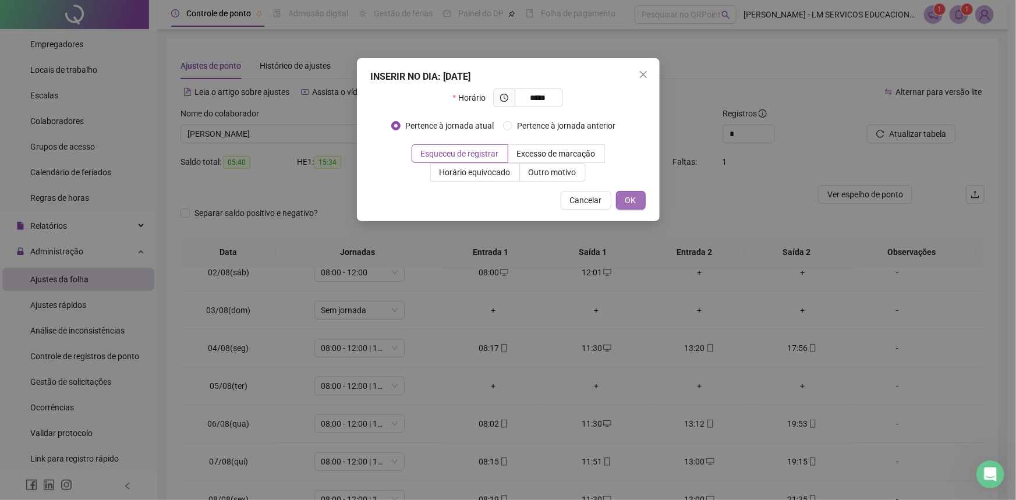
type input "*****"
click at [625, 198] on span "OK" at bounding box center [630, 200] width 11 height 13
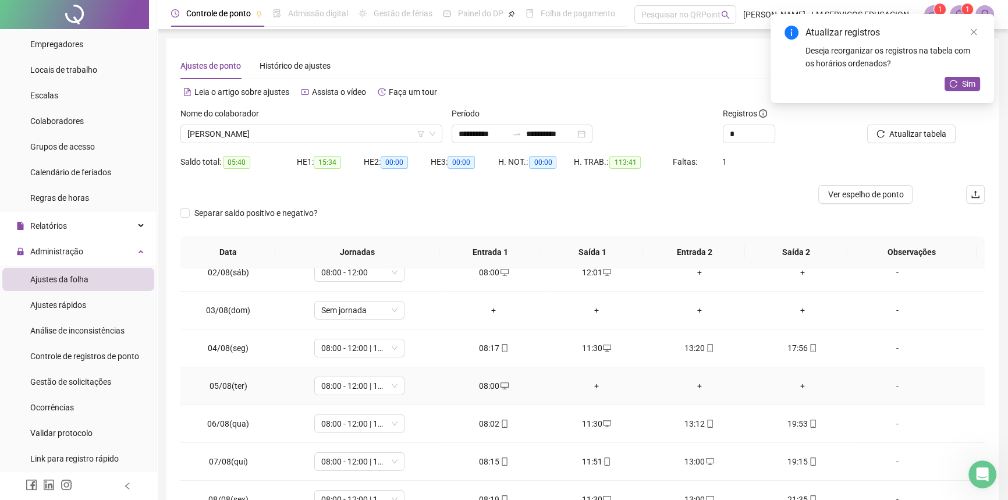
scroll to position [105, 0]
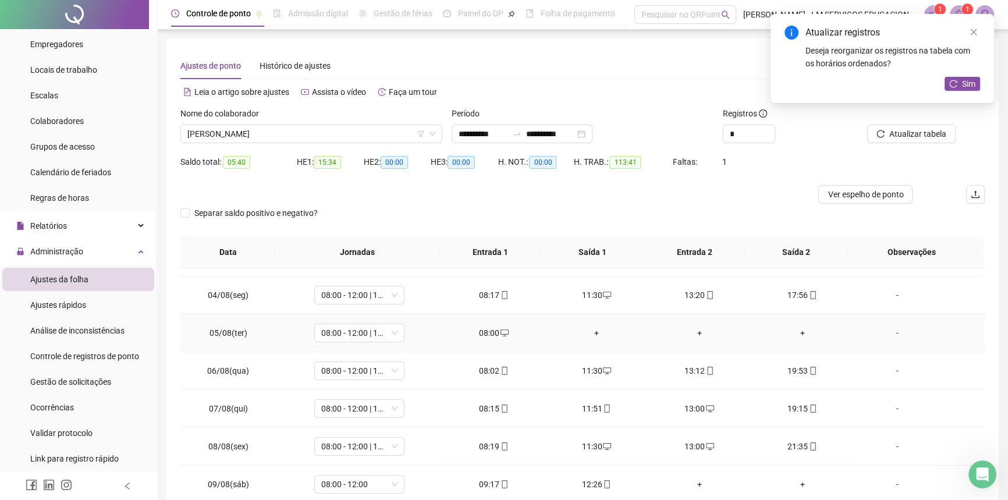
click at [590, 327] on div "+" at bounding box center [597, 333] width 84 height 13
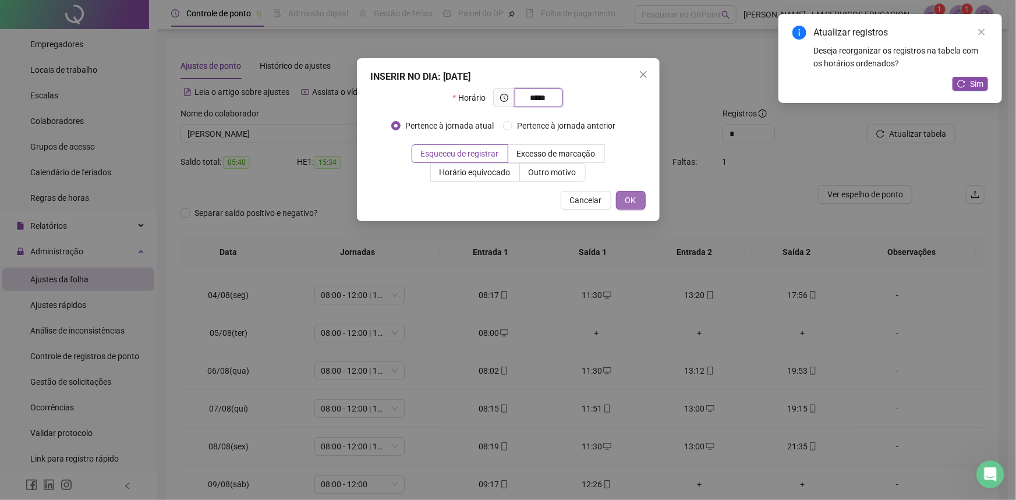
type input "*****"
click at [627, 194] on span "OK" at bounding box center [630, 200] width 11 height 13
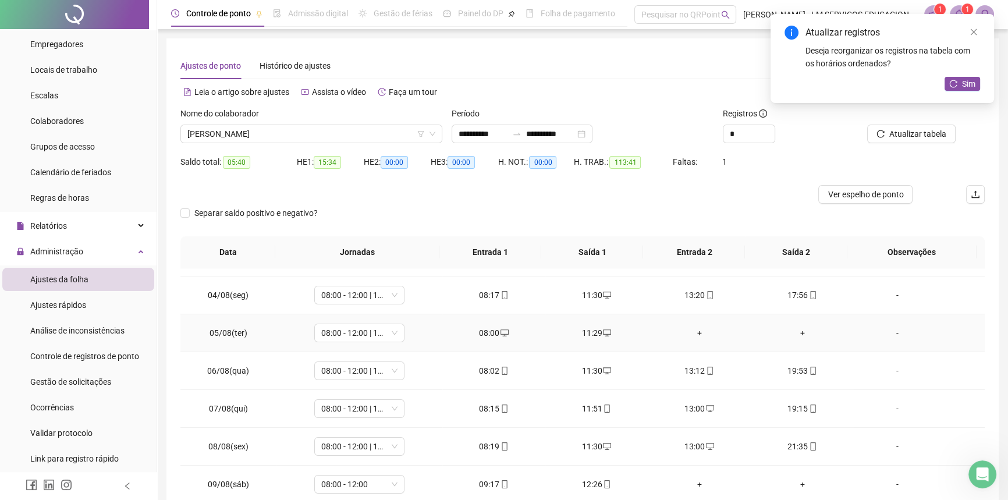
click at [704, 332] on div "+" at bounding box center [699, 333] width 84 height 13
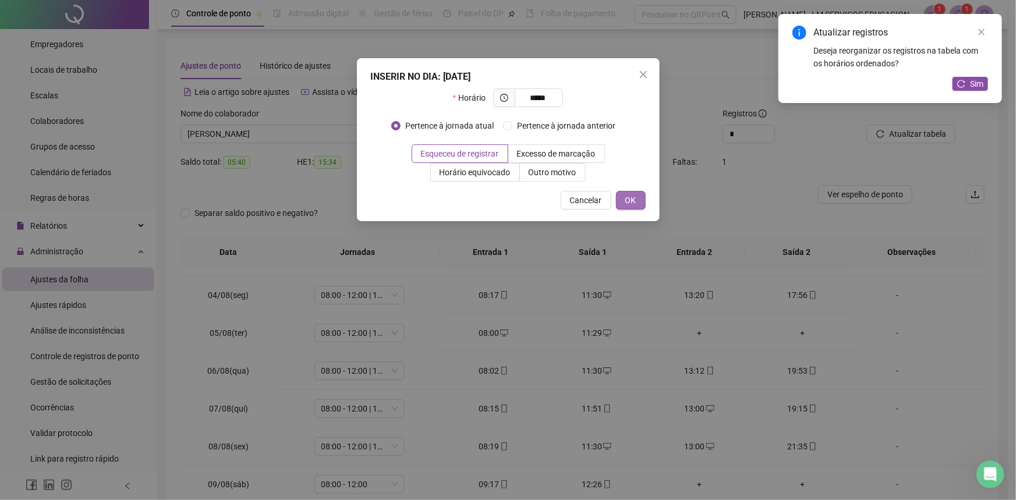
type input "*****"
click at [638, 204] on button "OK" at bounding box center [631, 200] width 30 height 19
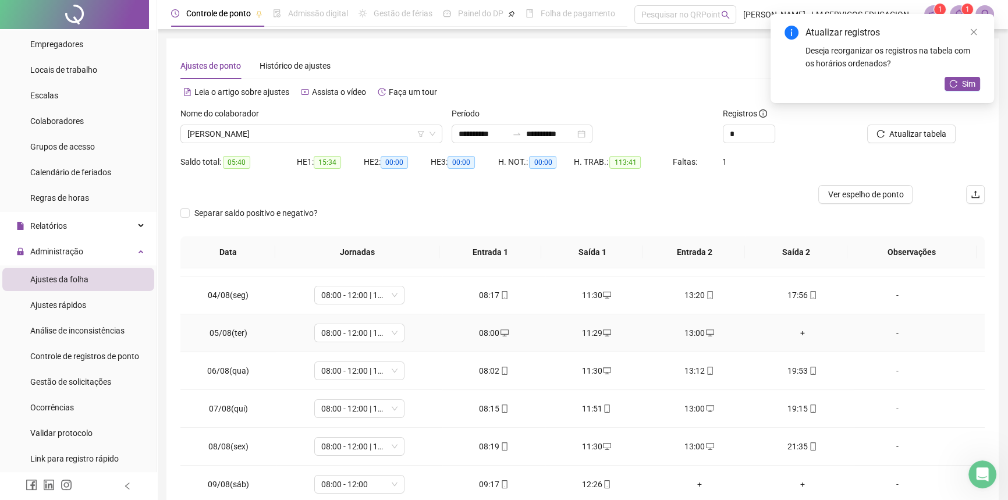
click at [798, 332] on div "+" at bounding box center [802, 333] width 84 height 13
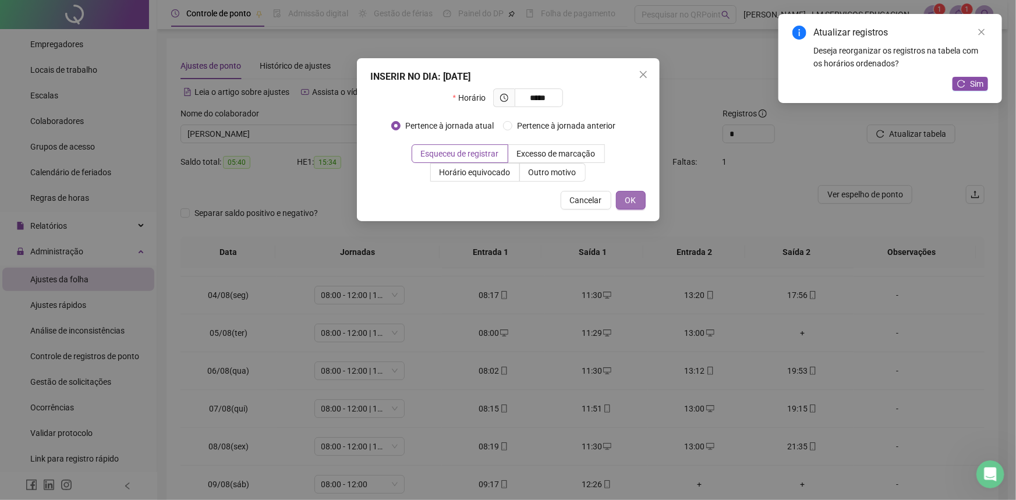
type input "*****"
click at [629, 194] on span "OK" at bounding box center [630, 200] width 11 height 13
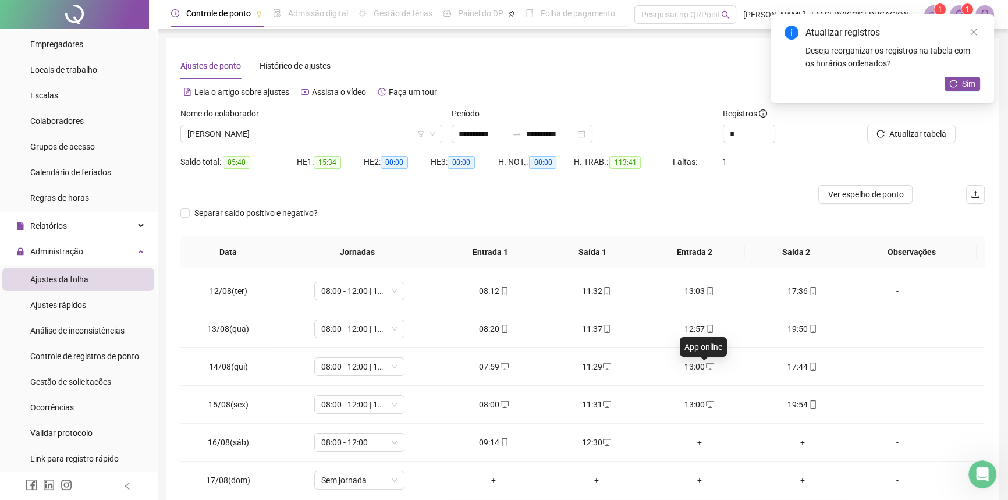
scroll to position [431, 0]
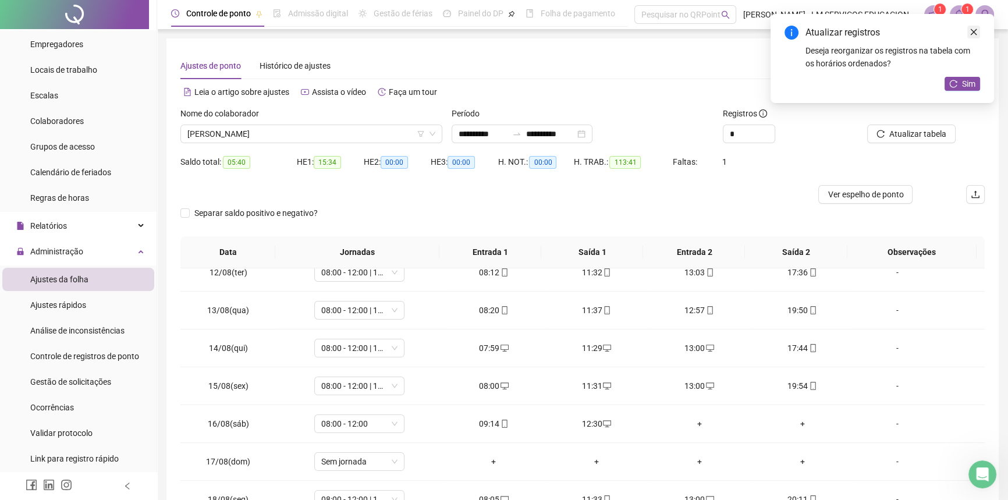
click at [974, 33] on icon "close" at bounding box center [974, 32] width 6 height 6
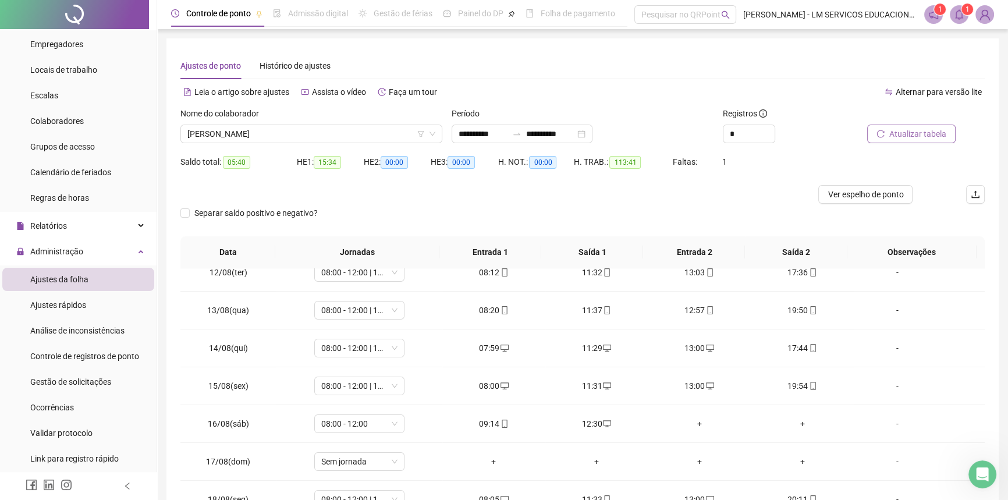
click at [910, 133] on span "Atualizar tabela" at bounding box center [917, 133] width 57 height 13
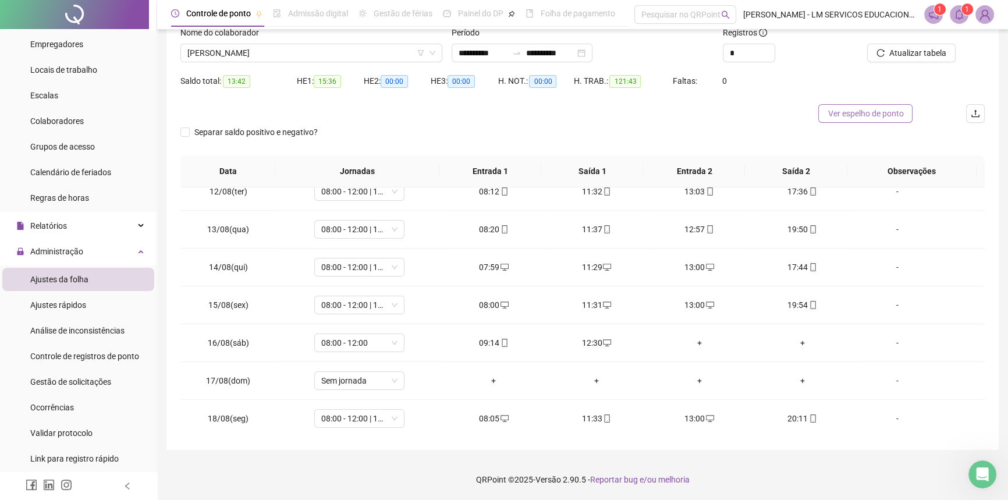
click at [884, 116] on span "Ver espelho de ponto" at bounding box center [866, 113] width 76 height 13
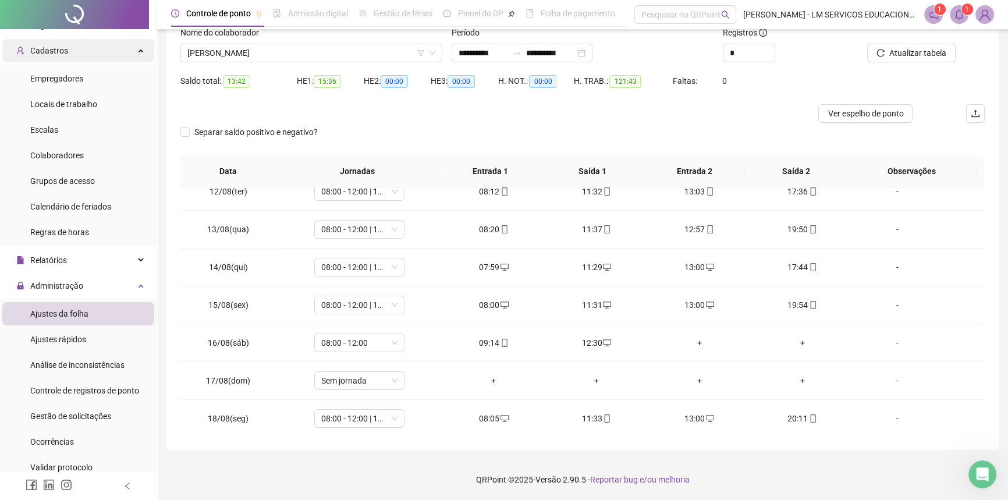
scroll to position [0, 0]
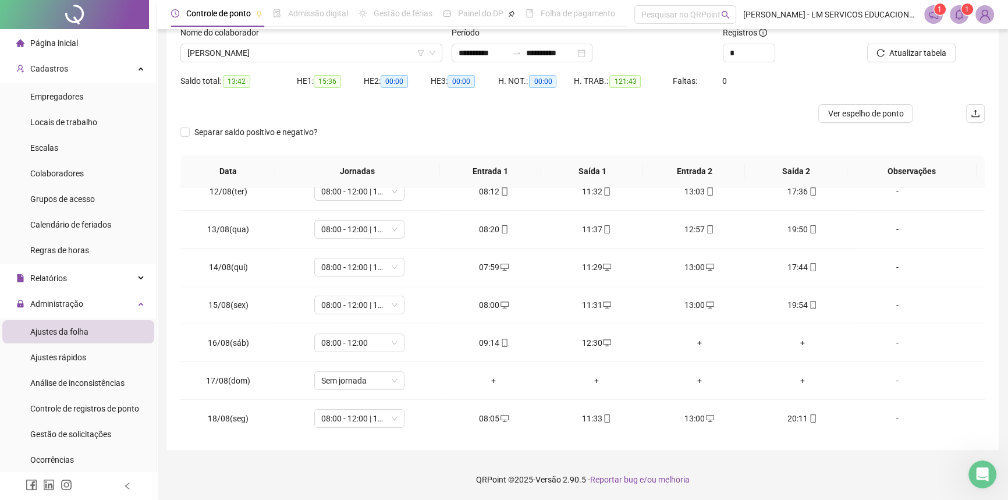
click at [67, 46] on span "Página inicial" at bounding box center [54, 42] width 48 height 9
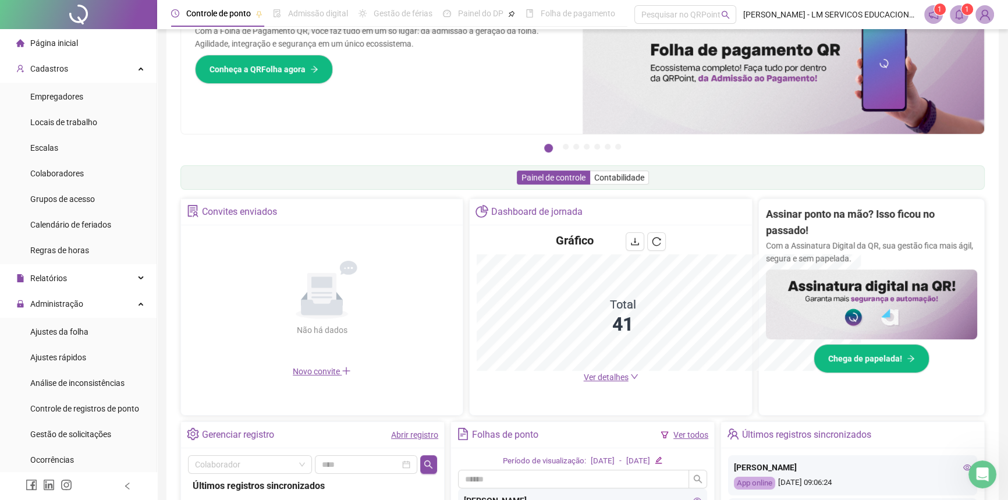
scroll to position [81, 0]
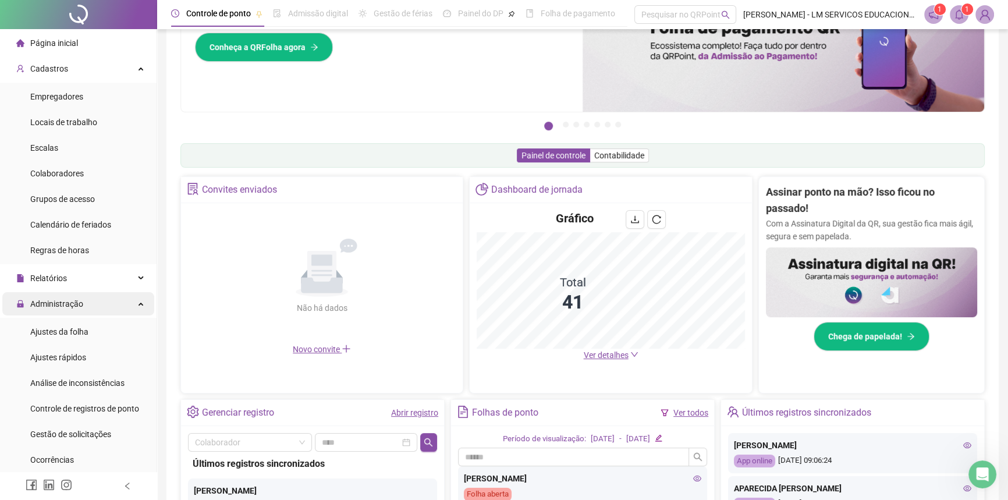
click at [63, 303] on span "Administração" at bounding box center [56, 303] width 53 height 9
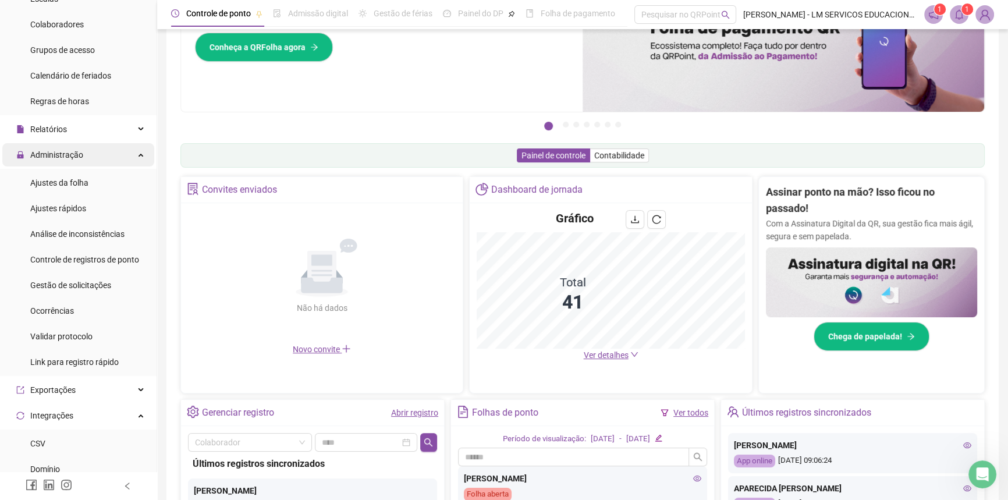
scroll to position [158, 0]
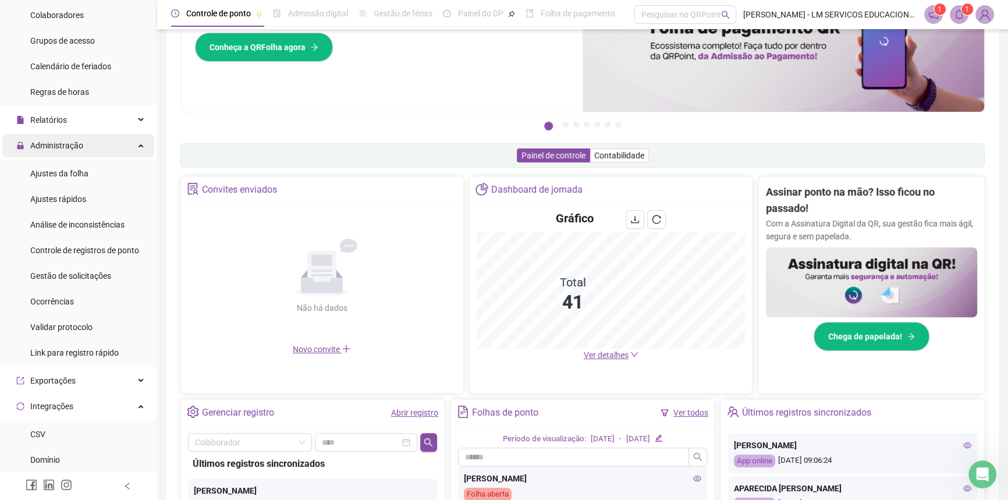
click at [102, 148] on div "Administração" at bounding box center [78, 145] width 152 height 23
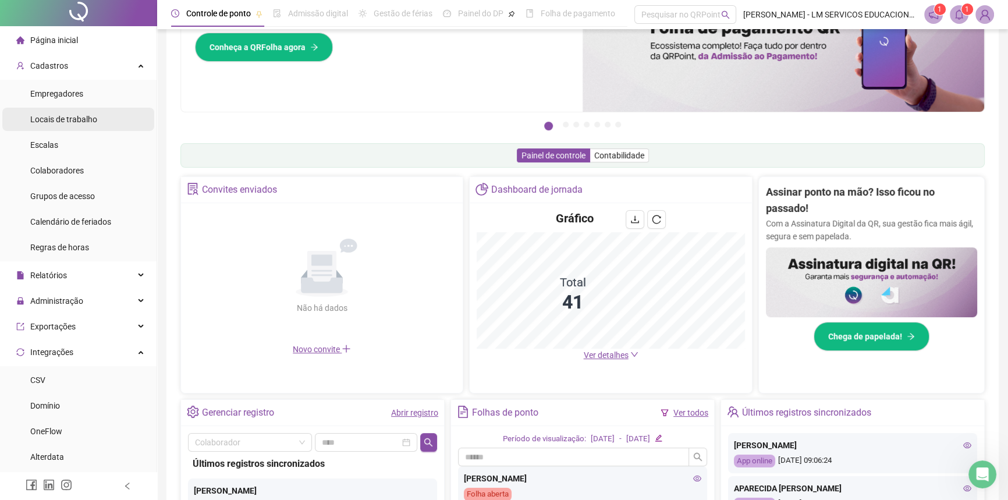
scroll to position [0, 0]
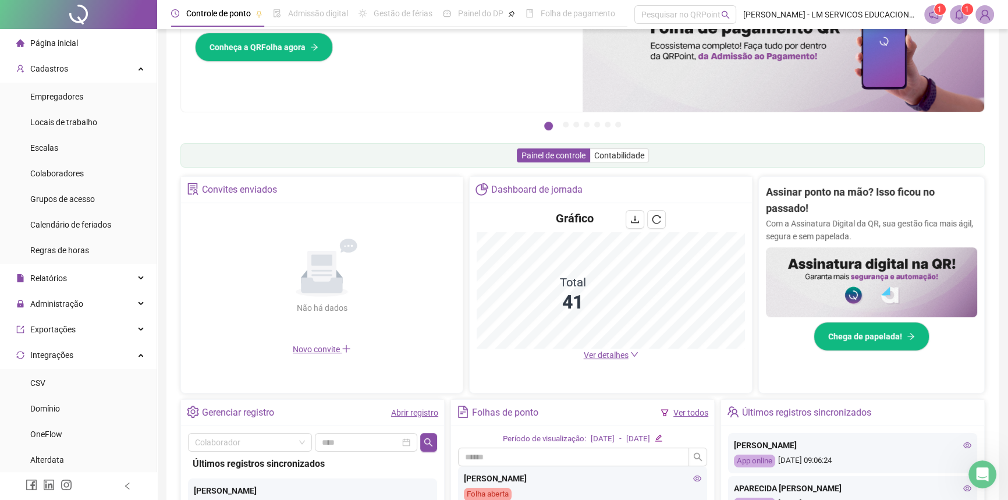
click at [51, 46] on span "Página inicial" at bounding box center [54, 42] width 48 height 9
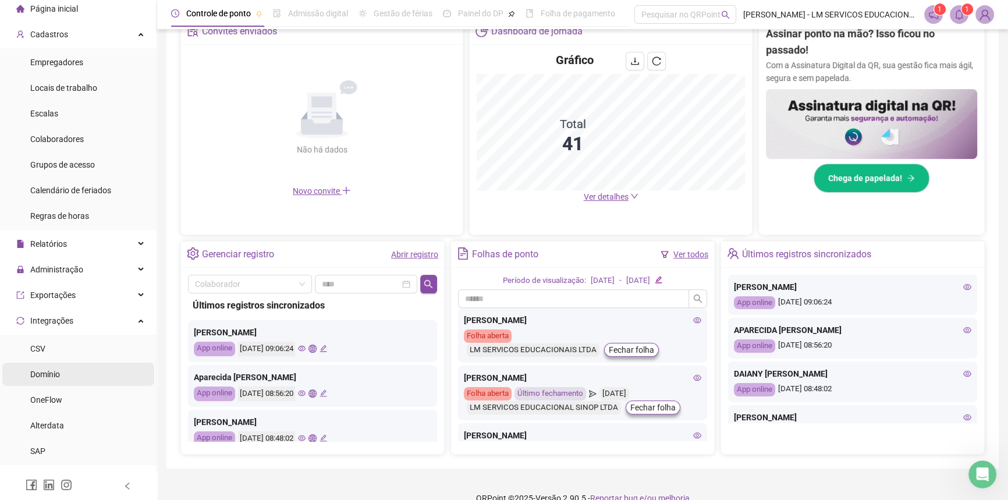
scroll to position [52, 0]
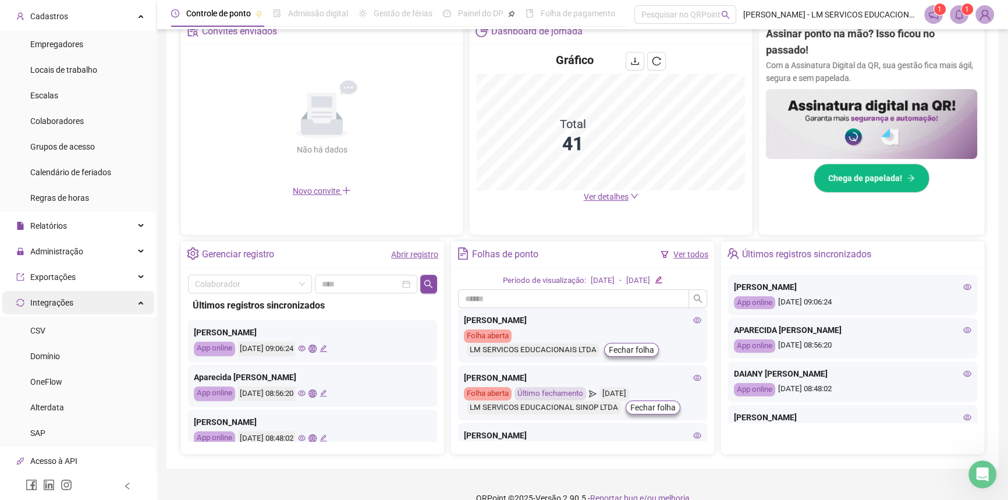
click at [97, 300] on div "Integrações" at bounding box center [78, 302] width 152 height 23
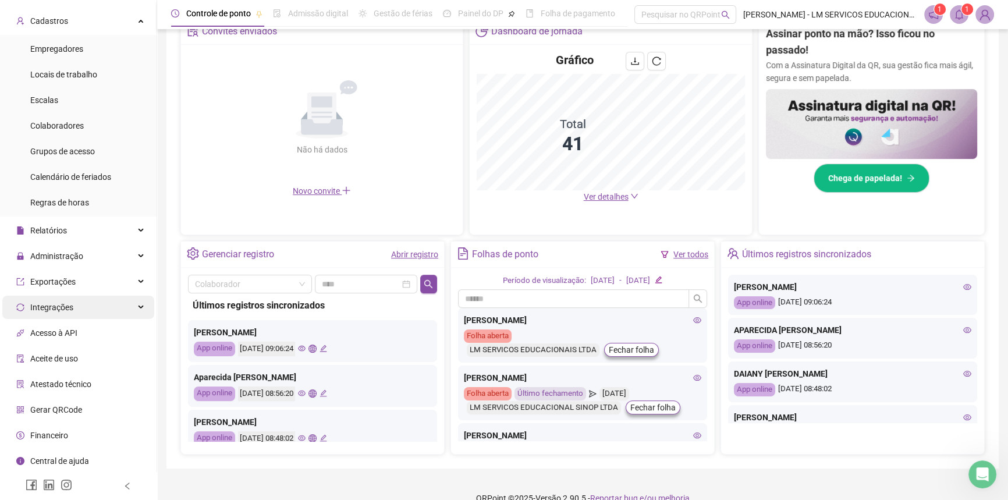
click at [97, 300] on div "Integrações" at bounding box center [78, 307] width 152 height 23
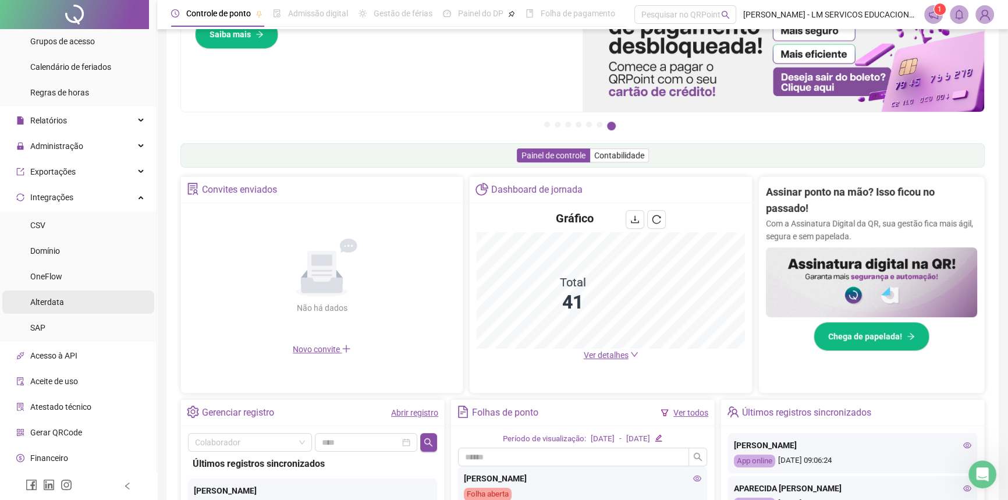
scroll to position [158, 0]
click at [45, 258] on div "Domínio" at bounding box center [45, 250] width 30 height 23
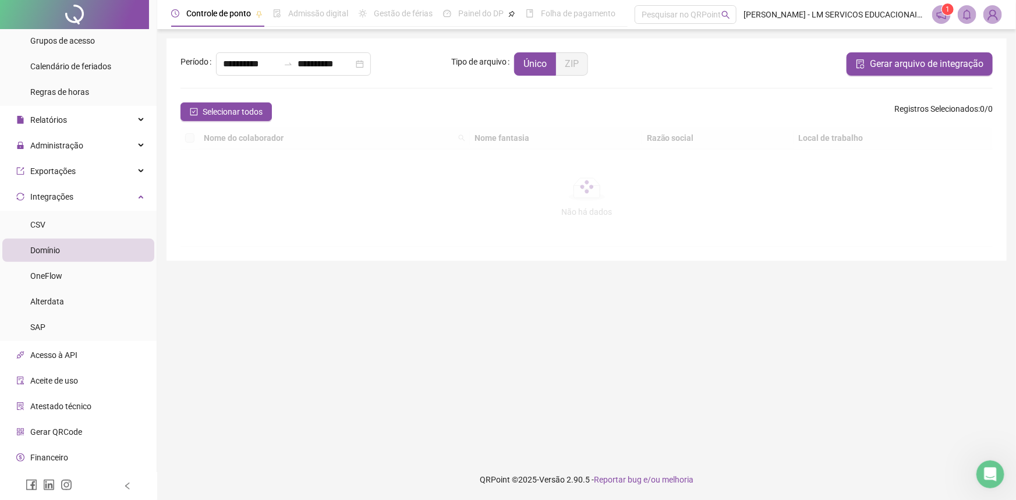
type input "**********"
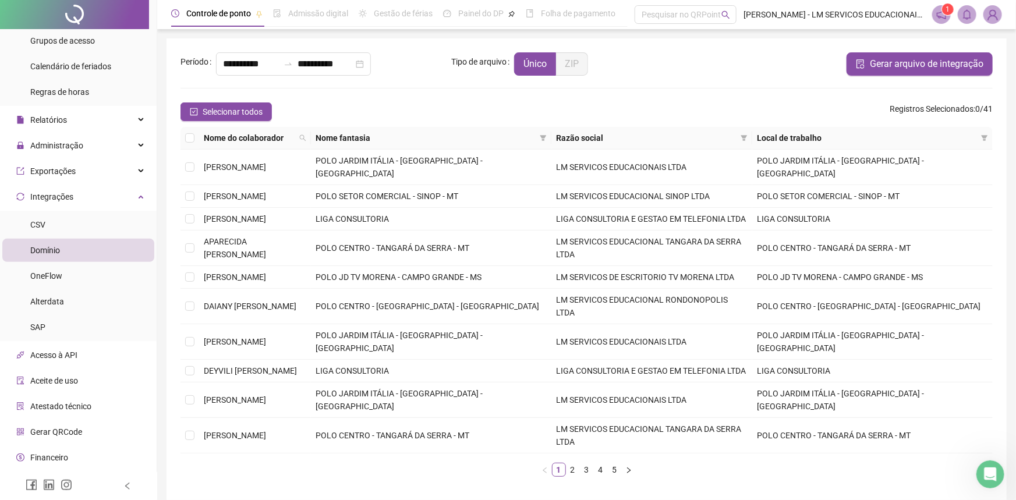
click at [76, 251] on li "Domínio" at bounding box center [78, 250] width 152 height 23
click at [570, 463] on link "2" at bounding box center [572, 469] width 13 height 13
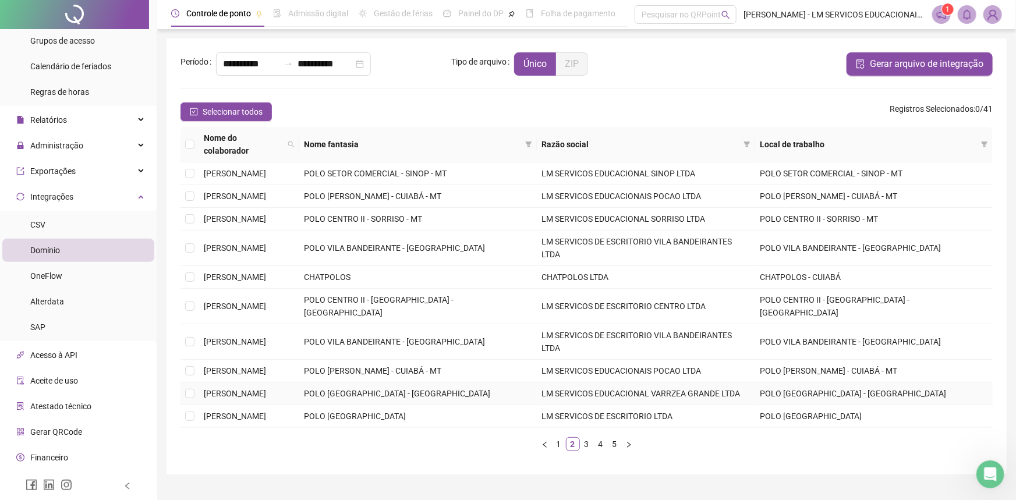
click at [182, 382] on td at bounding box center [189, 393] width 19 height 23
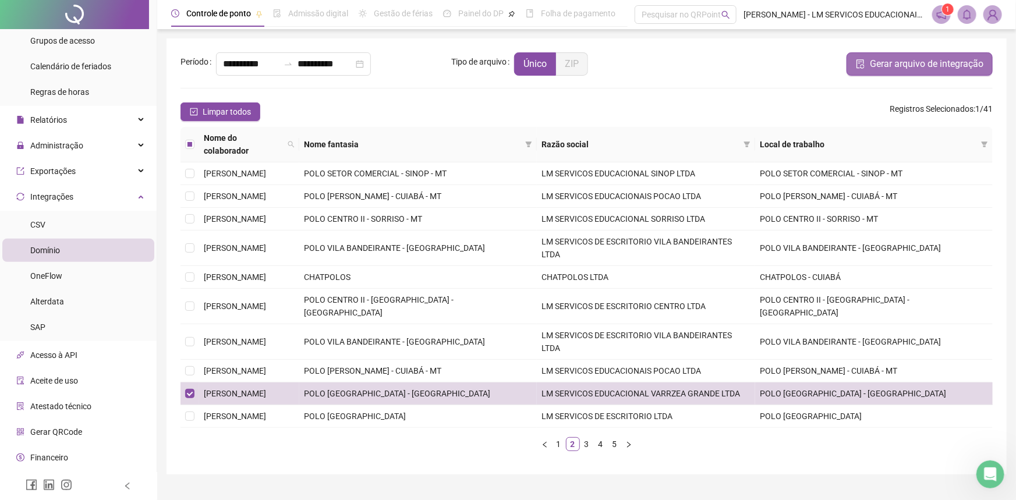
click at [916, 70] on span "Gerar arquivo de integração" at bounding box center [926, 64] width 113 height 14
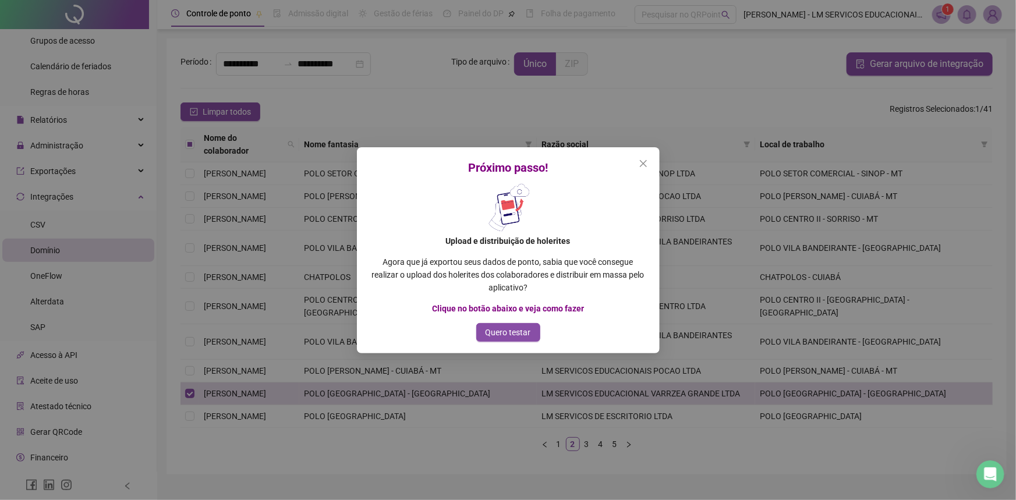
click at [491, 247] on div "Upload e distribuição de holerites Agora que já exportou seus dados de ponto, s…" at bounding box center [508, 248] width 275 height 134
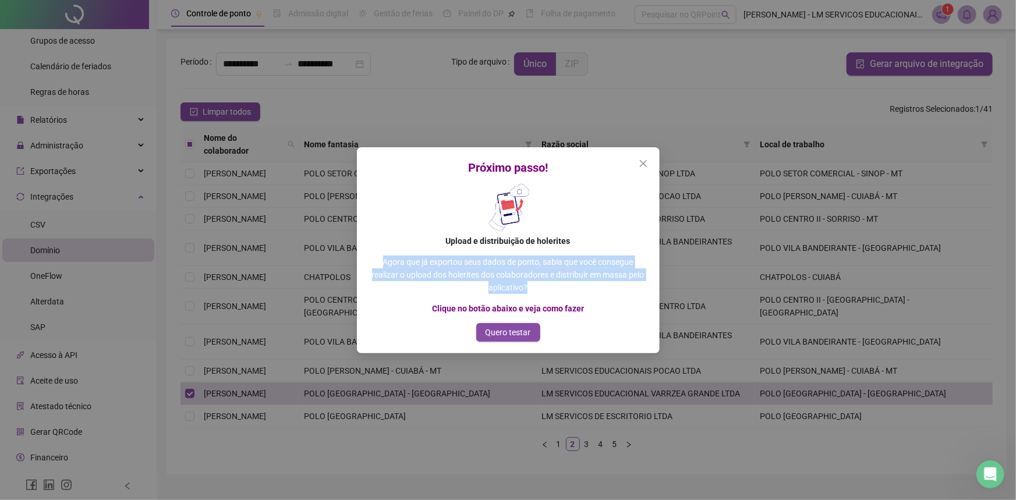
click at [491, 247] on div "Upload e distribuição de holerites Agora que já exportou seus dados de ponto, s…" at bounding box center [508, 248] width 275 height 134
click at [502, 229] on img at bounding box center [508, 208] width 52 height 54
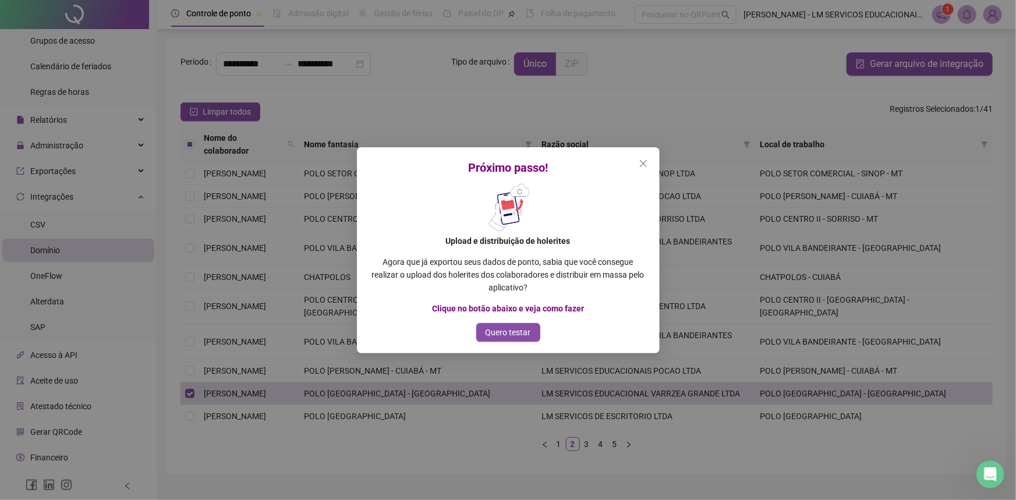
click at [499, 236] on b "Upload e distribuição de holerites" at bounding box center [508, 240] width 125 height 9
click at [495, 240] on b "Upload e distribuição de holerites" at bounding box center [508, 240] width 125 height 9
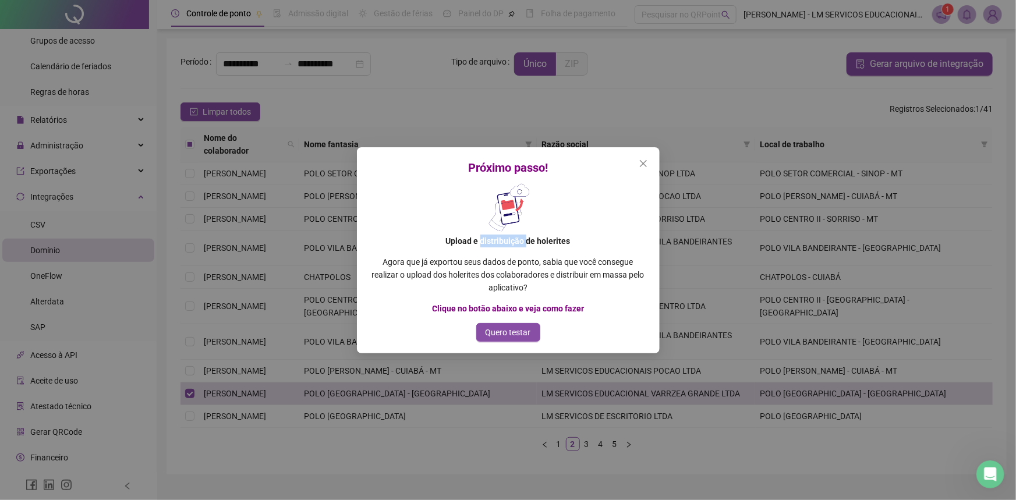
click at [495, 240] on b "Upload e distribuição de holerites" at bounding box center [508, 240] width 125 height 9
click at [502, 200] on img at bounding box center [508, 208] width 52 height 54
drag, startPoint x: 502, startPoint y: 200, endPoint x: 459, endPoint y: 248, distance: 64.3
click at [500, 204] on img at bounding box center [508, 208] width 52 height 54
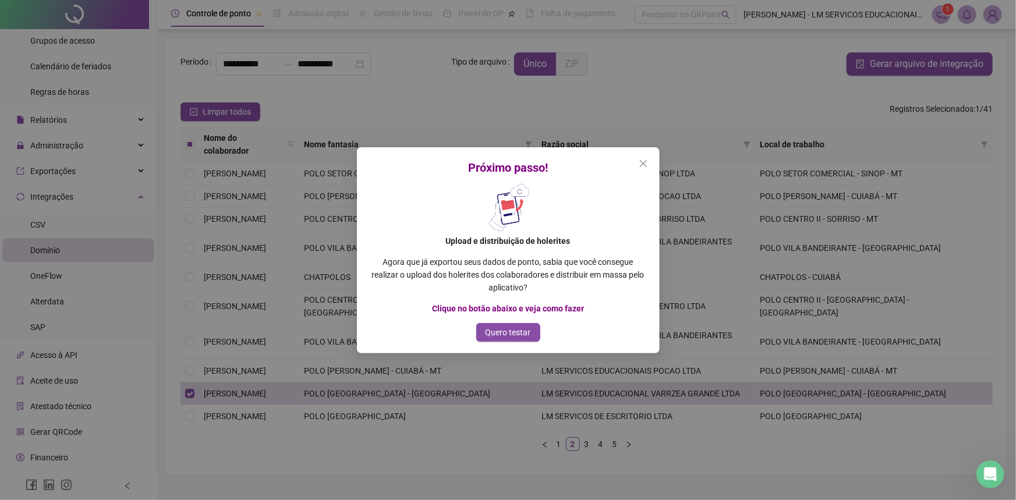
click at [447, 255] on p "Agora que já exportou seus dados de ponto, sabia que você consegue realizar o u…" at bounding box center [508, 274] width 275 height 38
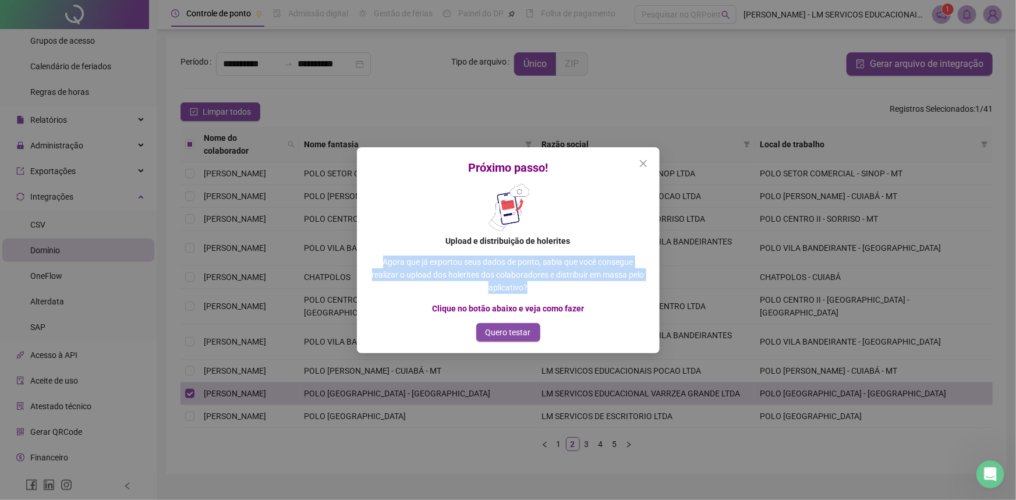
click at [447, 255] on p "Agora que já exportou seus dados de ponto, sabia que você consegue realizar o u…" at bounding box center [508, 274] width 275 height 38
click at [566, 260] on p "Agora que já exportou seus dados de ponto, sabia que você consegue realizar o u…" at bounding box center [508, 274] width 275 height 38
click at [477, 279] on p "Agora que já exportou seus dados de ponto, sabia que você consegue realizar o u…" at bounding box center [508, 274] width 275 height 38
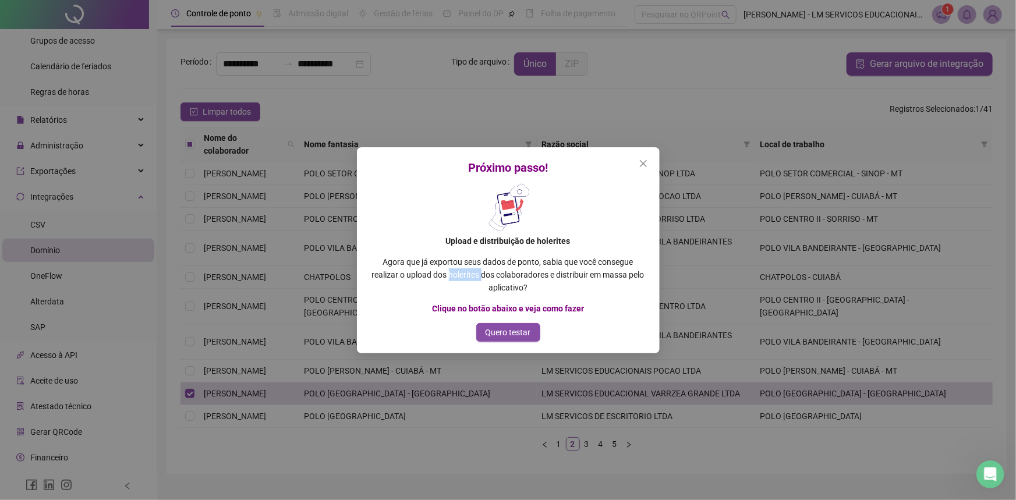
click at [477, 279] on p "Agora que já exportou seus dados de ponto, sabia que você consegue realizar o u…" at bounding box center [508, 274] width 275 height 38
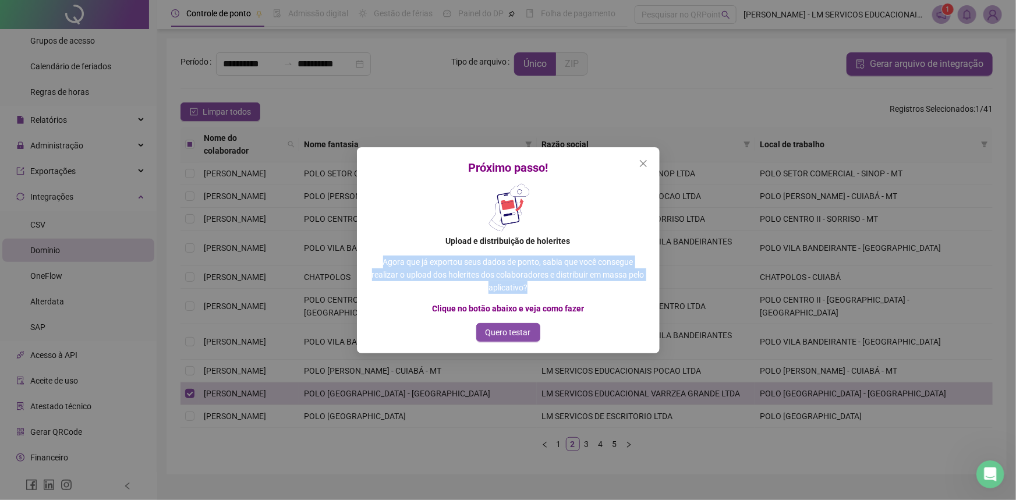
click at [477, 279] on p "Agora que já exportou seus dados de ponto, sabia que você consegue realizar o u…" at bounding box center [508, 274] width 275 height 38
click at [528, 340] on button "Quero testar" at bounding box center [508, 332] width 64 height 19
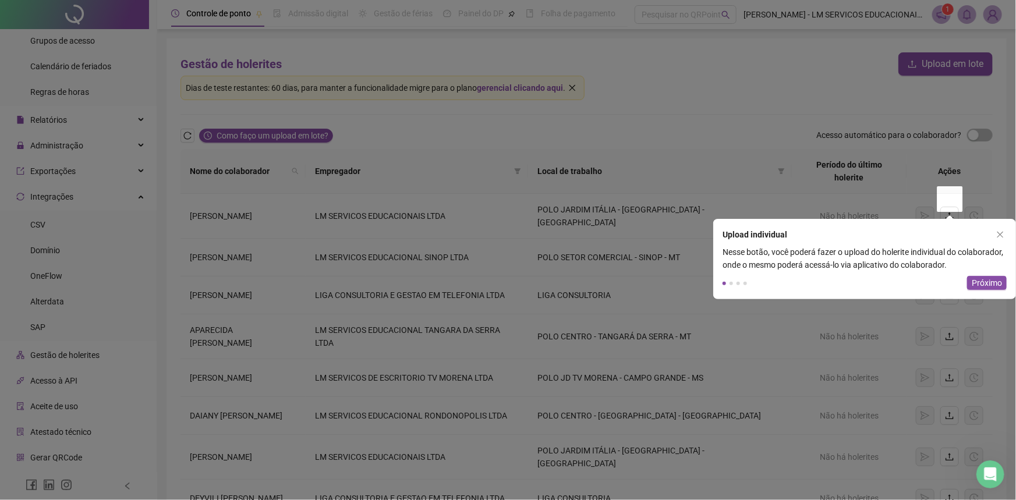
click at [786, 265] on div "Nesse botão, você poderá fazer o upload do holerite individual do colaborador, …" at bounding box center [864, 259] width 303 height 26
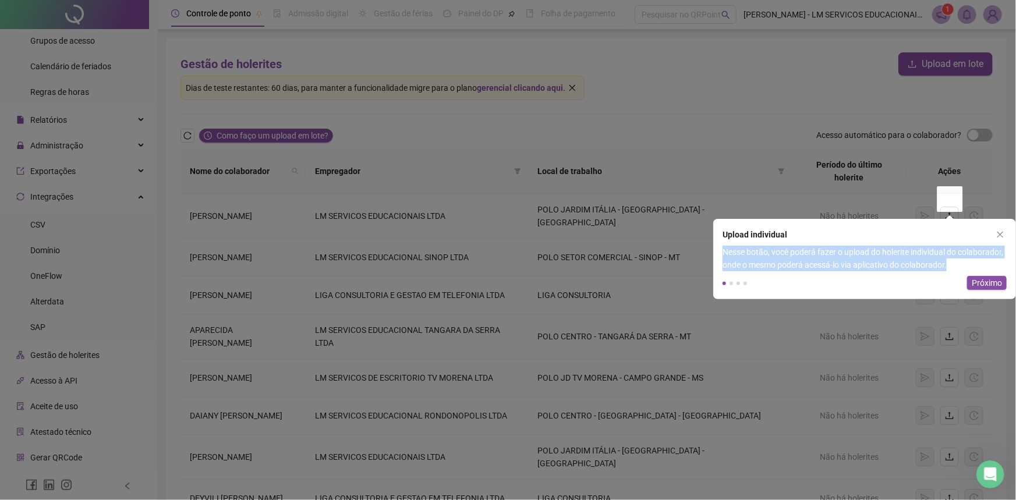
click at [786, 265] on div "Nesse botão, você poderá fazer o upload do holerite individual do colaborador, …" at bounding box center [864, 259] width 303 height 26
click at [840, 266] on div "Nesse botão, você poderá fazer o upload do holerite individual do colaborador, …" at bounding box center [864, 259] width 303 height 26
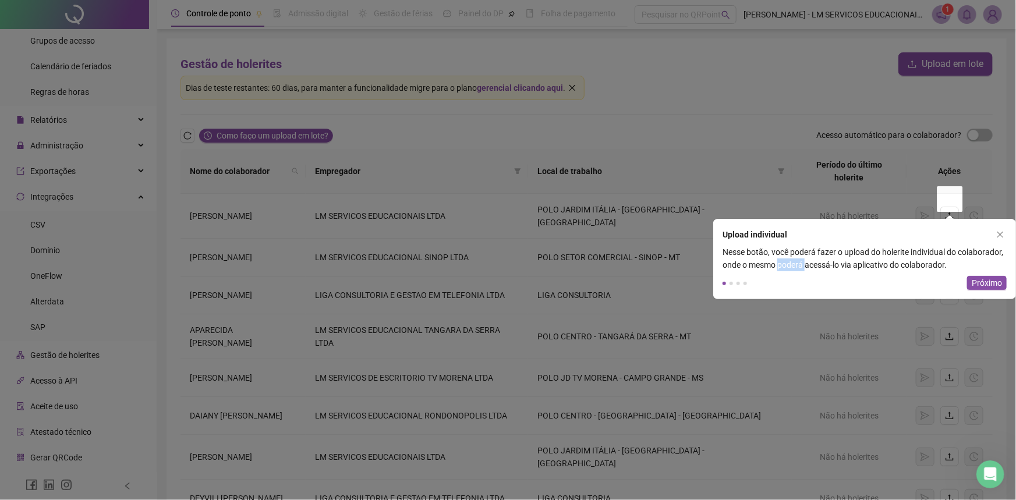
click at [840, 266] on div "Nesse botão, você poderá fazer o upload do holerite individual do colaborador, …" at bounding box center [864, 259] width 303 height 26
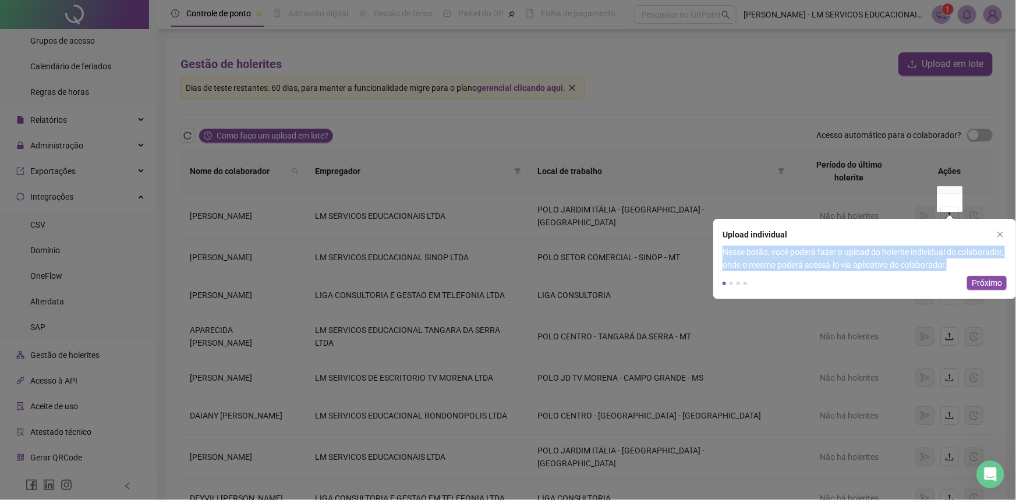
click at [840, 266] on div "Nesse botão, você poderá fazer o upload do holerite individual do colaborador, …" at bounding box center [864, 259] width 303 height 26
click at [875, 267] on div "Nesse botão, você poderá fazer o upload do holerite individual do colaborador, …" at bounding box center [864, 259] width 303 height 26
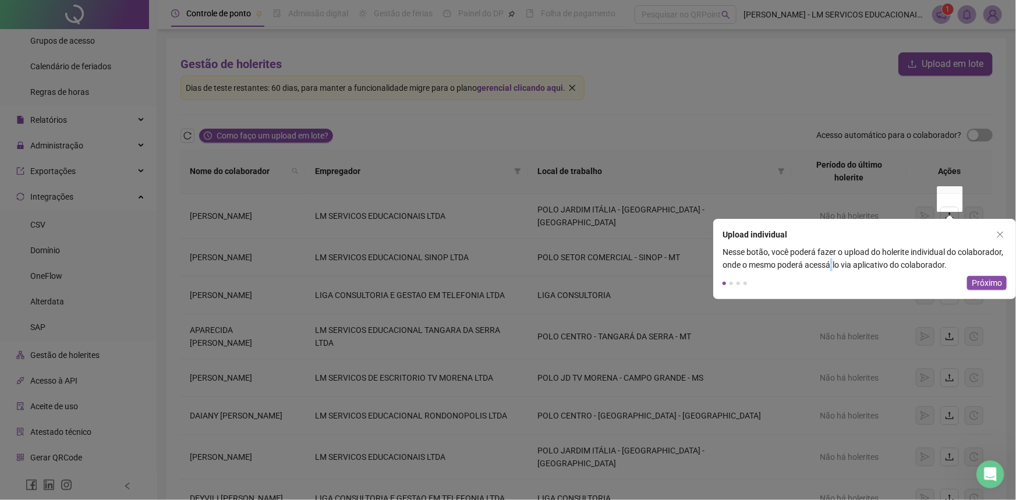
click at [875, 267] on div "Nesse botão, você poderá fazer o upload do holerite individual do colaborador, …" at bounding box center [864, 259] width 303 height 26
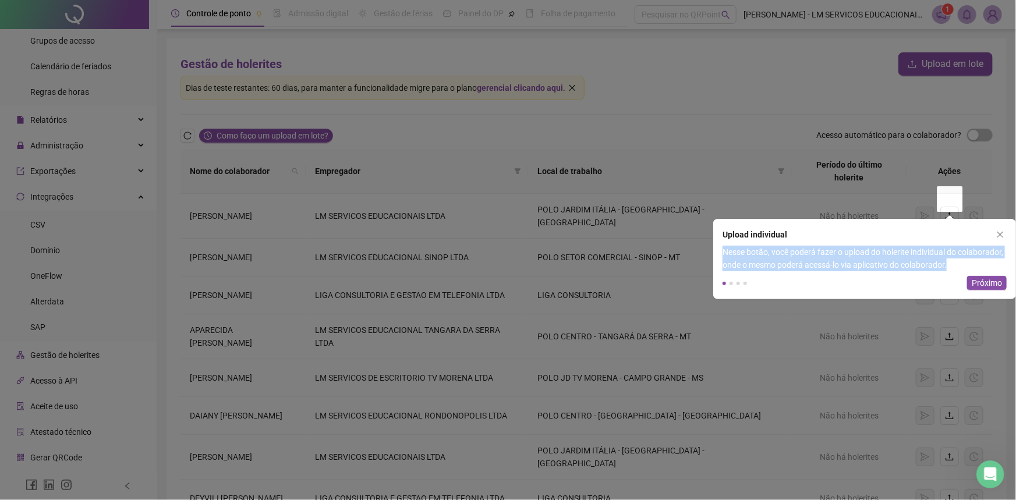
click at [875, 267] on div "Nesse botão, você poderá fazer o upload do holerite individual do colaborador, …" at bounding box center [864, 259] width 303 height 26
click at [970, 263] on div "Nesse botão, você poderá fazer o upload do holerite individual do colaborador, …" at bounding box center [864, 259] width 303 height 26
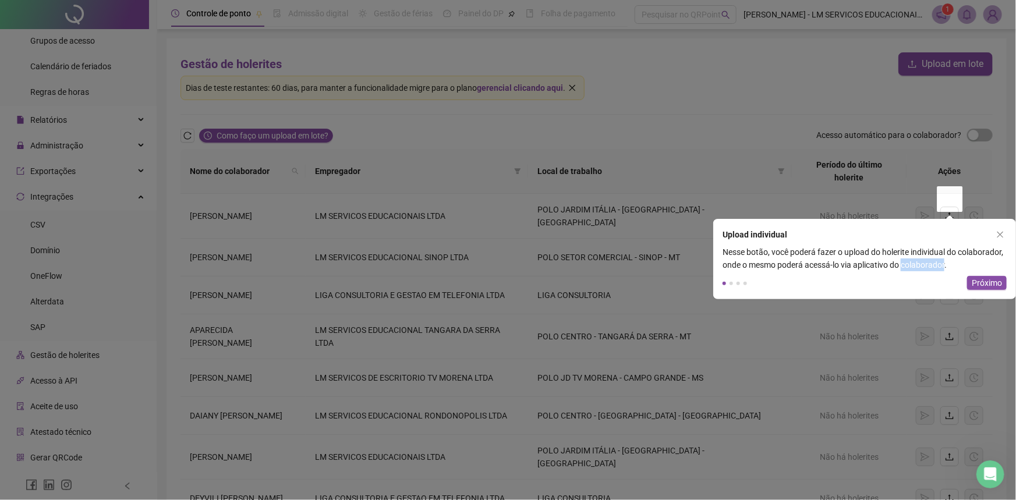
click at [970, 263] on div "Nesse botão, você poderá fazer o upload do holerite individual do colaborador, …" at bounding box center [864, 259] width 303 height 26
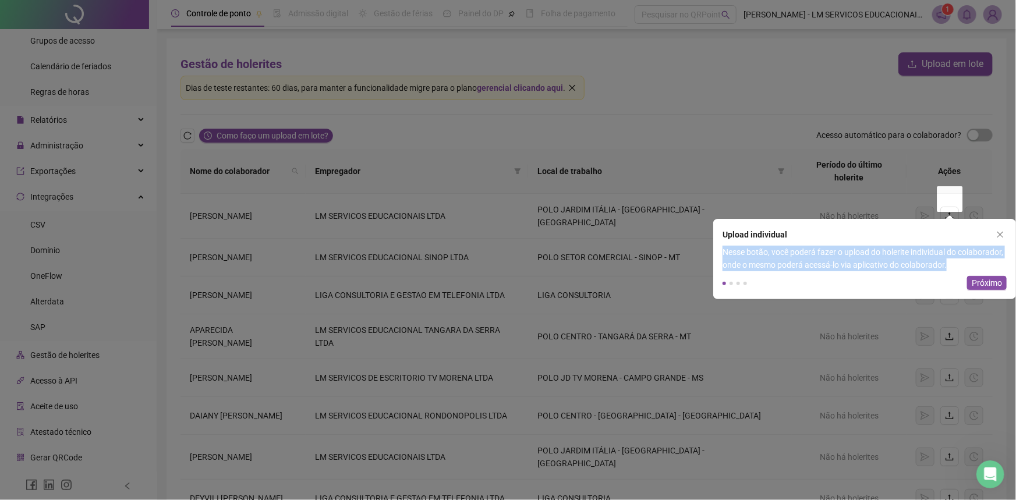
click at [970, 263] on div "Nesse botão, você poderá fazer o upload do holerite individual do colaborador, …" at bounding box center [864, 259] width 303 height 26
click at [985, 284] on span "Próximo" at bounding box center [986, 282] width 30 height 13
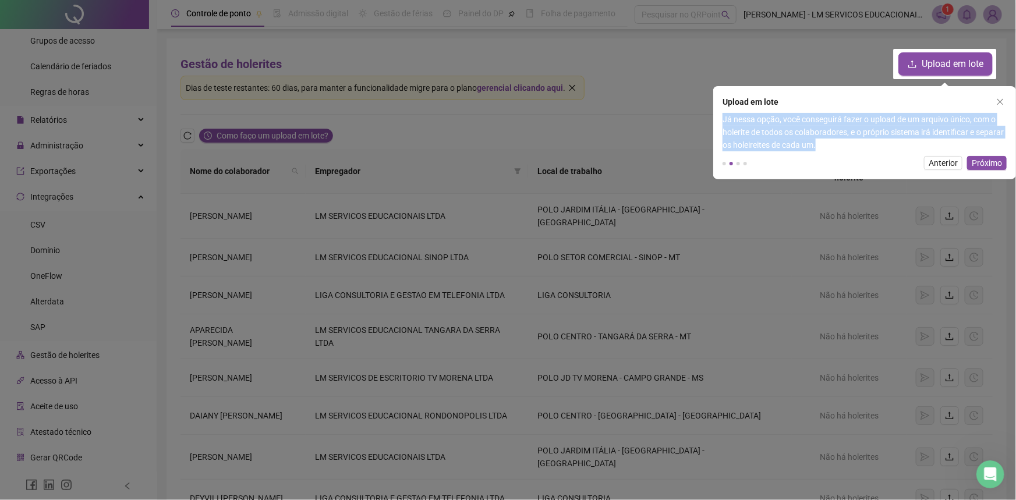
click at [746, 119] on div "Já nessa opção, você conseguirá fazer o upload de um arquivo único, com o holer…" at bounding box center [864, 132] width 303 height 38
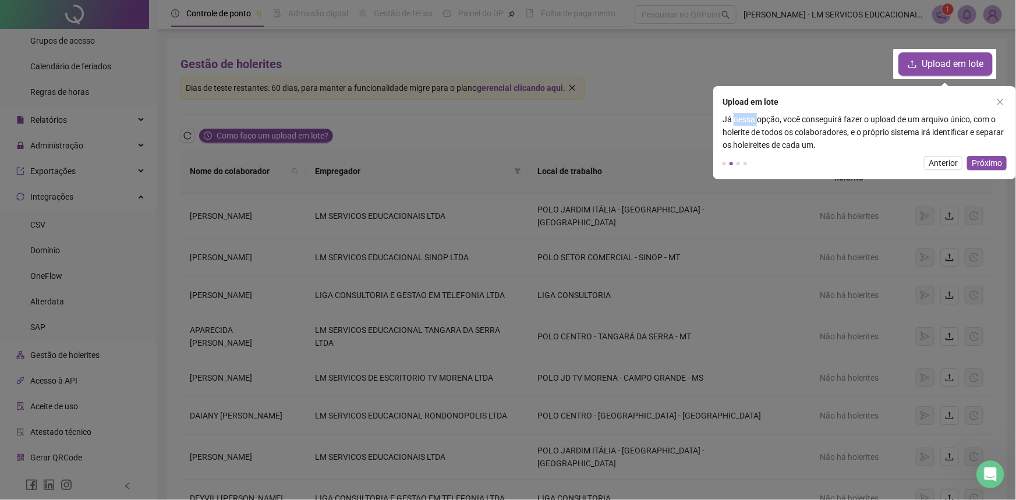
click at [746, 119] on div "Já nessa opção, você conseguirá fazer o upload de um arquivo único, com o holer…" at bounding box center [864, 132] width 303 height 38
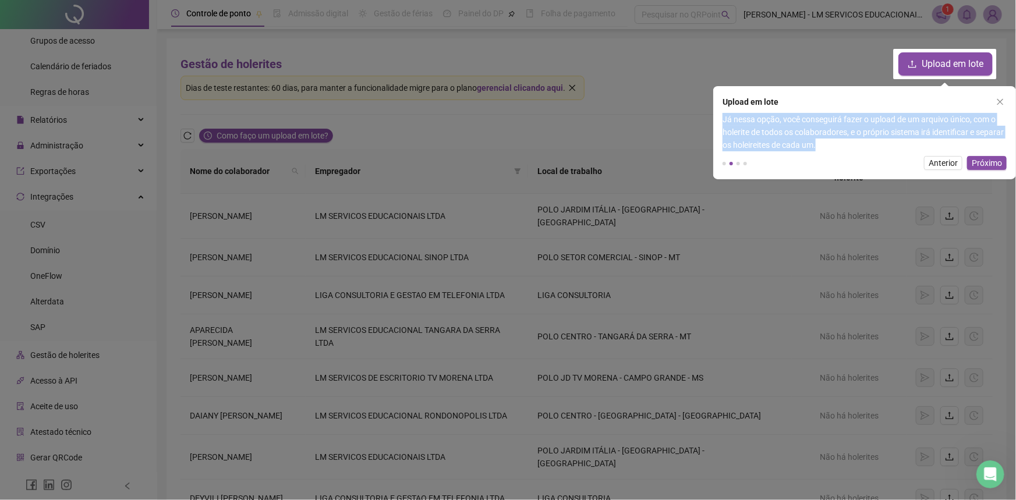
click at [746, 119] on div "Já nessa opção, você conseguirá fazer o upload de um arquivo único, com o holer…" at bounding box center [864, 132] width 303 height 38
click at [764, 121] on div "Já nessa opção, você conseguirá fazer o upload de um arquivo único, com o holer…" at bounding box center [864, 132] width 303 height 38
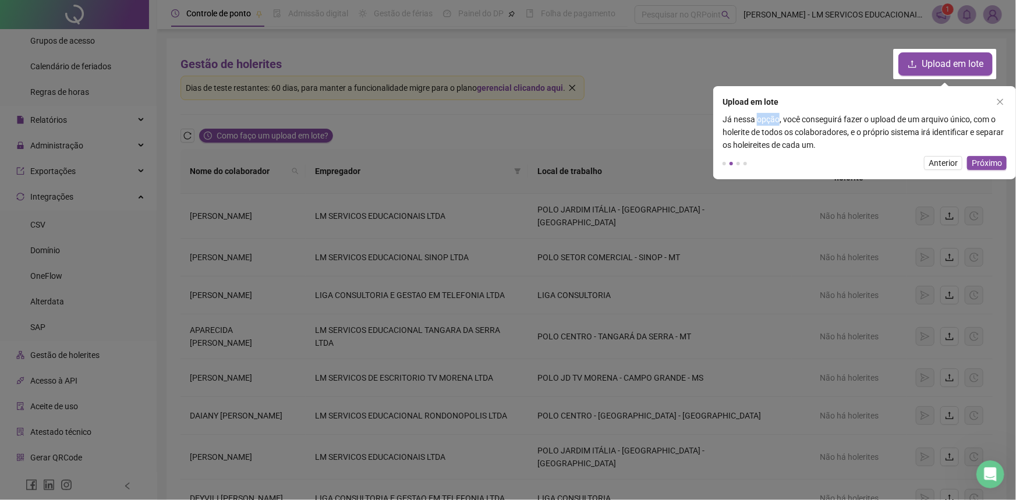
click at [764, 121] on div "Já nessa opção, você conseguirá fazer o upload de um arquivo único, com o holer…" at bounding box center [864, 132] width 303 height 38
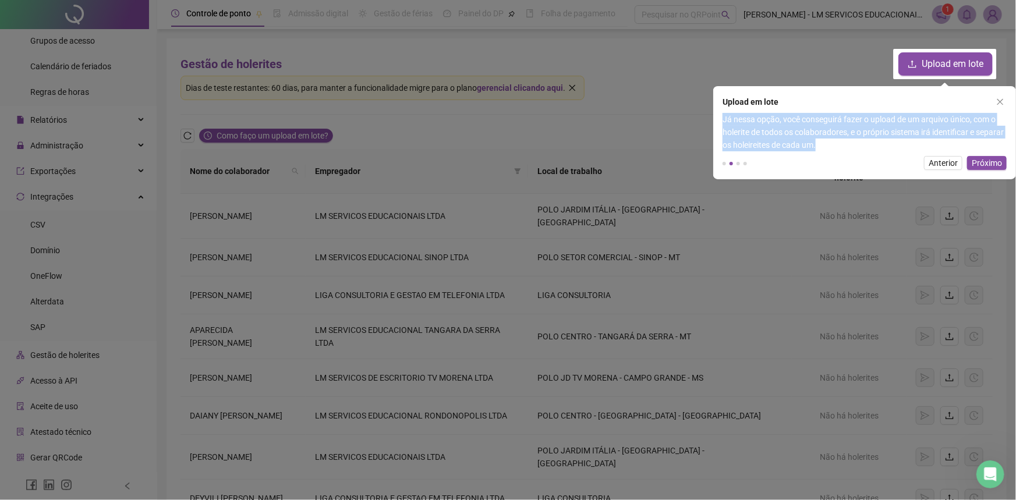
click at [764, 121] on div "Já nessa opção, você conseguirá fazer o upload de um arquivo único, com o holer…" at bounding box center [864, 132] width 303 height 38
click at [992, 118] on div "Já nessa opção, você conseguirá fazer o upload de um arquivo único, com o holer…" at bounding box center [864, 132] width 303 height 38
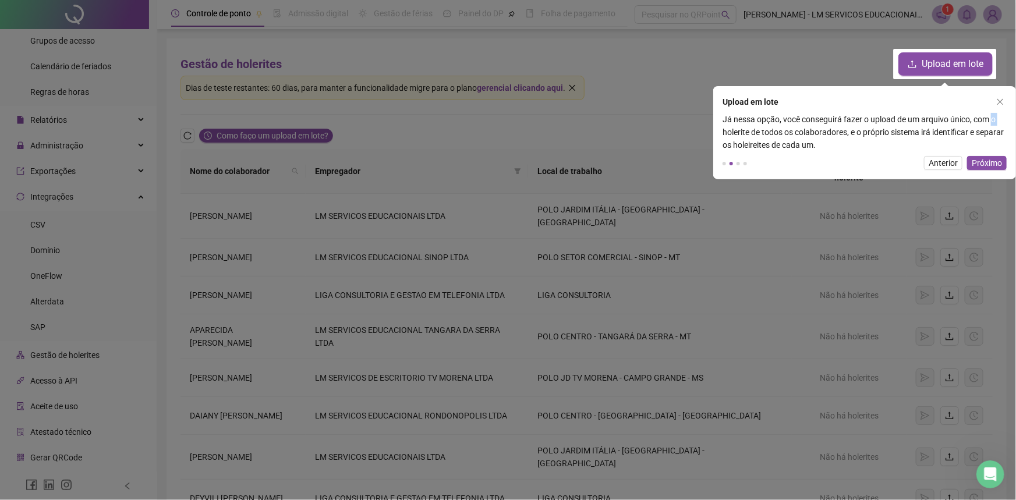
click at [992, 118] on div "Já nessa opção, você conseguirá fazer o upload de um arquivo único, com o holer…" at bounding box center [864, 132] width 303 height 38
click at [1004, 162] on button "Próximo" at bounding box center [987, 163] width 40 height 14
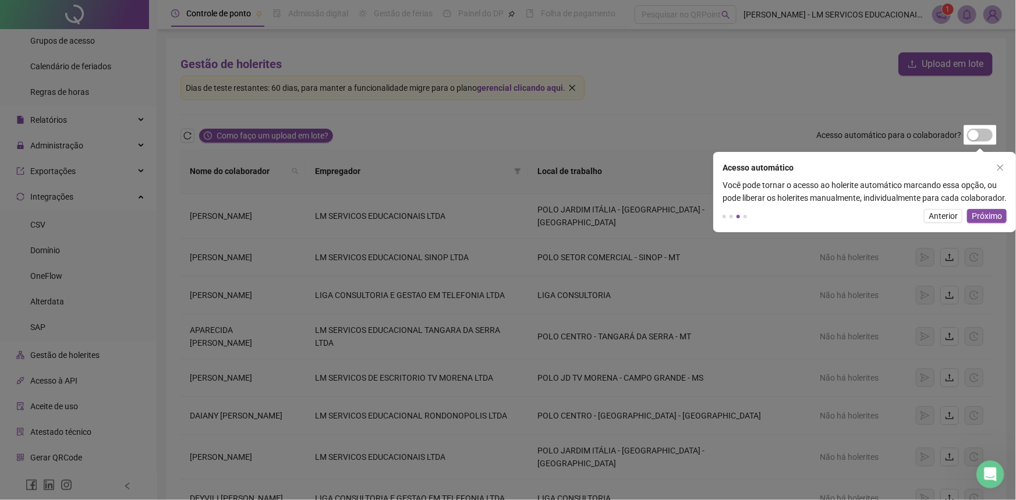
click at [789, 184] on div "Você pode tornar o acesso ao holerite automático marcando essa opção, ou pode l…" at bounding box center [864, 192] width 303 height 26
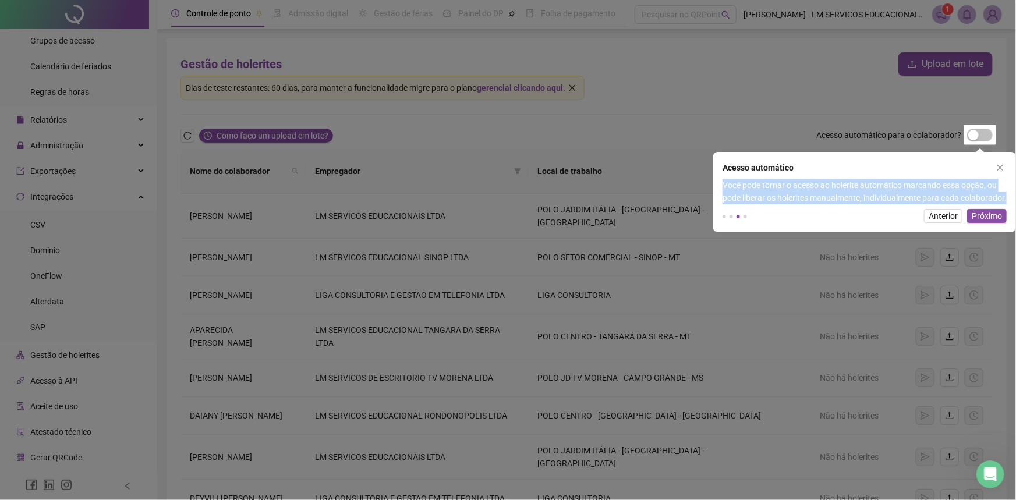
click at [789, 184] on div "Você pode tornar o acesso ao holerite automático marcando essa opção, ou pode l…" at bounding box center [864, 192] width 303 height 26
click at [811, 201] on div "Você pode tornar o acesso ao holerite automático marcando essa opção, ou pode l…" at bounding box center [864, 192] width 303 height 26
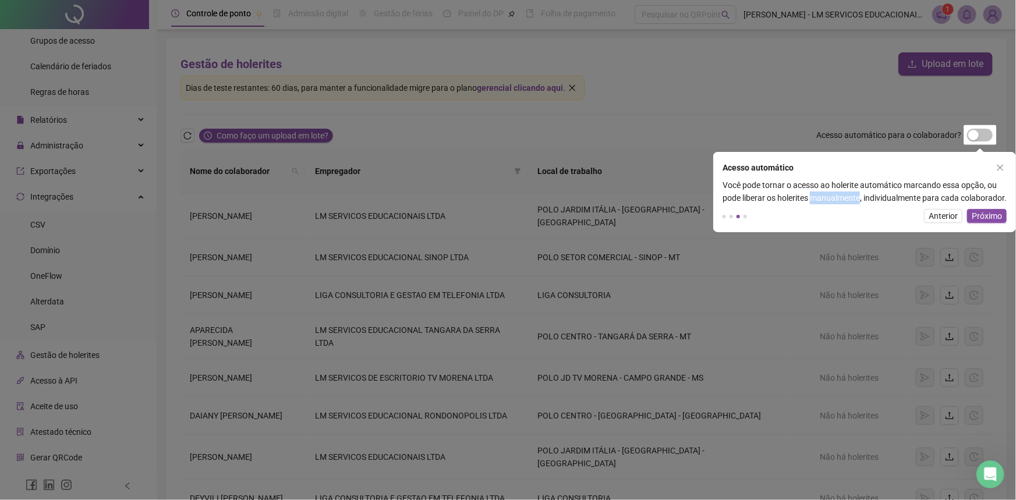
click at [811, 201] on div "Você pode tornar o acesso ao holerite automático marcando essa opção, ou pode l…" at bounding box center [864, 192] width 303 height 26
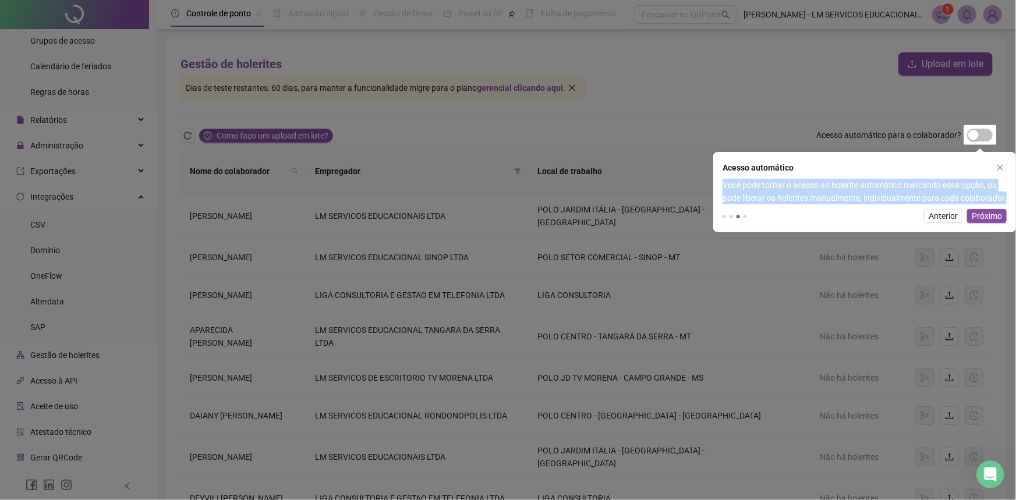
click at [811, 201] on div "Você pode tornar o acesso ao holerite automático marcando essa opção, ou pode l…" at bounding box center [864, 192] width 303 height 26
click at [914, 204] on div "Você pode tornar o acesso ao holerite automático marcando essa opção, ou pode l…" at bounding box center [864, 192] width 303 height 26
click at [995, 222] on span "Próximo" at bounding box center [986, 216] width 30 height 13
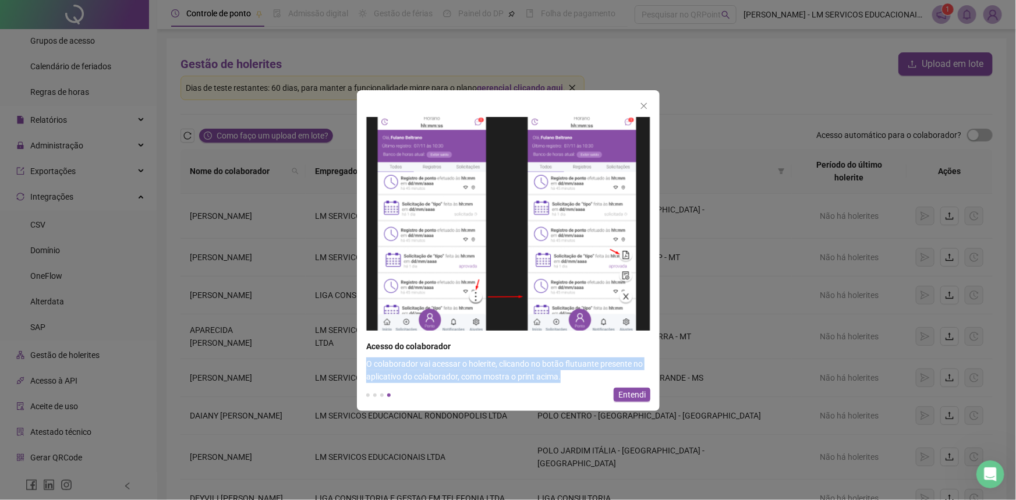
click at [484, 367] on div "O colaborador vai acessar o holerite, clicando no botão flutuante presente no a…" at bounding box center [508, 370] width 303 height 26
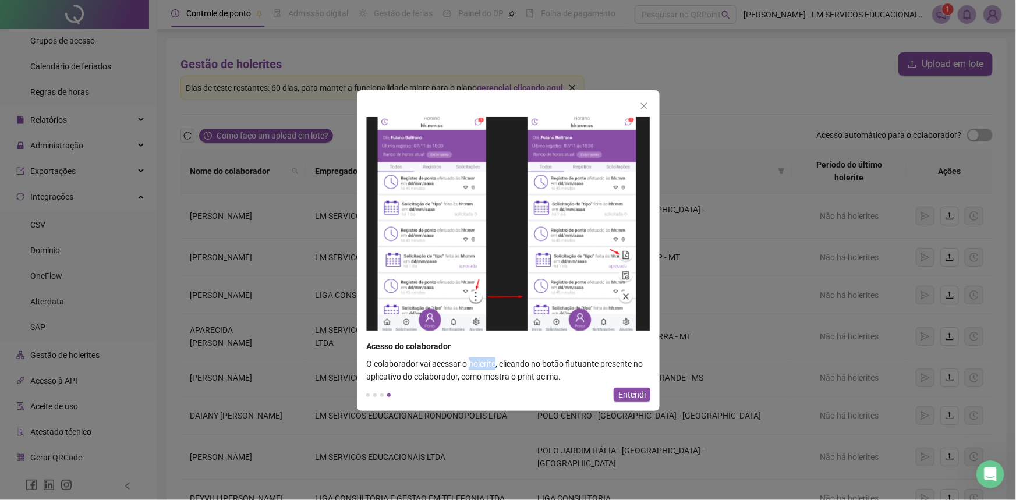
click at [484, 367] on div "O colaborador vai acessar o holerite, clicando no botão flutuante presente no a…" at bounding box center [508, 370] width 303 height 26
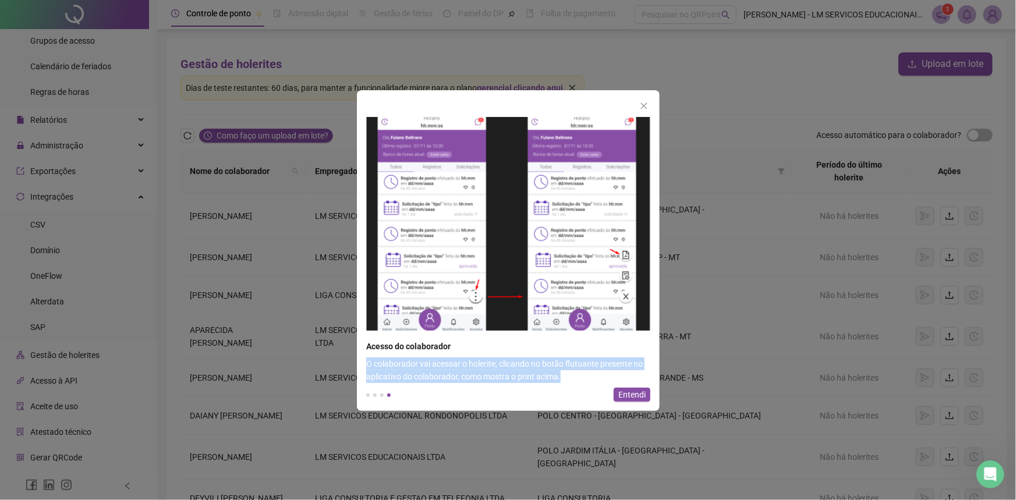
click at [484, 367] on div "O colaborador vai acessar o holerite, clicando no botão flutuante presente no a…" at bounding box center [508, 370] width 303 height 26
click at [388, 370] on div "O colaborador vai acessar o holerite, clicando no botão flutuante presente no a…" at bounding box center [508, 370] width 303 height 26
click at [516, 371] on div "O colaborador vai acessar o holerite, clicando no botão flutuante presente no a…" at bounding box center [508, 370] width 303 height 26
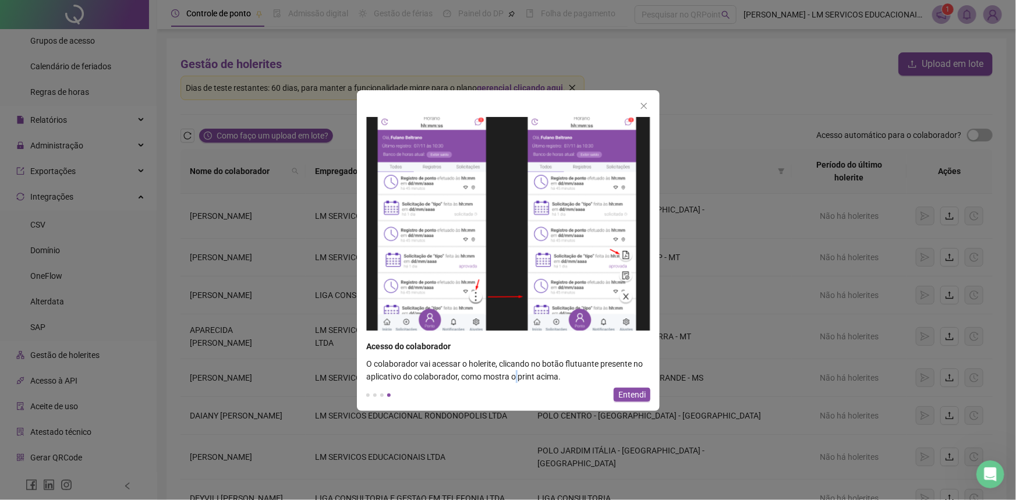
click at [516, 371] on div "O colaborador vai acessar o holerite, clicando no botão flutuante presente no a…" at bounding box center [508, 370] width 303 height 26
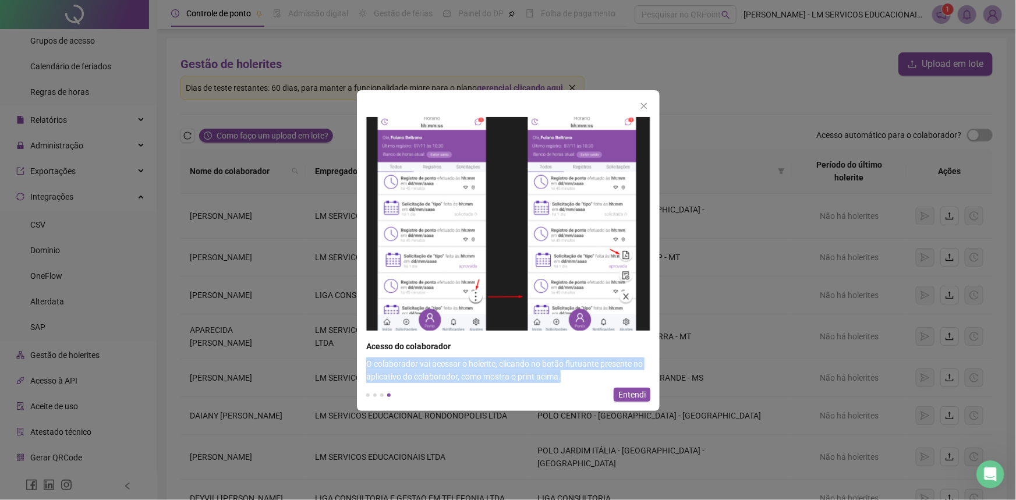
click at [516, 371] on div "O colaborador vai acessar o holerite, clicando no botão flutuante presente no a…" at bounding box center [508, 370] width 303 height 26
click at [578, 363] on div "O colaborador vai acessar o holerite, clicando no botão flutuante presente no a…" at bounding box center [508, 370] width 303 height 26
click at [443, 367] on div "O colaborador vai acessar o holerite, clicando no botão flutuante presente no a…" at bounding box center [508, 370] width 303 height 26
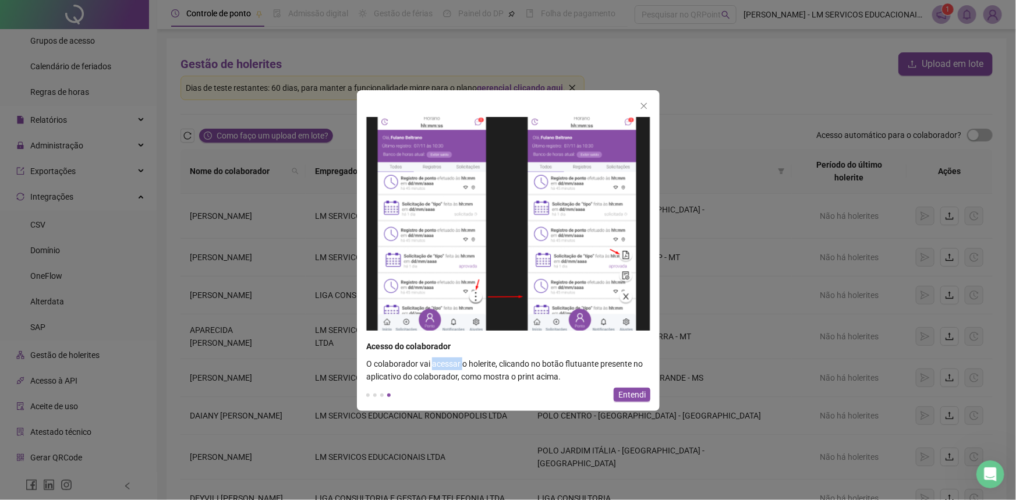
click at [443, 367] on div "O colaborador vai acessar o holerite, clicando no botão flutuante presente no a…" at bounding box center [508, 370] width 303 height 26
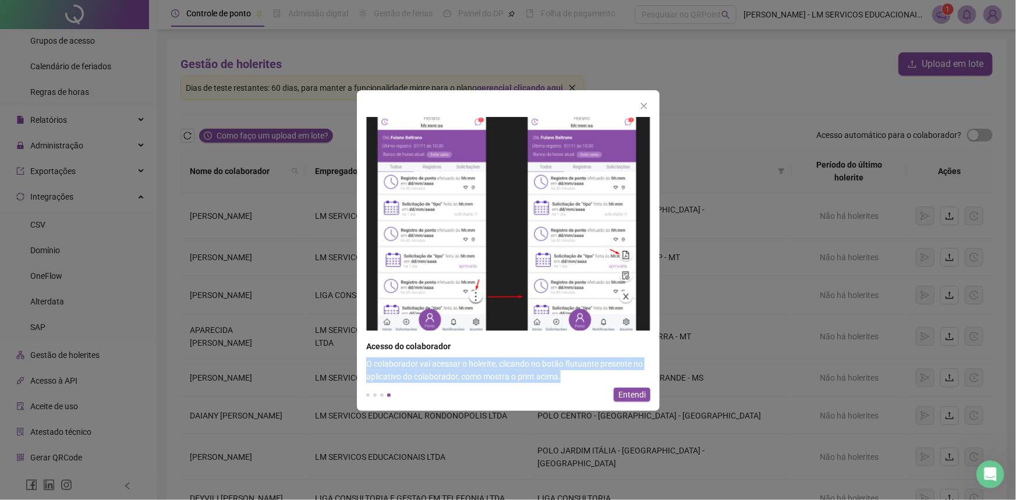
click at [443, 367] on div "O colaborador vai acessar o holerite, clicando no botão flutuante presente no a…" at bounding box center [508, 370] width 303 height 26
click at [516, 370] on div "O colaborador vai acessar o holerite, clicando no botão flutuante presente no a…" at bounding box center [508, 370] width 303 height 26
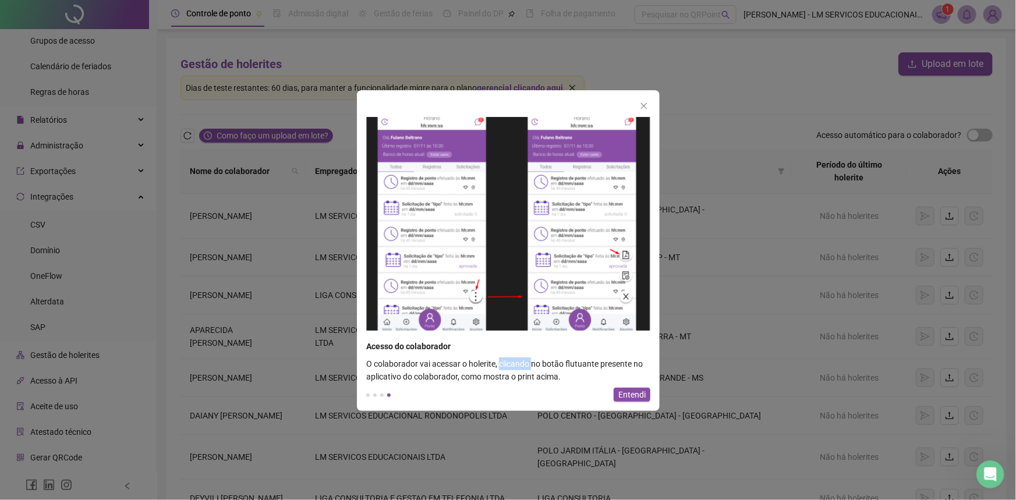
click at [516, 370] on div "O colaborador vai acessar o holerite, clicando no botão flutuante presente no a…" at bounding box center [508, 370] width 303 height 26
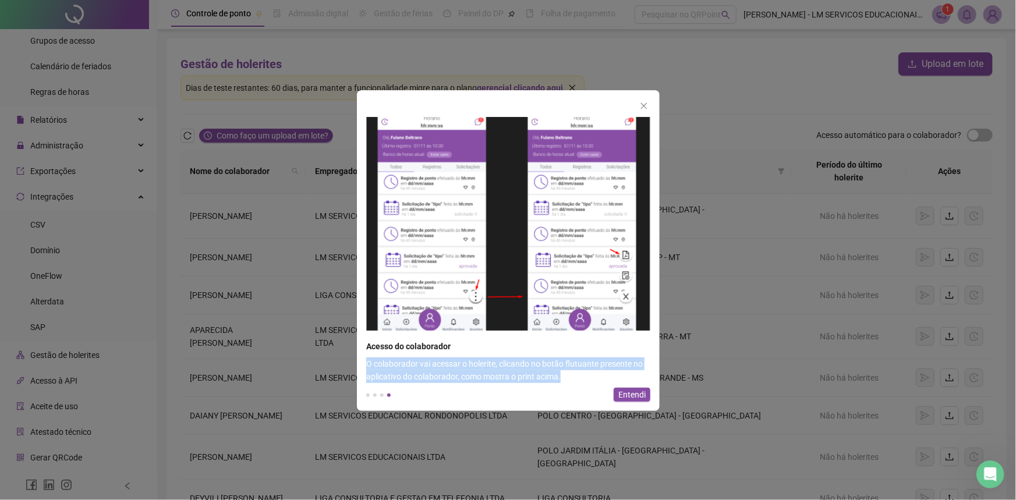
click at [516, 370] on div "O colaborador vai acessar o holerite, clicando no botão flutuante presente no a…" at bounding box center [508, 370] width 303 height 26
click at [626, 388] on span "Entendi" at bounding box center [631, 394] width 27 height 13
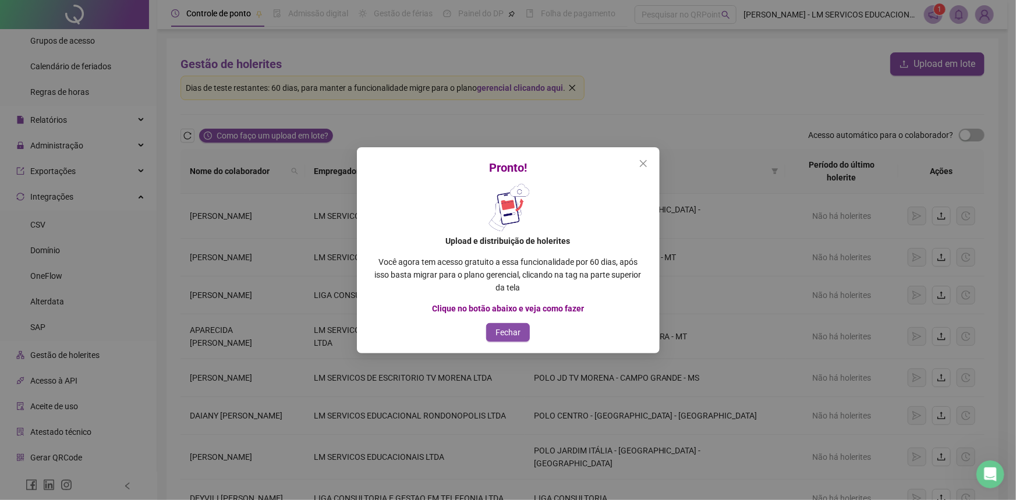
click at [443, 265] on p "Você agora tem acesso gratuito a essa funcionalidade por 60 dias, após isso bas…" at bounding box center [508, 274] width 275 height 38
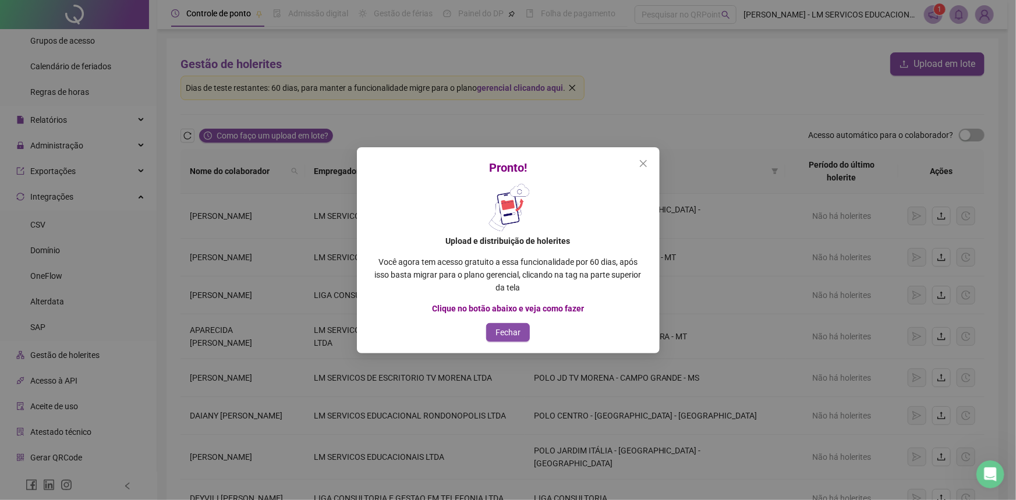
click at [428, 264] on p "Você agora tem acesso gratuito a essa funcionalidade por 60 dias, após isso bas…" at bounding box center [508, 274] width 275 height 38
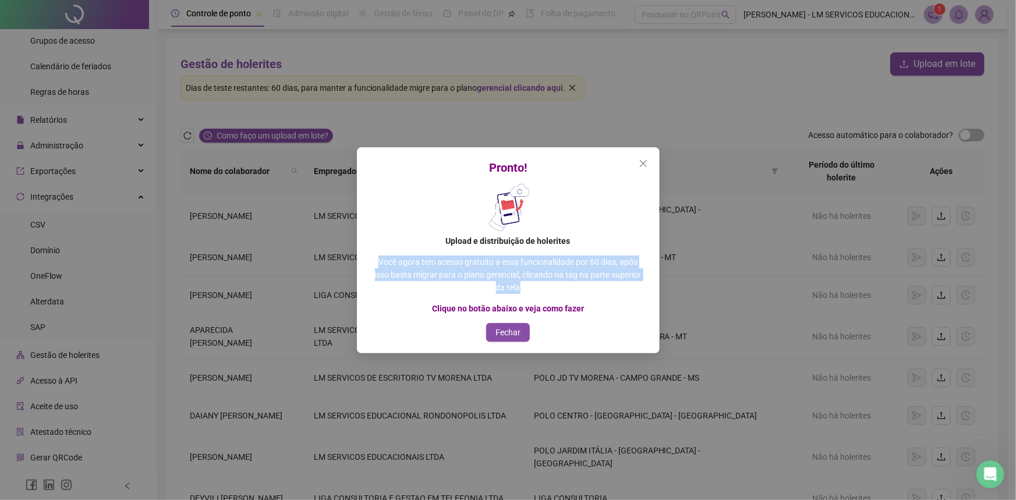
click at [428, 264] on p "Você agora tem acesso gratuito a essa funcionalidade por 60 dias, após isso bas…" at bounding box center [508, 274] width 275 height 38
click at [464, 278] on p "Você agora tem acesso gratuito a essa funcionalidade por 60 dias, após isso bas…" at bounding box center [508, 274] width 275 height 38
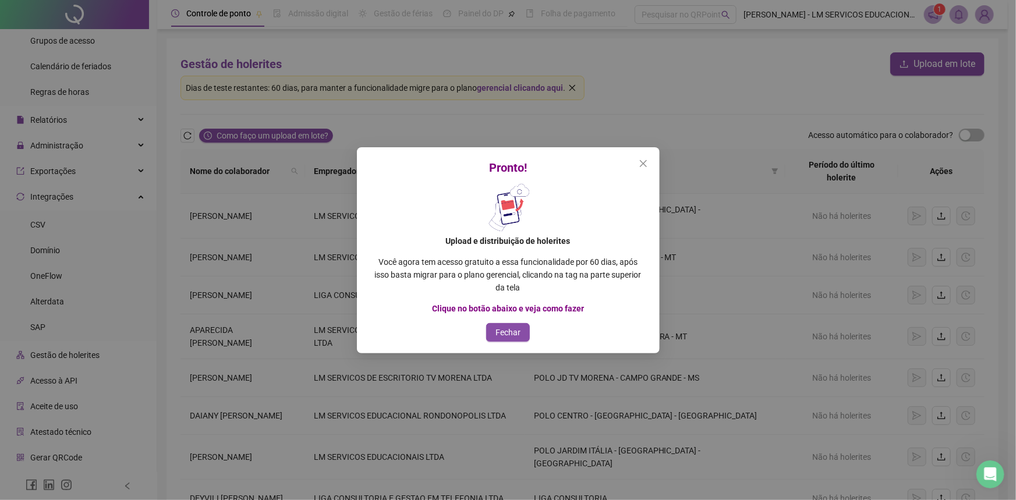
click at [464, 278] on p "Você agora tem acesso gratuito a essa funcionalidade por 60 dias, após isso bas…" at bounding box center [508, 274] width 275 height 38
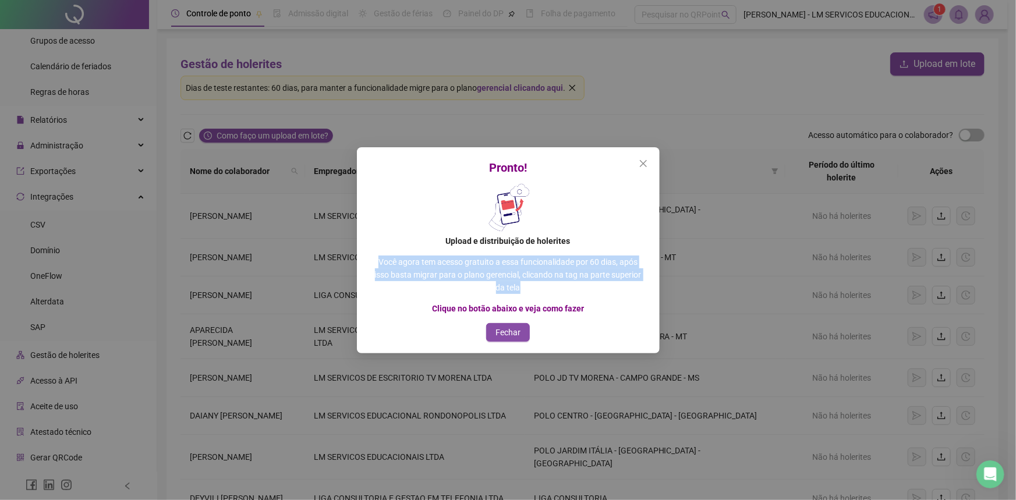
click at [464, 278] on p "Você agora tem acesso gratuito a essa funcionalidade por 60 dias, após isso bas…" at bounding box center [508, 274] width 275 height 38
click at [398, 302] on p "Clique no botão abaixo e veja como fazer" at bounding box center [508, 308] width 275 height 13
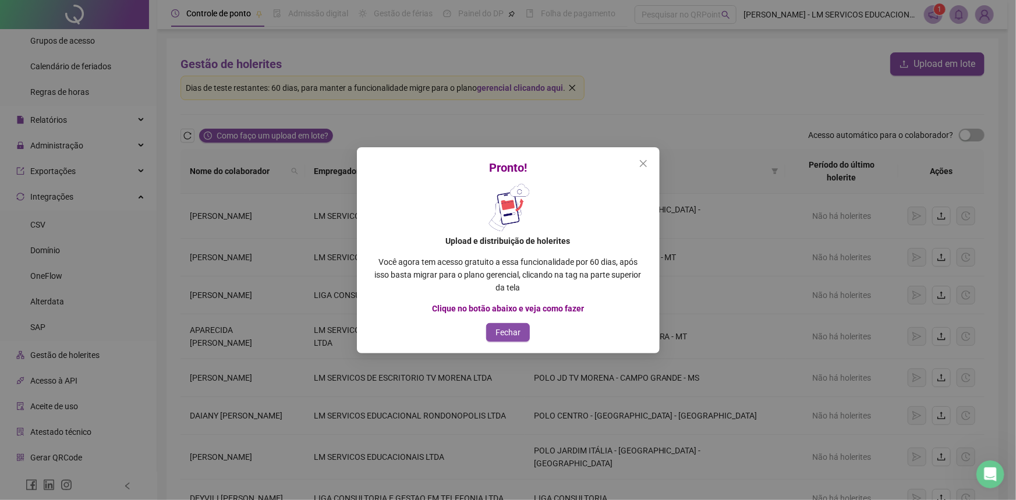
click at [578, 259] on p "Você agora tem acesso gratuito a essa funcionalidade por 60 dias, após isso bas…" at bounding box center [508, 274] width 275 height 38
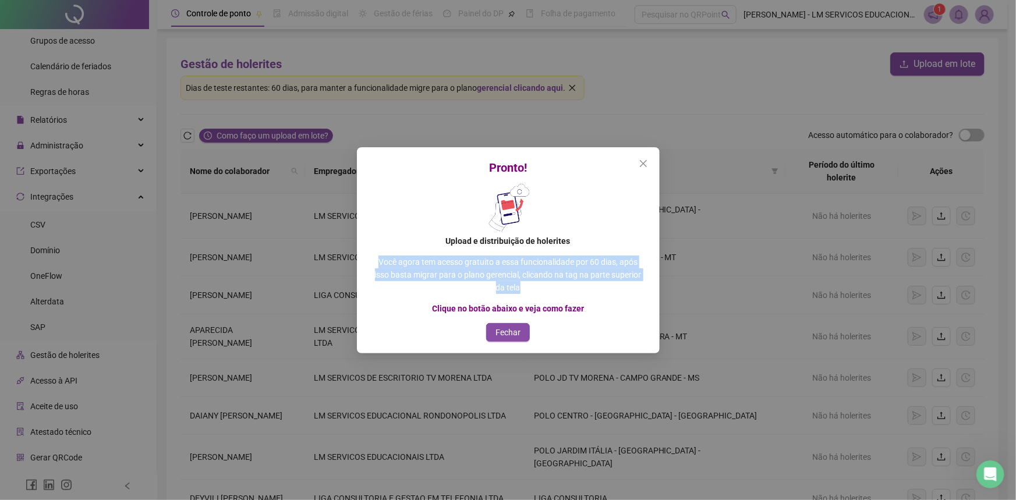
click at [578, 259] on p "Você agora tem acesso gratuito a essa funcionalidade por 60 dias, após isso bas…" at bounding box center [508, 274] width 275 height 38
click at [644, 161] on icon "close" at bounding box center [642, 163] width 9 height 9
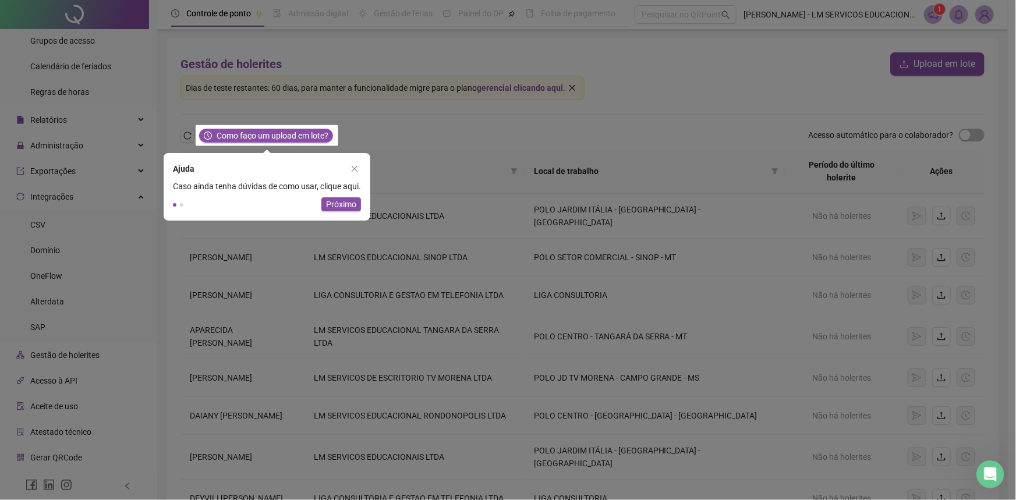
click at [61, 113] on rect at bounding box center [98, 250] width 196 height 500
drag, startPoint x: 61, startPoint y: 113, endPoint x: 381, endPoint y: 139, distance: 321.7
click at [83, 113] on rect at bounding box center [98, 250] width 196 height 500
click at [354, 167] on icon "close" at bounding box center [354, 169] width 8 height 8
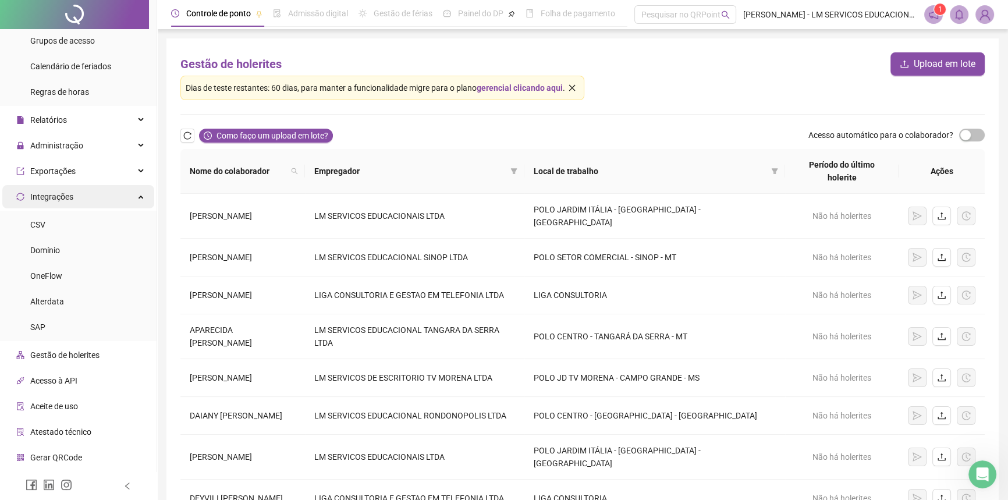
click at [77, 200] on div "Integrações" at bounding box center [78, 196] width 152 height 23
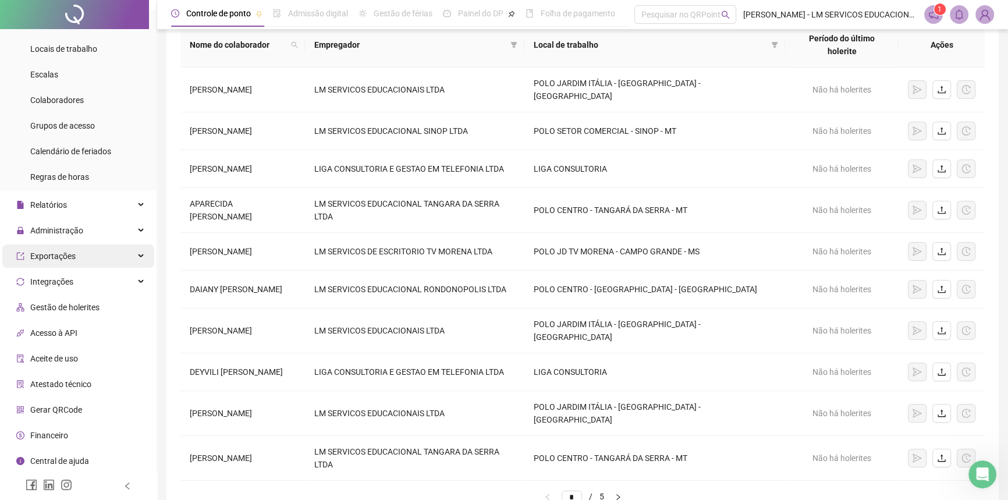
scroll to position [196, 0]
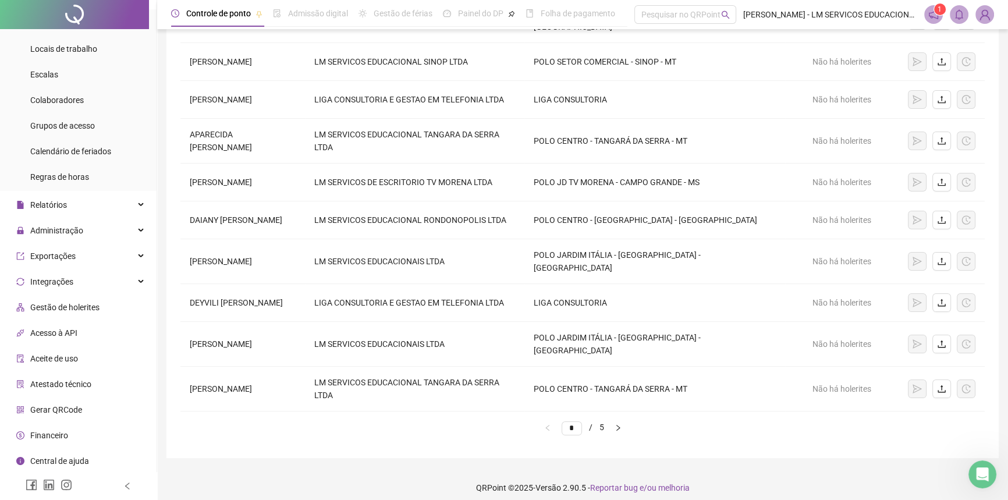
click at [61, 441] on div "Financeiro" at bounding box center [42, 435] width 52 height 23
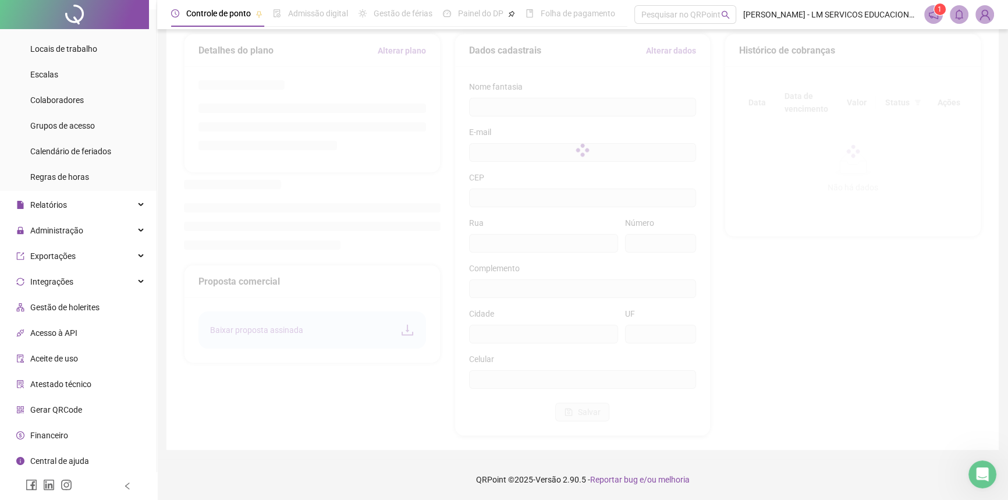
scroll to position [18, 0]
type input "**********"
type input "****"
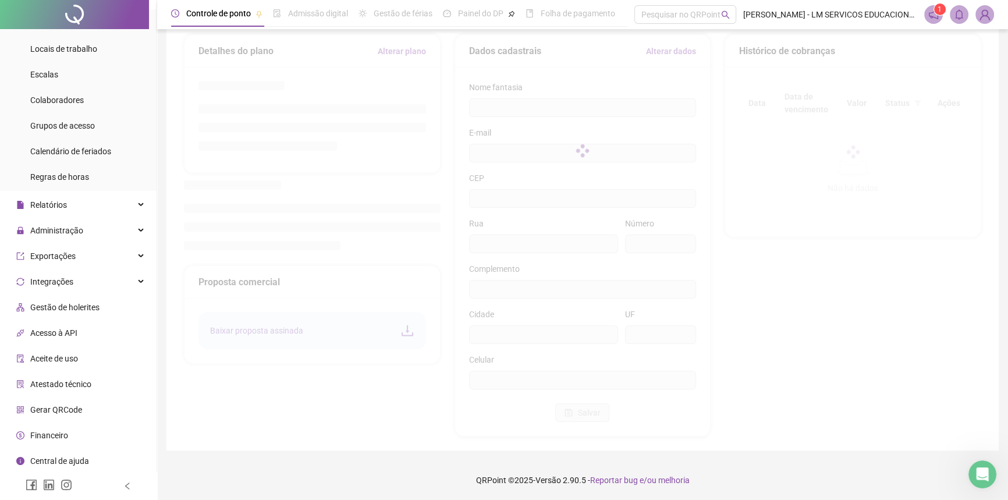
type input "******"
type input "**"
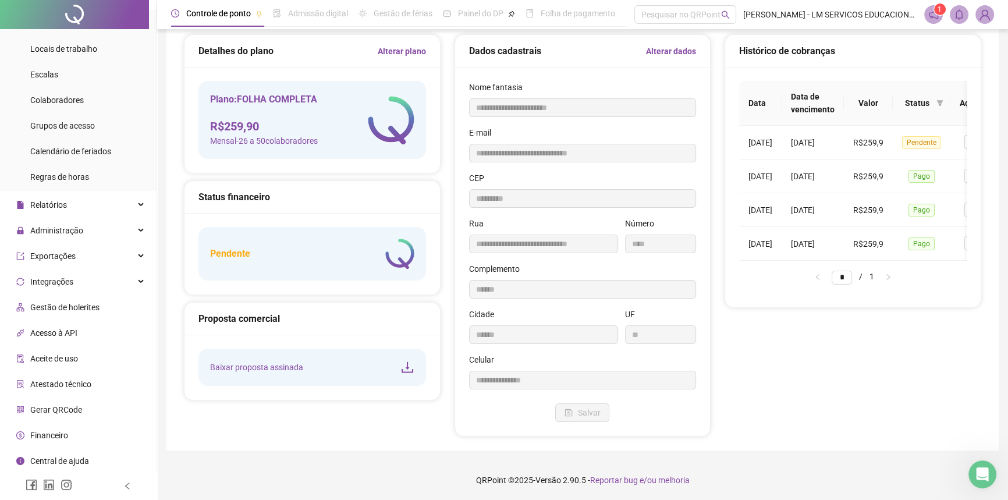
type input "*********"
type input "**********"
click at [410, 52] on link "Alterar plano" at bounding box center [402, 51] width 48 height 13
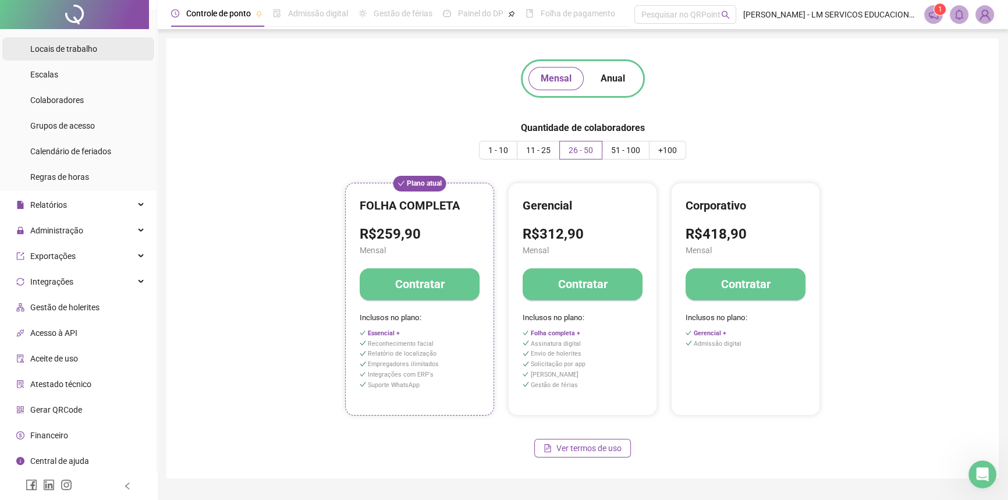
click at [47, 54] on div "Locais de trabalho" at bounding box center [63, 48] width 67 height 23
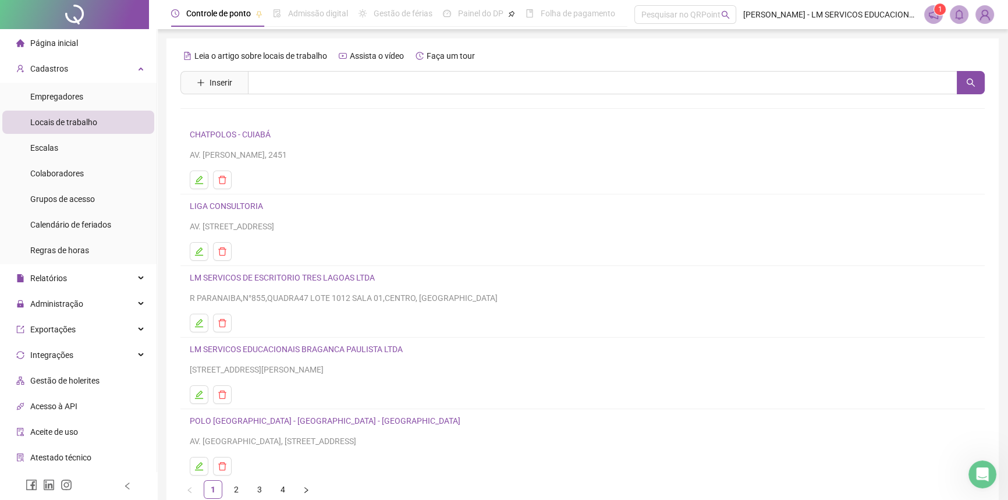
click at [52, 47] on span "Página inicial" at bounding box center [54, 42] width 48 height 9
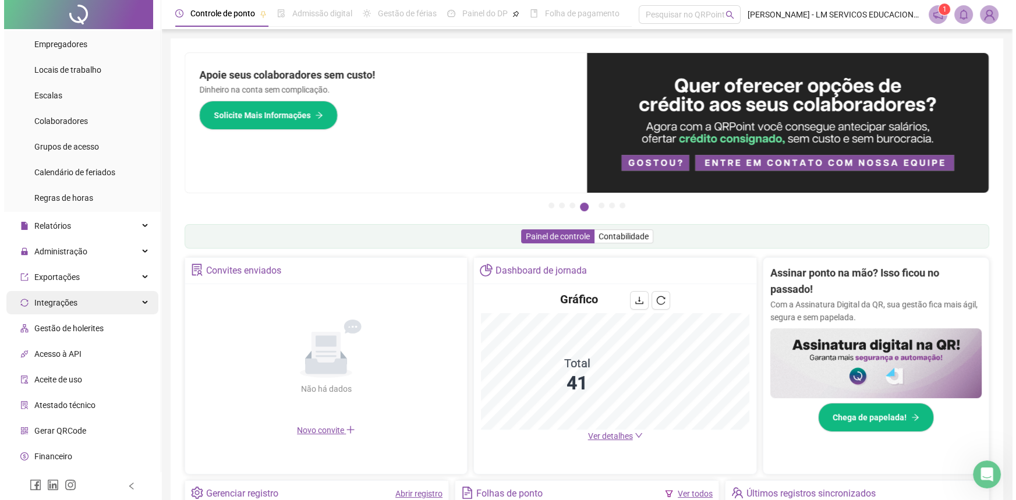
scroll to position [73, 0]
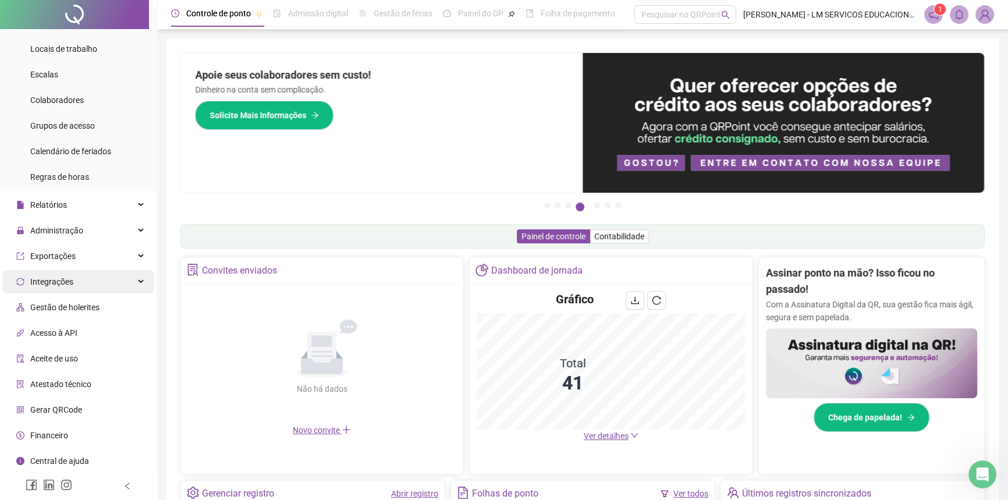
click at [105, 286] on div "Integrações" at bounding box center [78, 281] width 152 height 23
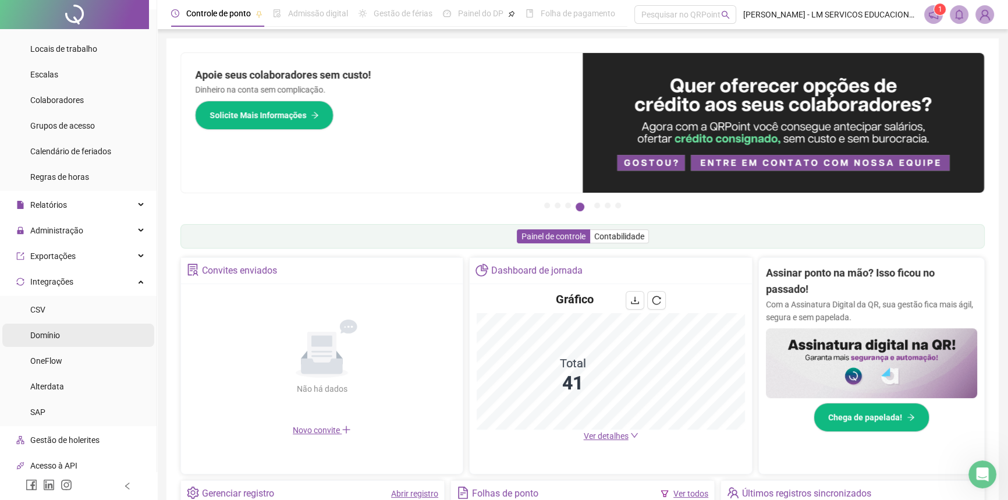
click at [80, 333] on li "Domínio" at bounding box center [78, 335] width 152 height 23
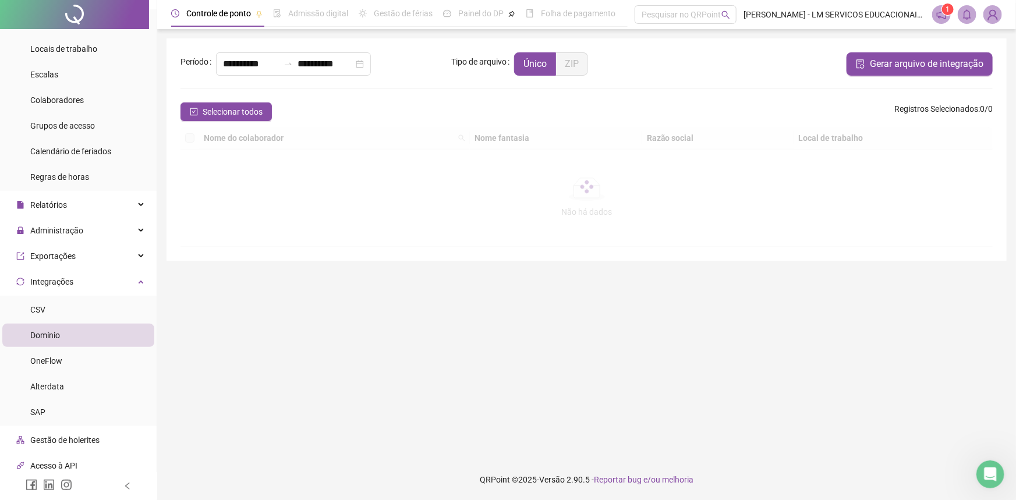
type input "**********"
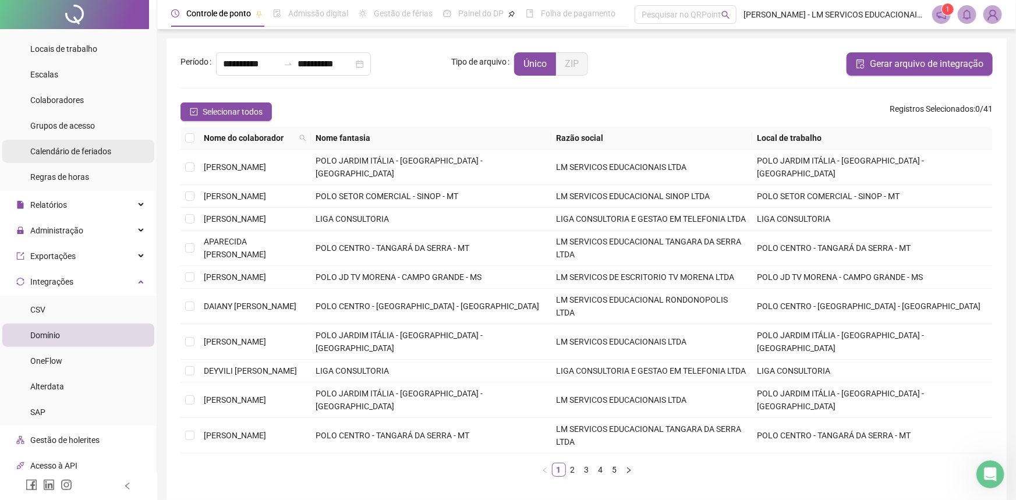
click at [81, 151] on span "Calendário de feriados" at bounding box center [70, 151] width 81 height 9
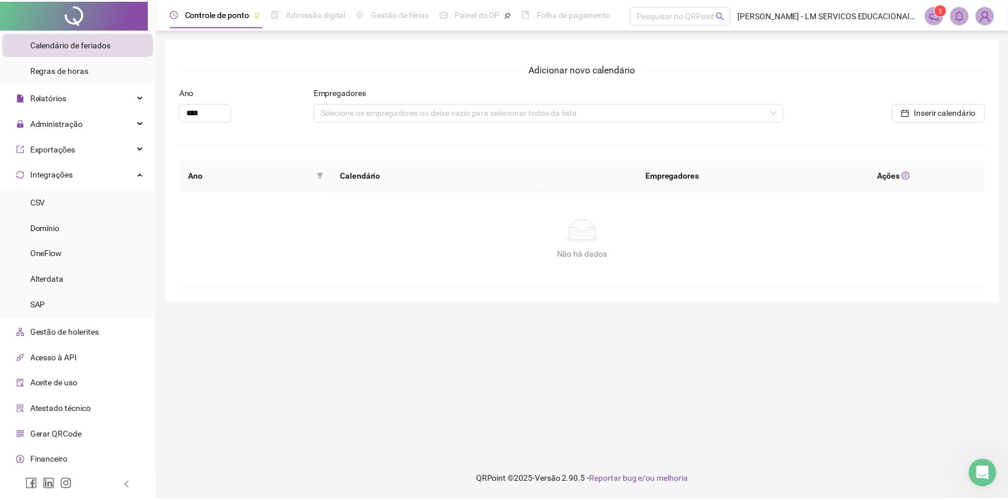
scroll to position [206, 0]
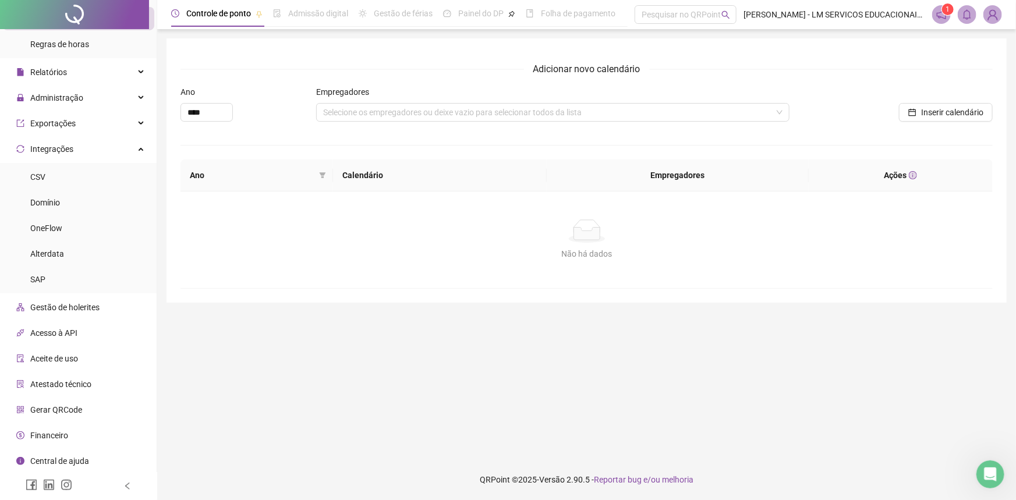
click at [40, 432] on span "Financeiro" at bounding box center [49, 435] width 38 height 9
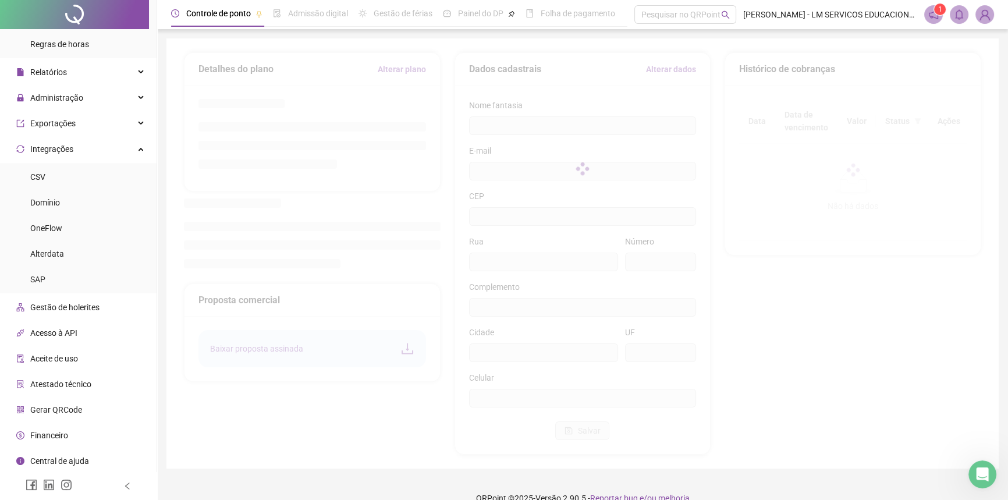
type input "**********"
type input "****"
type input "******"
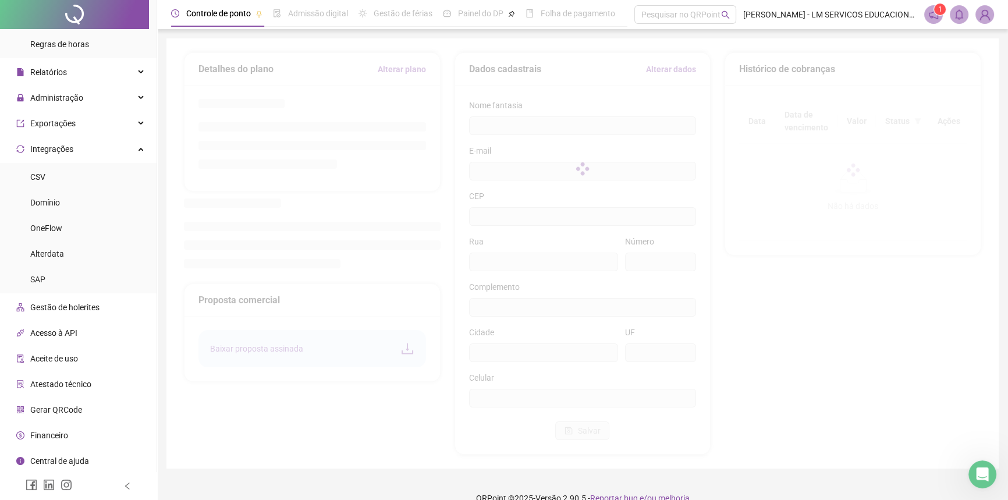
type input "******"
type input "**"
type input "*********"
type input "**********"
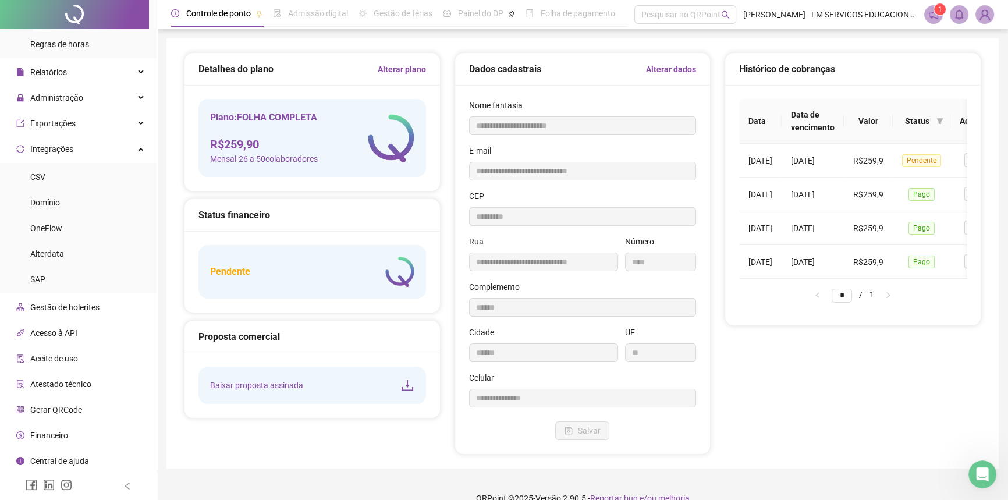
click at [403, 69] on link "Alterar plano" at bounding box center [402, 69] width 48 height 13
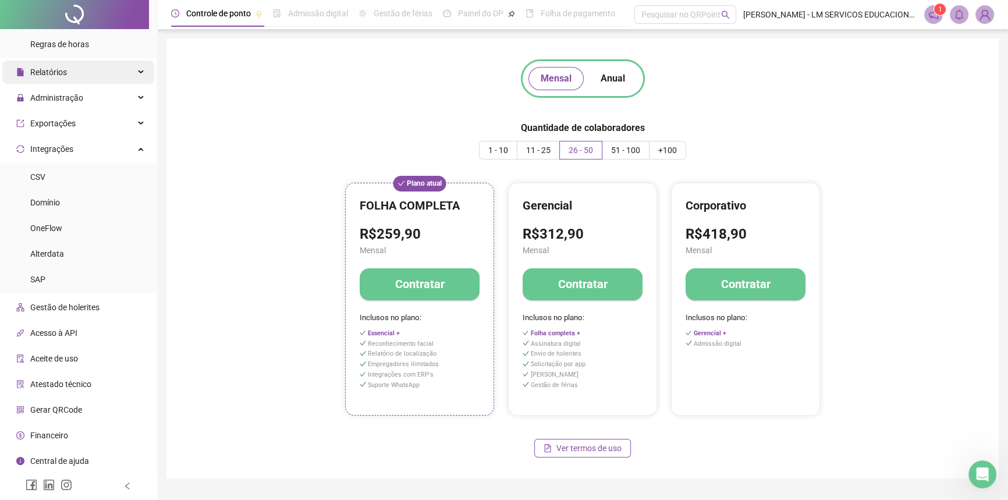
click at [75, 76] on div "Relatórios" at bounding box center [78, 72] width 152 height 23
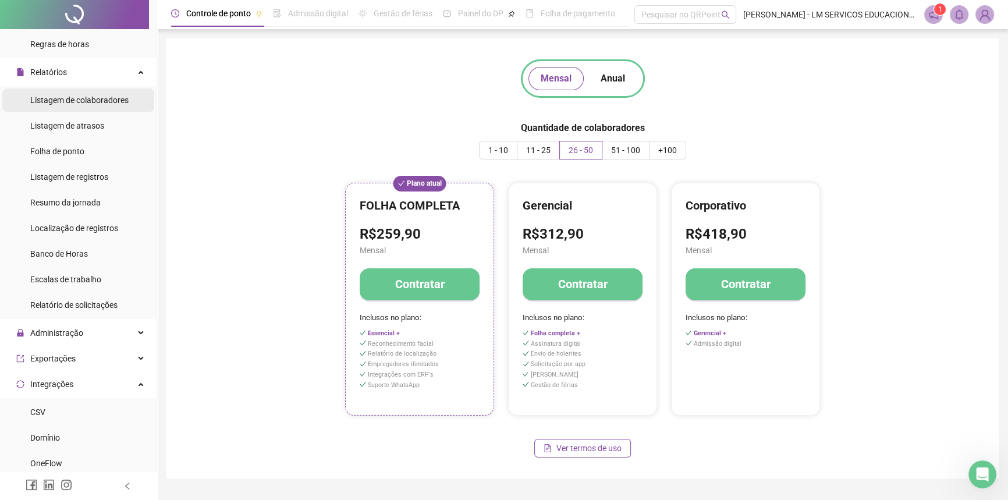
click at [69, 93] on div "Listagem de colaboradores" at bounding box center [79, 99] width 98 height 23
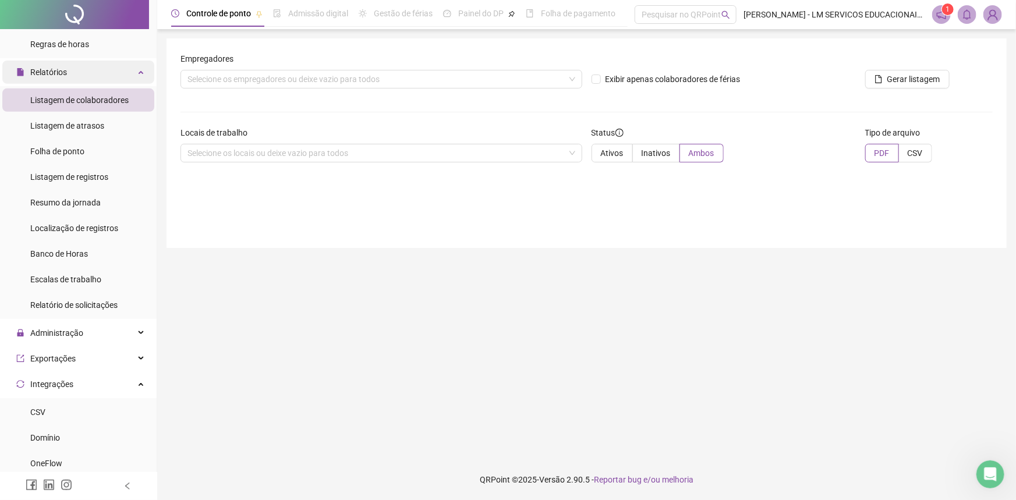
click at [100, 69] on div "Relatórios" at bounding box center [78, 72] width 152 height 23
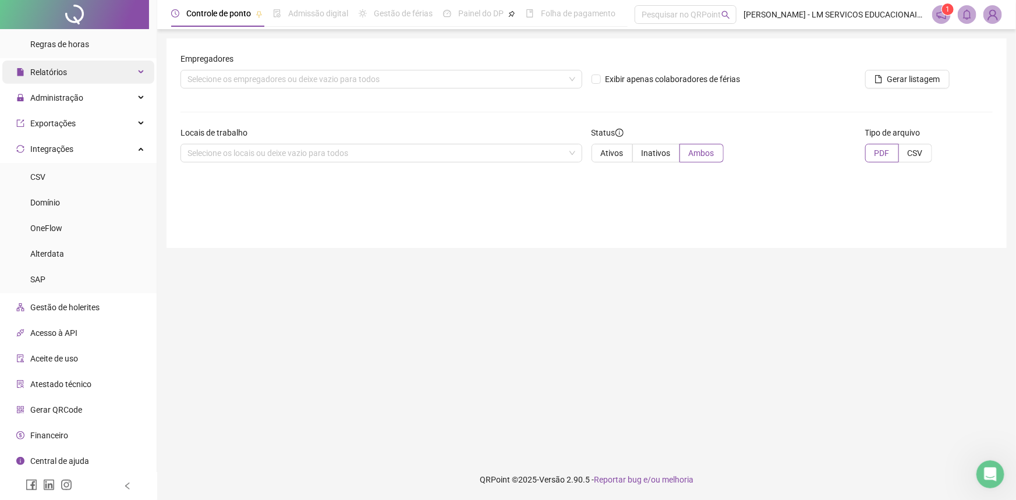
click at [100, 69] on div "Relatórios" at bounding box center [78, 72] width 152 height 23
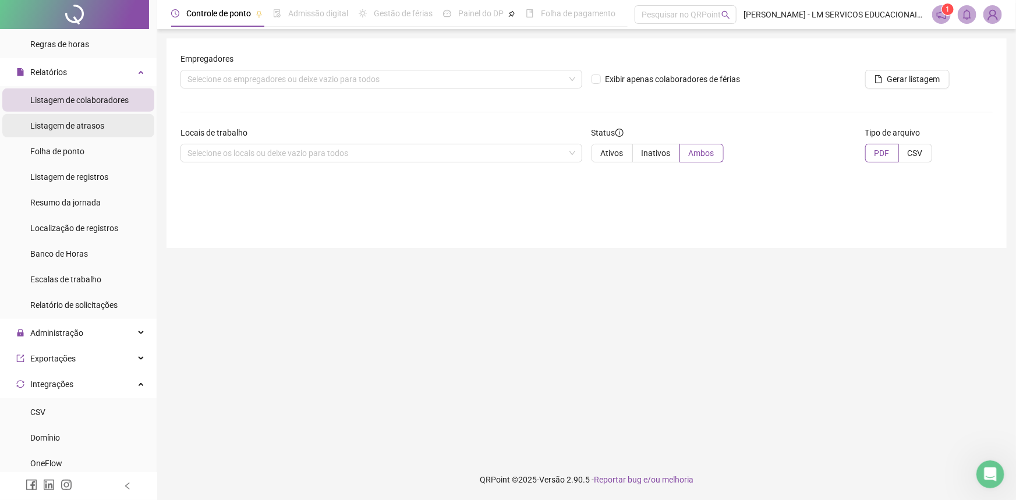
click at [68, 122] on span "Listagem de atrasos" at bounding box center [67, 125] width 74 height 9
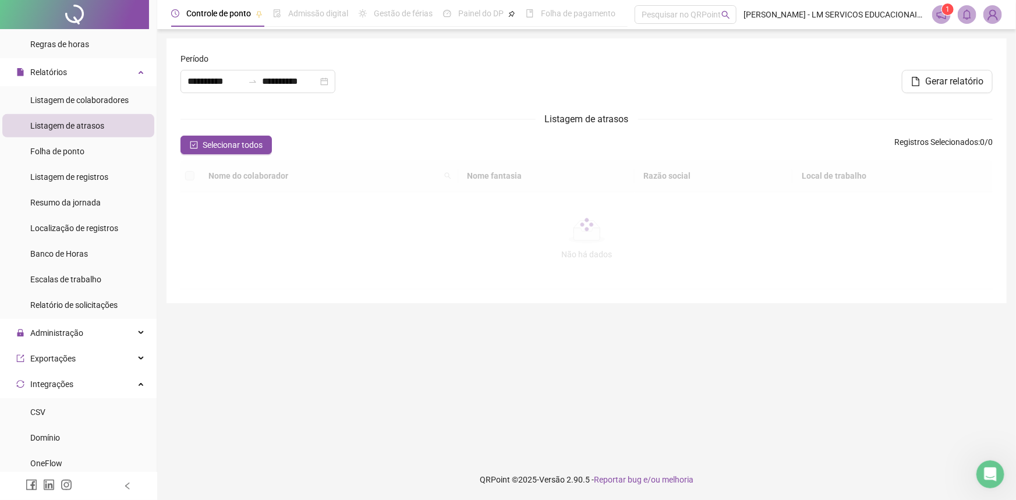
type input "**********"
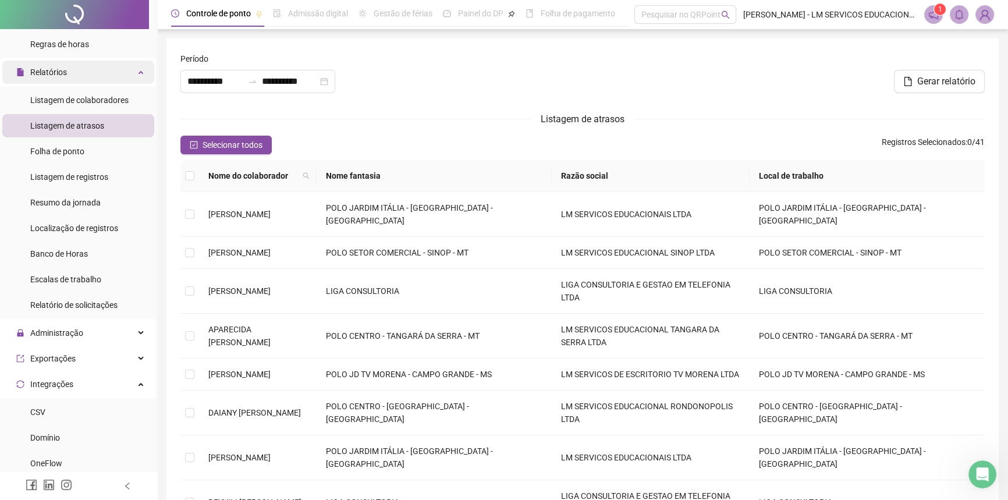
click at [63, 74] on span "Relatórios" at bounding box center [48, 72] width 37 height 9
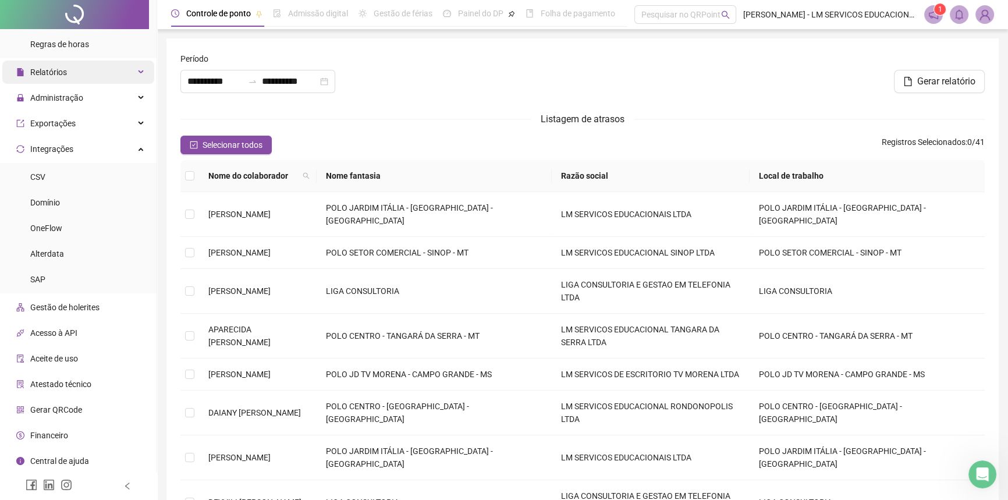
click at [112, 73] on div "Relatórios" at bounding box center [78, 72] width 152 height 23
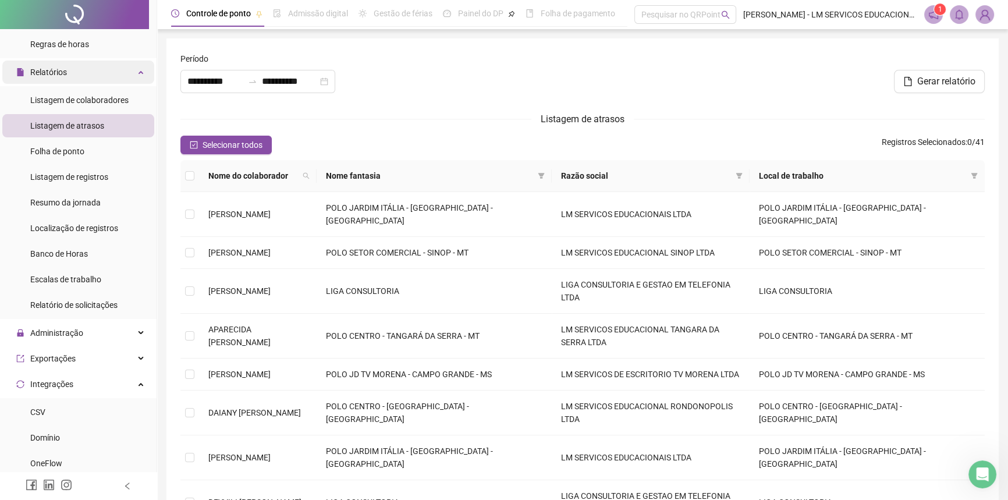
click at [112, 73] on div "Relatórios" at bounding box center [78, 72] width 152 height 23
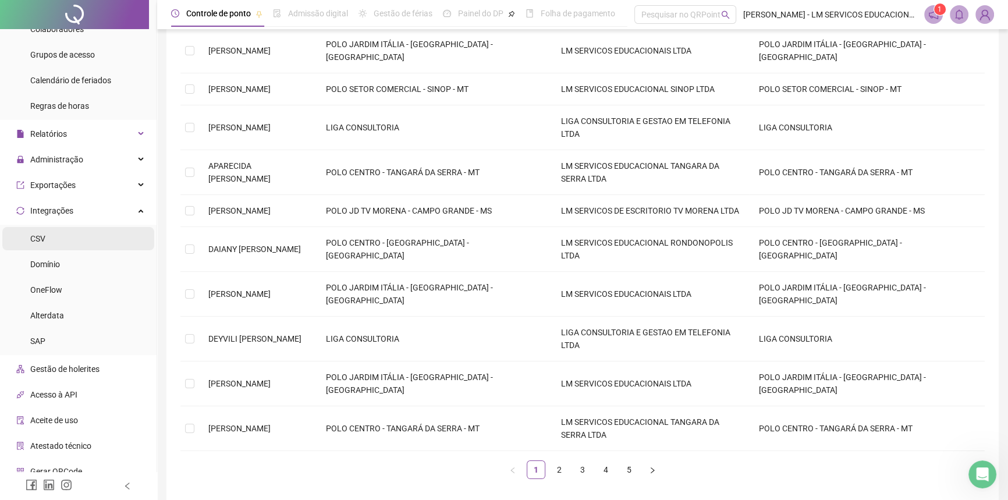
scroll to position [47, 0]
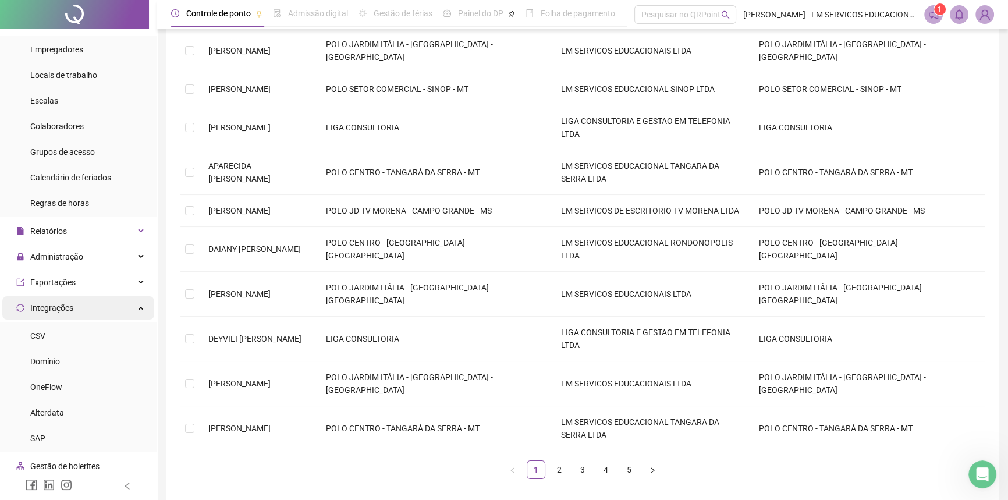
click at [113, 311] on div "Integrações" at bounding box center [78, 307] width 152 height 23
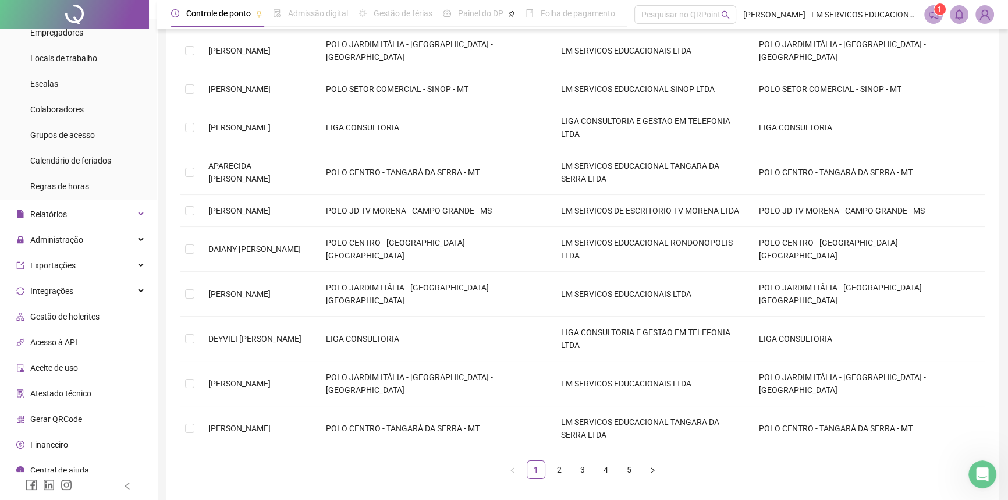
scroll to position [73, 0]
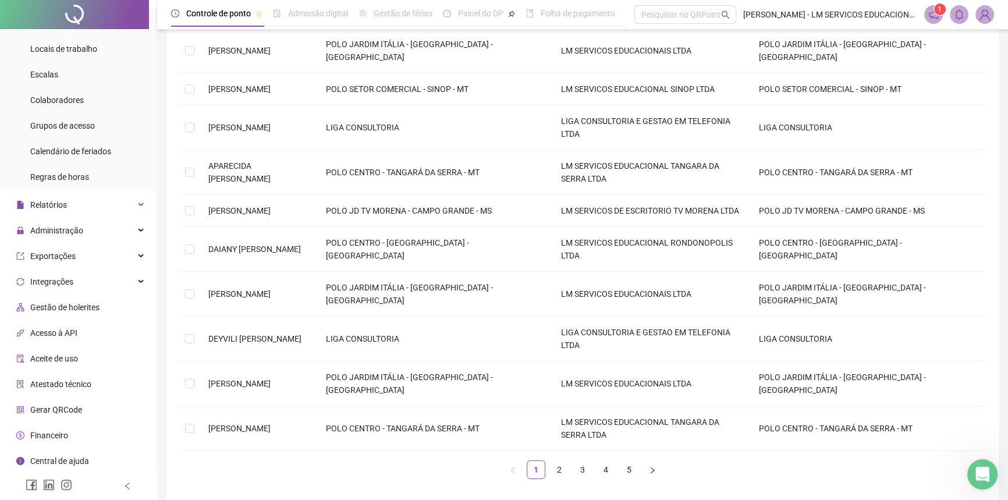
click at [978, 483] on div "Abertura do Messenger da Intercom" at bounding box center [980, 472] width 38 height 38
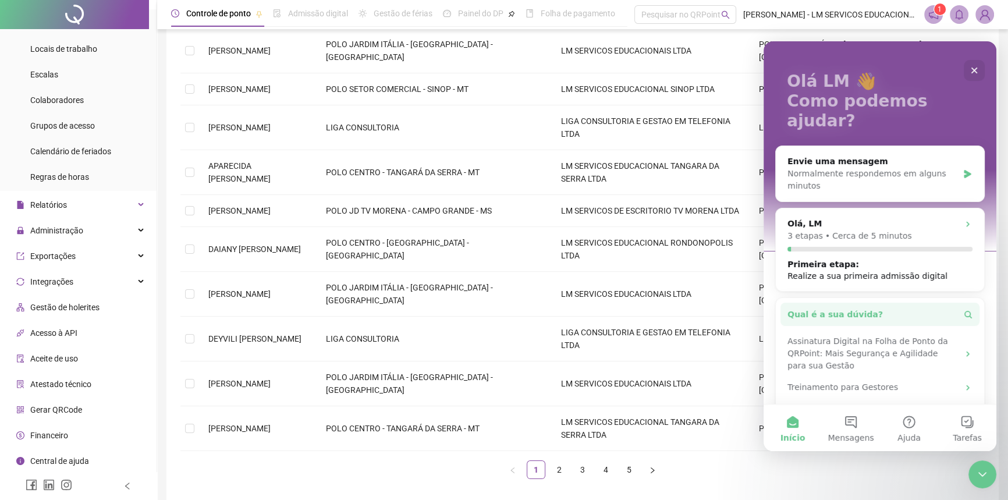
scroll to position [81, 0]
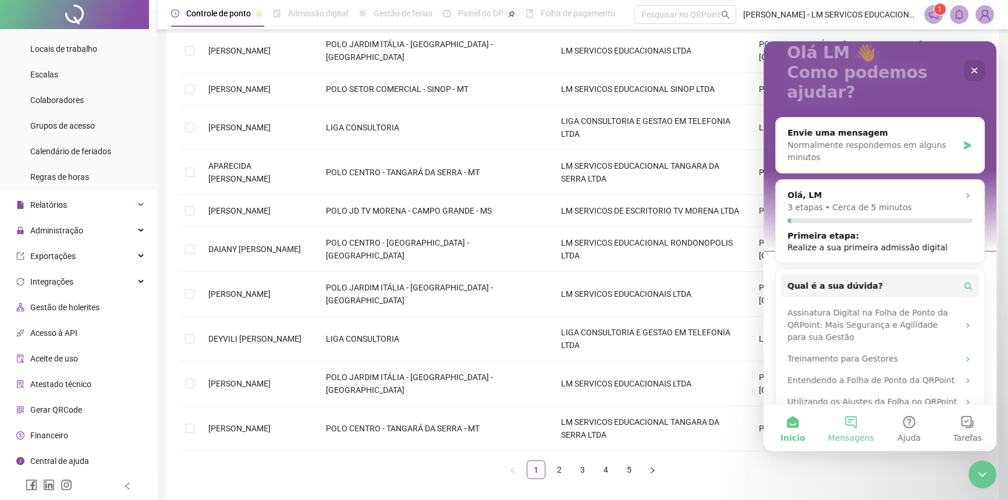
click at [857, 431] on button "Mensagens" at bounding box center [851, 427] width 58 height 47
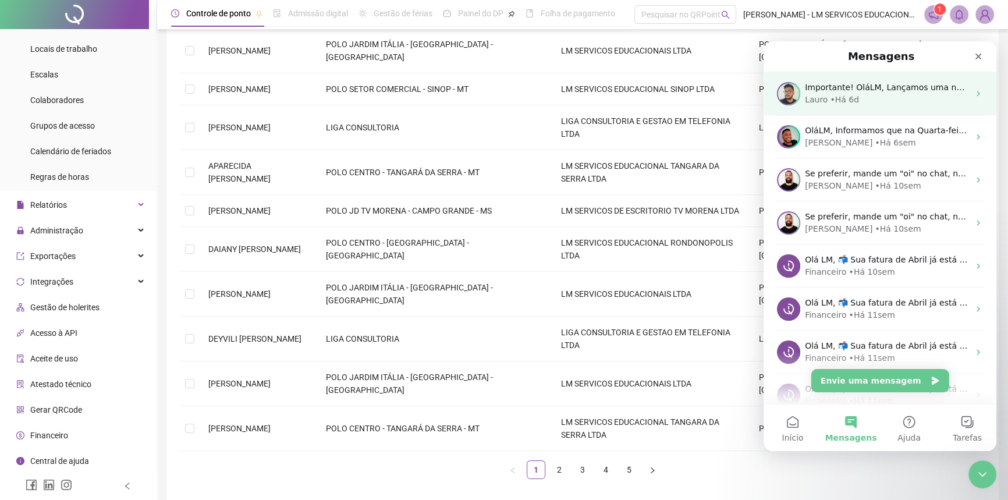
click at [850, 100] on div "• Há 6d" at bounding box center [844, 100] width 29 height 12
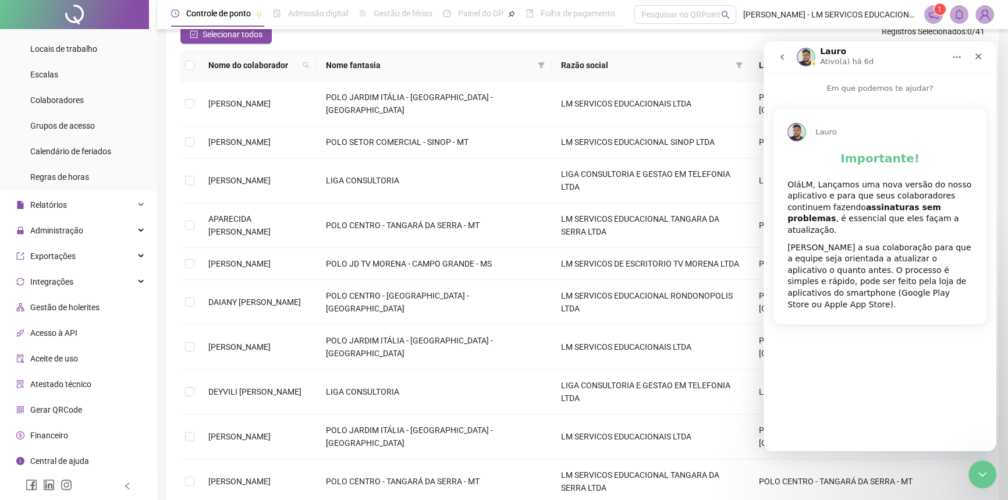
scroll to position [58, 0]
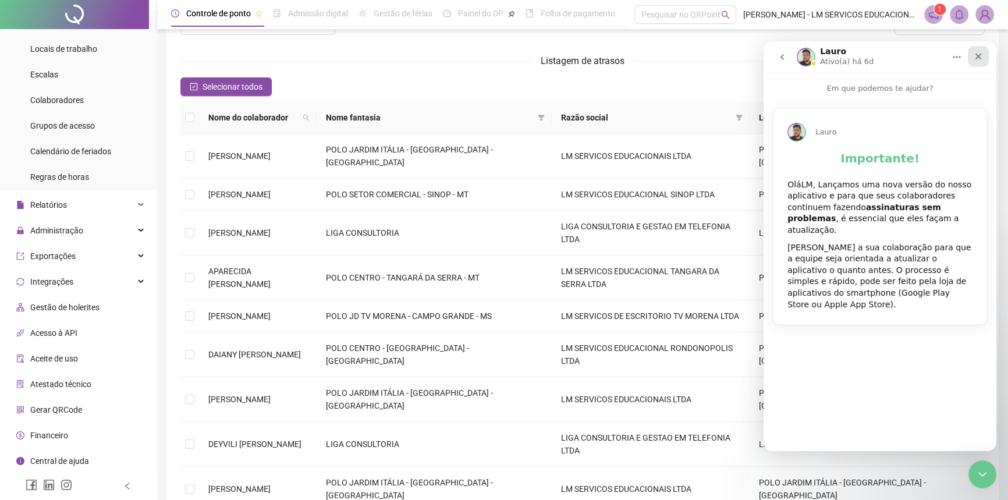
click at [973, 49] on div "Fechar" at bounding box center [978, 56] width 21 height 21
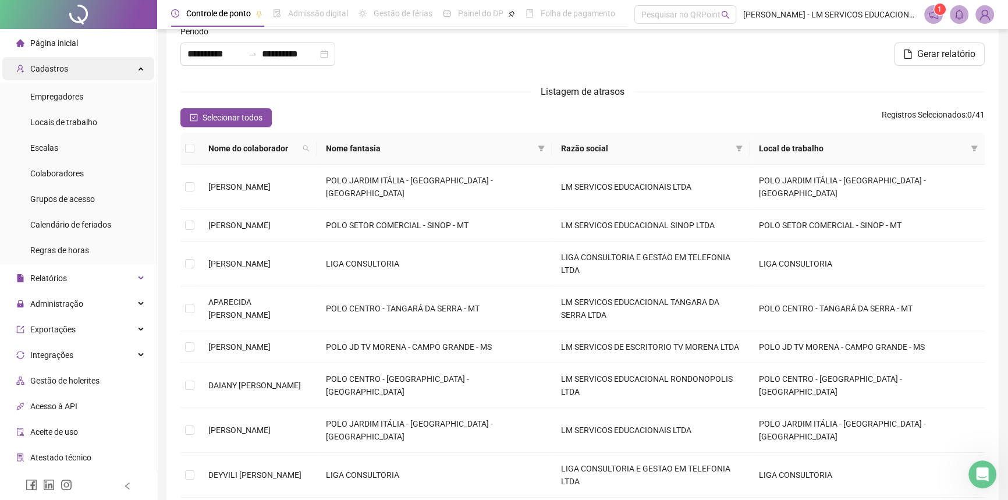
scroll to position [0, 0]
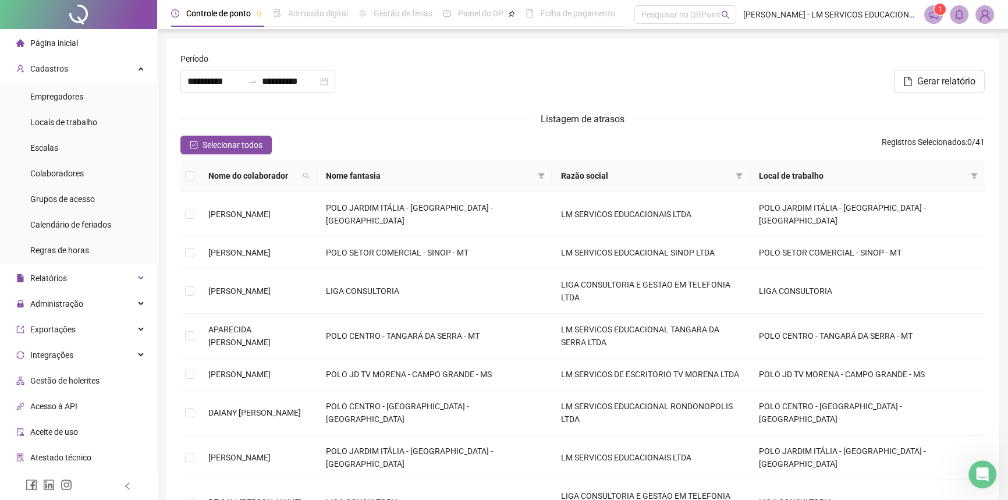
click at [54, 51] on div "Página inicial" at bounding box center [47, 42] width 62 height 23
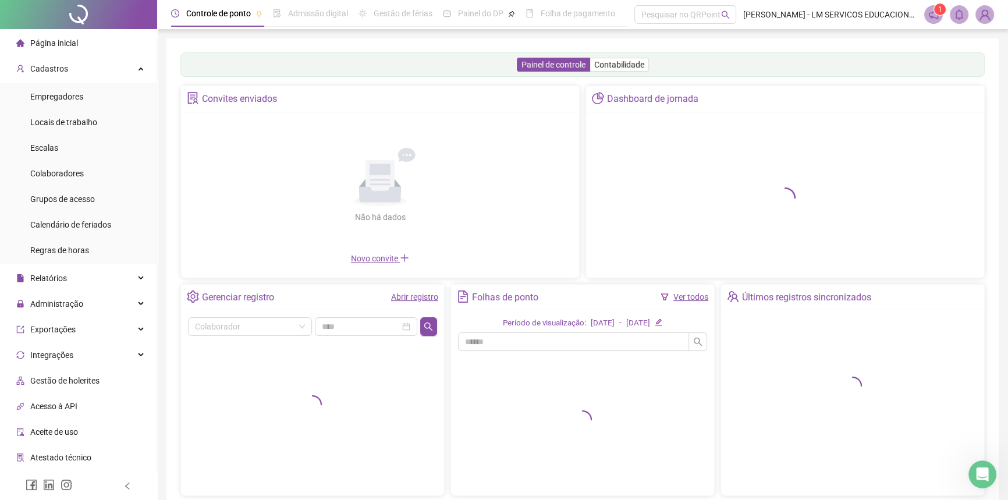
click at [691, 302] on div "Ver todos" at bounding box center [690, 296] width 35 height 13
click at [691, 299] on link "Ver todos" at bounding box center [690, 296] width 35 height 9
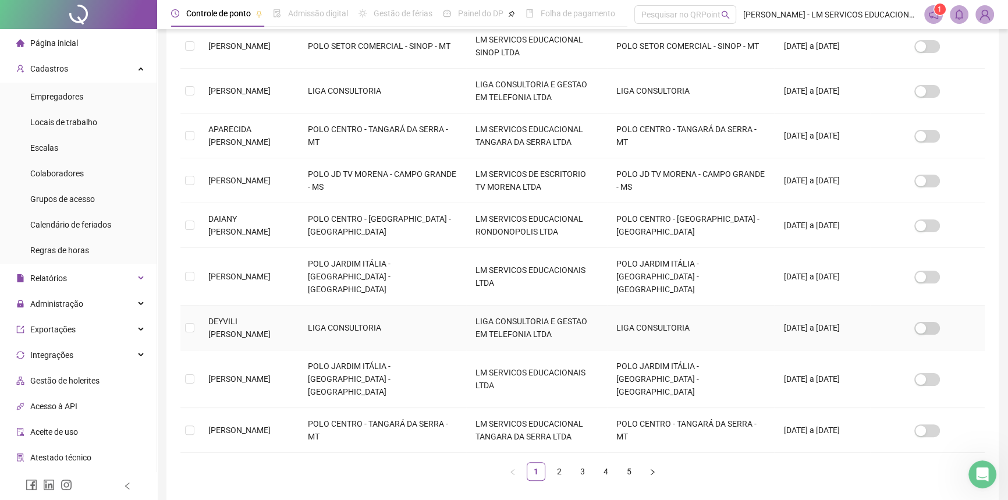
scroll to position [297, 0]
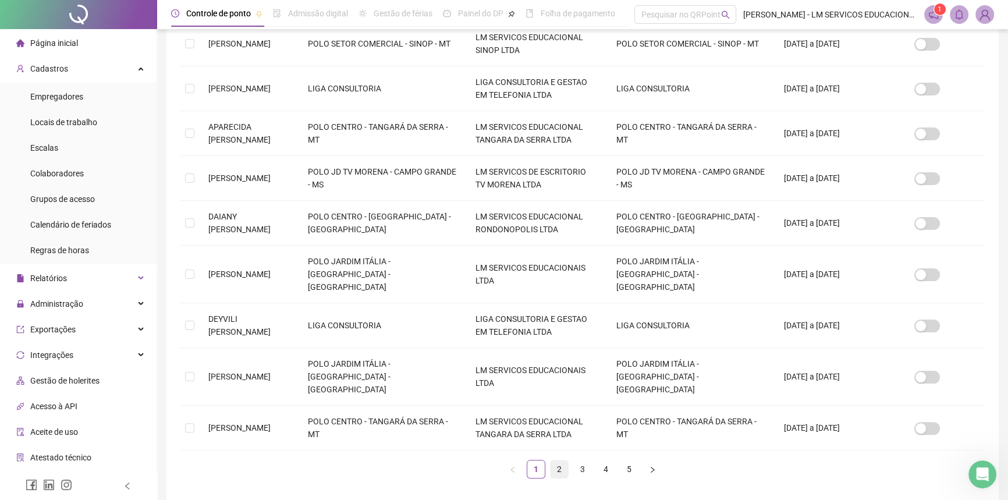
click at [560, 460] on link "2" at bounding box center [559, 468] width 17 height 17
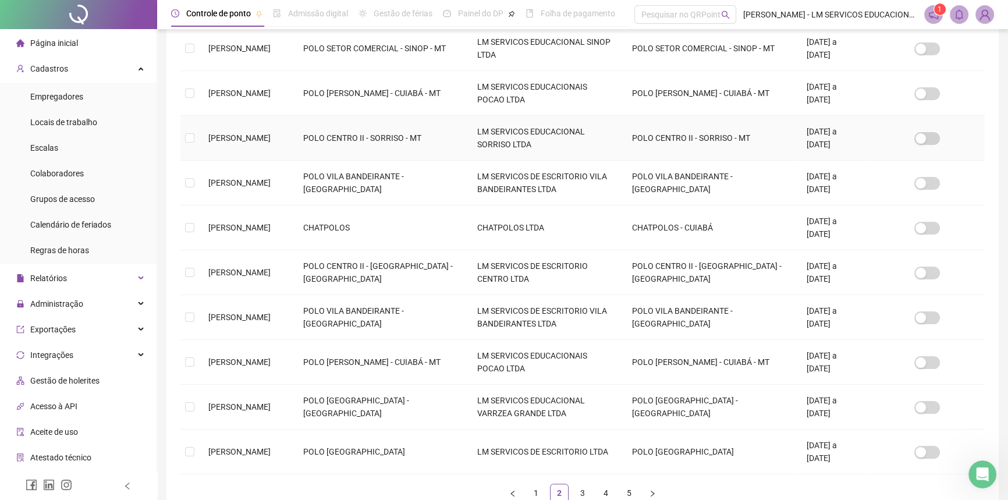
scroll to position [256, 0]
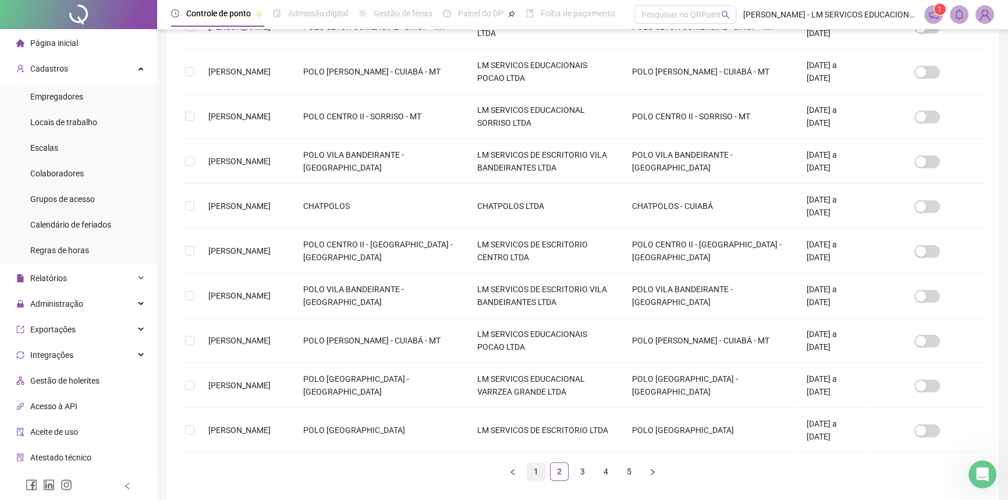
click at [541, 466] on link "1" at bounding box center [535, 471] width 17 height 17
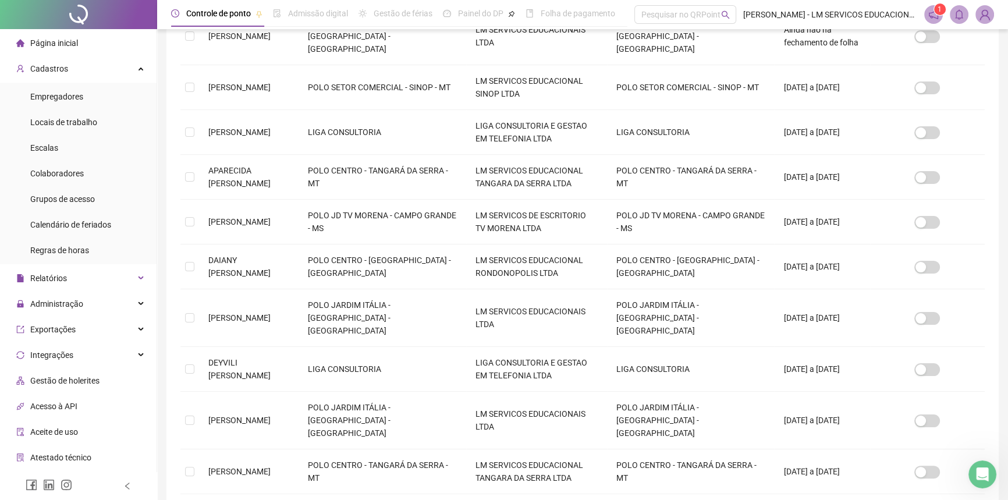
scroll to position [297, 0]
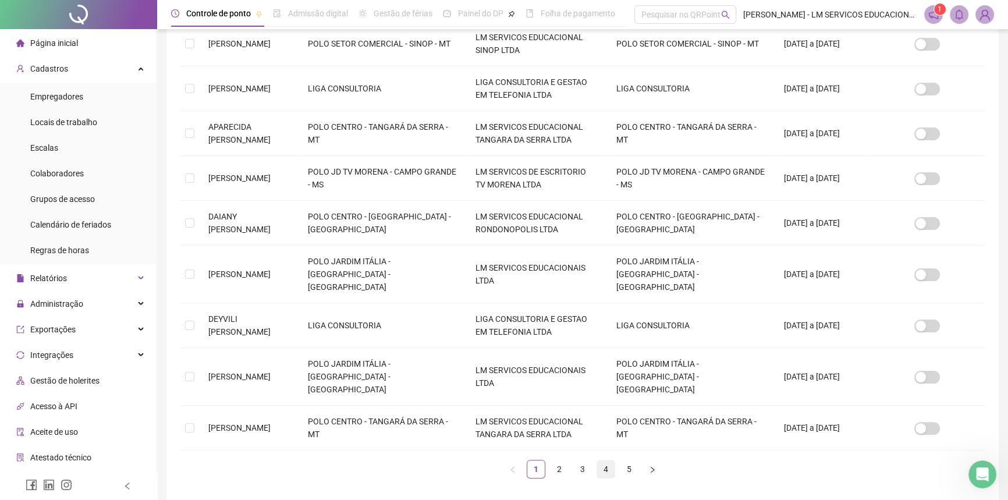
click at [611, 460] on link "4" at bounding box center [605, 468] width 17 height 17
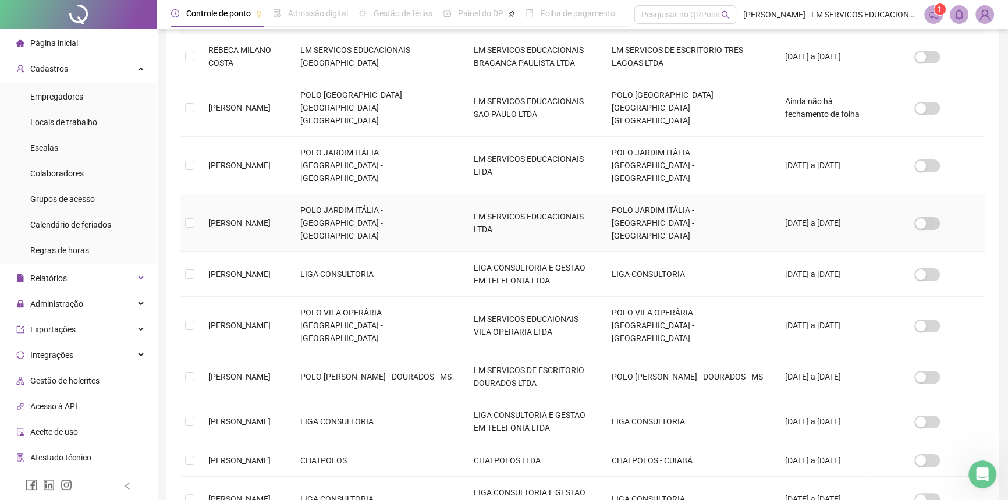
scroll to position [264, 0]
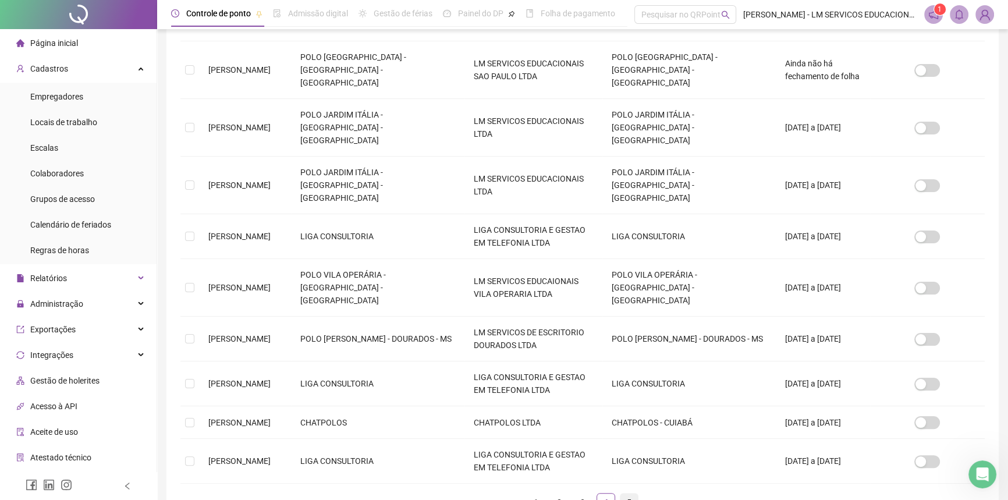
click at [633, 494] on link "5" at bounding box center [628, 502] width 17 height 17
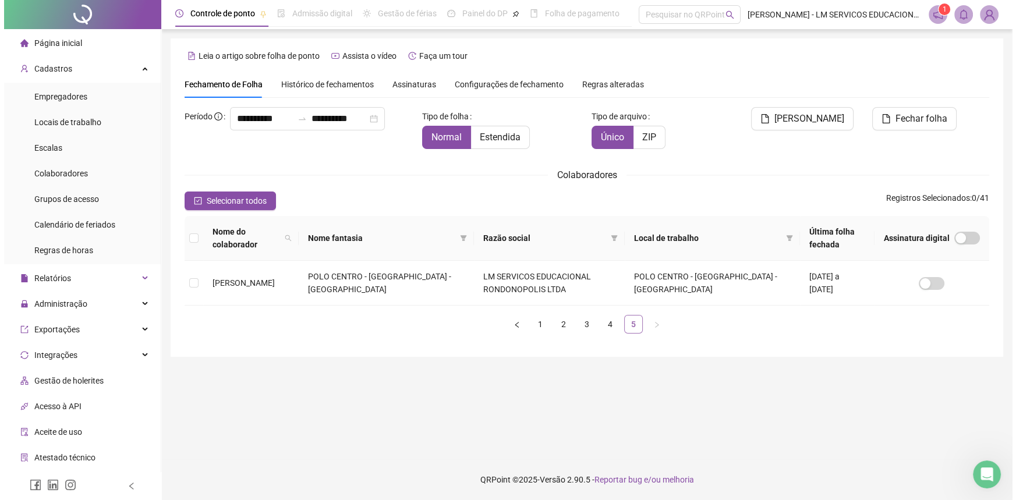
scroll to position [0, 0]
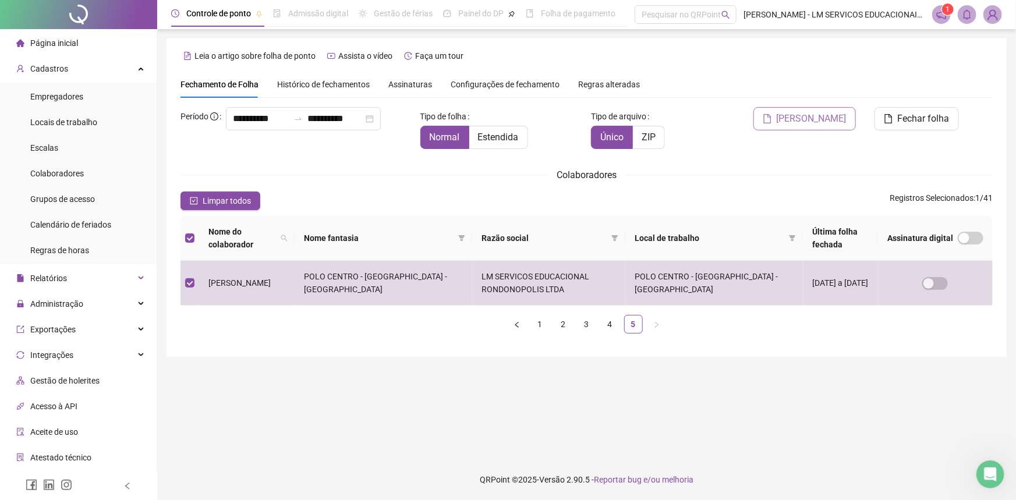
click at [829, 119] on span "[PERSON_NAME]" at bounding box center [811, 119] width 70 height 14
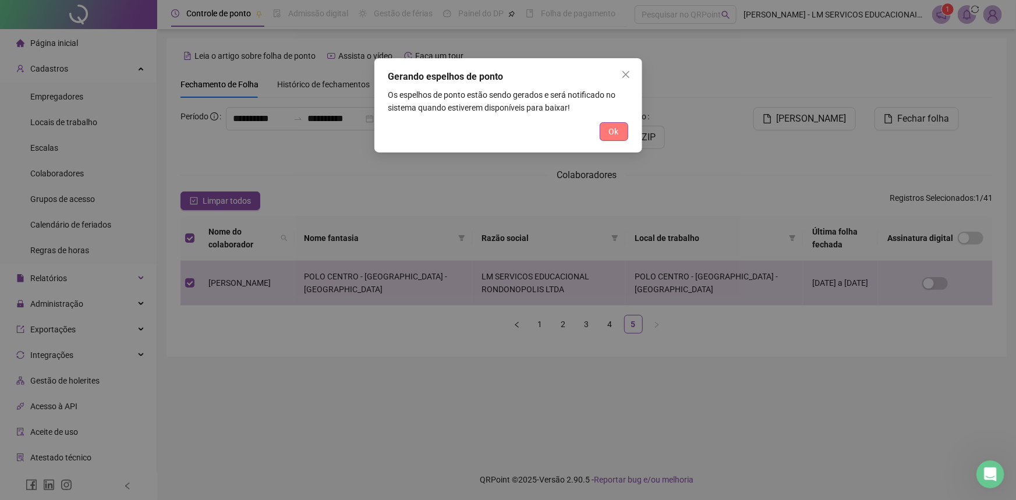
click at [611, 133] on span "Ok" at bounding box center [614, 131] width 10 height 13
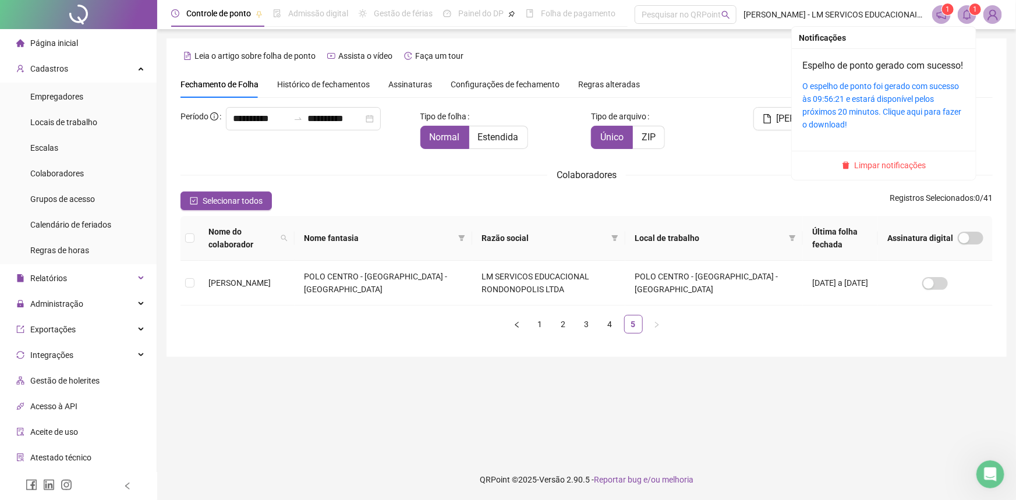
click at [970, 15] on icon "bell" at bounding box center [967, 14] width 8 height 10
click at [859, 109] on link "O espelho de ponto foi gerado com sucesso às 09:56:21 e estará disponível pelos…" at bounding box center [881, 105] width 159 height 48
